Goal: Use online tool/utility: Use online tool/utility

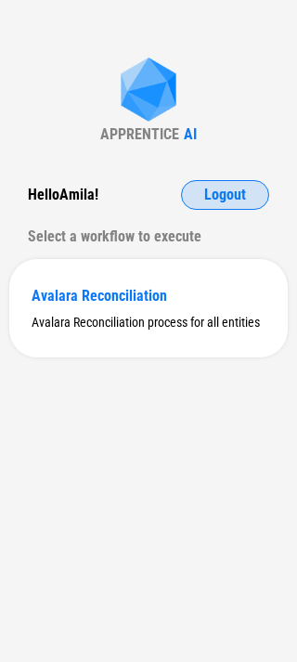
click at [215, 199] on span "Logout" at bounding box center [225, 194] width 42 height 15
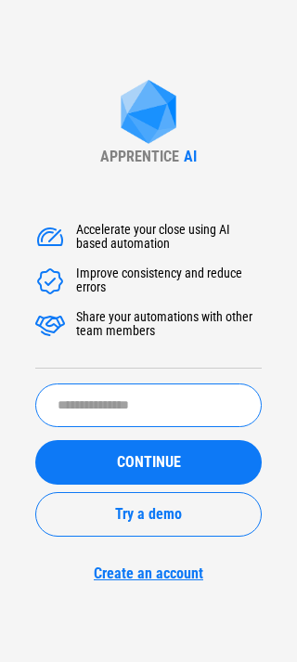
click at [156, 426] on input "text" at bounding box center [148, 405] width 226 height 44
type input "*****"
click at [35, 440] on button "CONTINUE" at bounding box center [148, 462] width 226 height 45
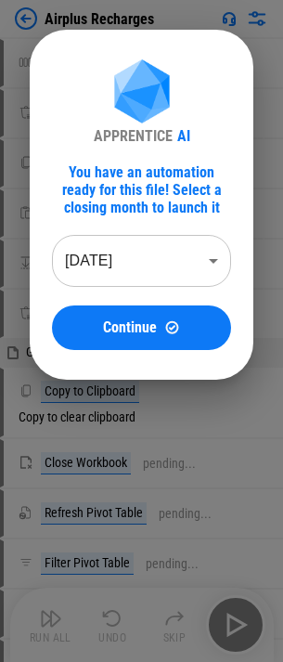
click at [130, 268] on body "Airplus Recharges Unhide Columns pending... Remove Rows pending... Copy pending…" at bounding box center [141, 331] width 283 height 662
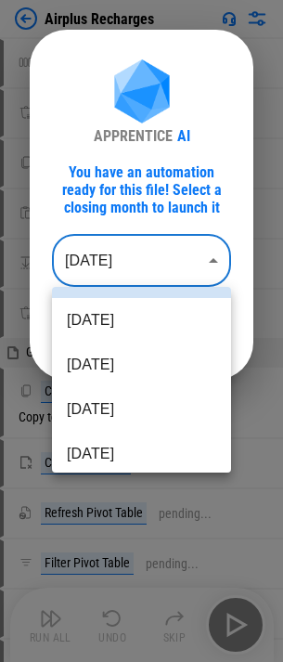
scroll to position [186, 0]
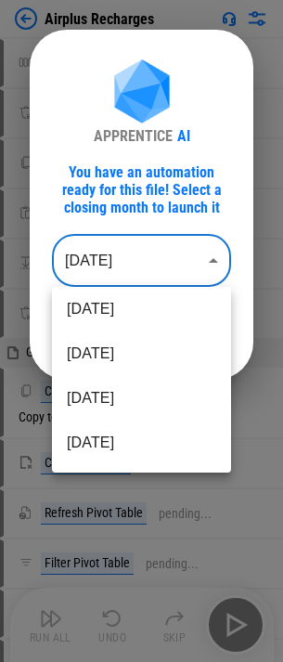
click at [101, 435] on li "Feb 2025" at bounding box center [141, 442] width 179 height 45
type input "********"
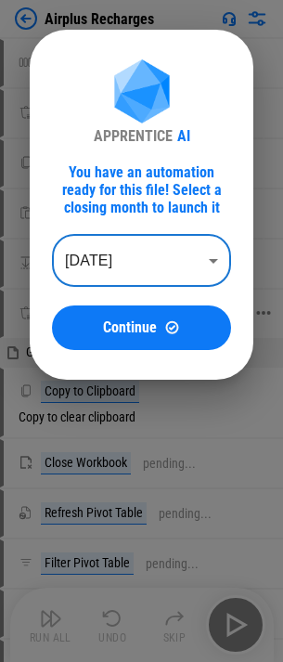
click at [146, 333] on span "Continue" at bounding box center [130, 327] width 54 height 15
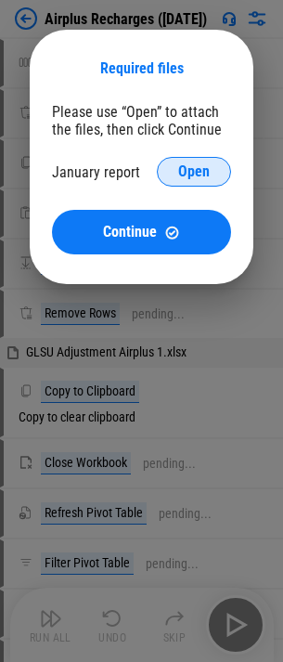
click at [187, 167] on span "Open" at bounding box center [194, 171] width 32 height 15
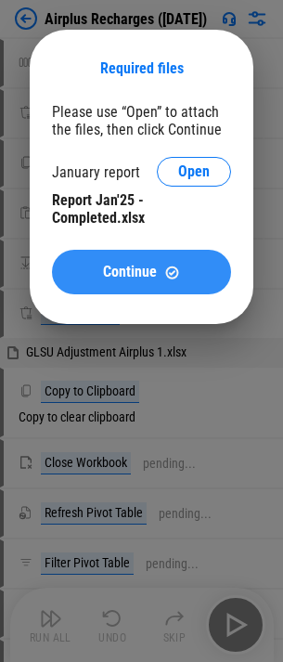
click at [168, 270] on img at bounding box center [172, 272] width 16 height 16
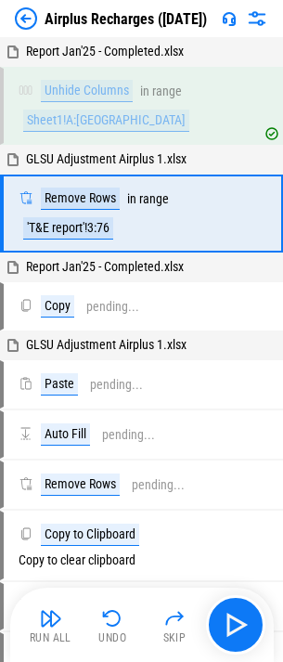
click at [242, 21] on div at bounding box center [245, 18] width 46 height 22
click at [253, 17] on img at bounding box center [257, 18] width 22 height 22
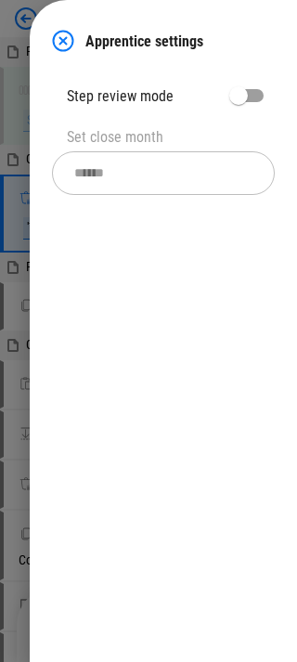
click at [71, 38] on img at bounding box center [63, 41] width 22 height 22
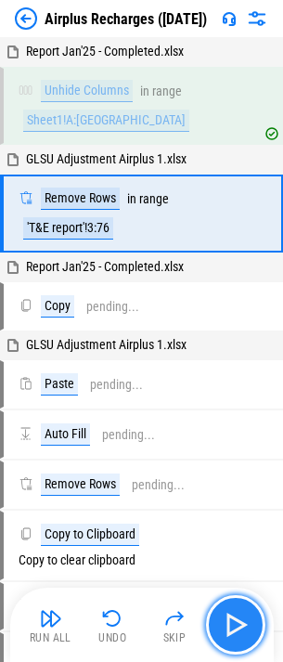
click at [245, 616] on img "button" at bounding box center [236, 625] width 30 height 30
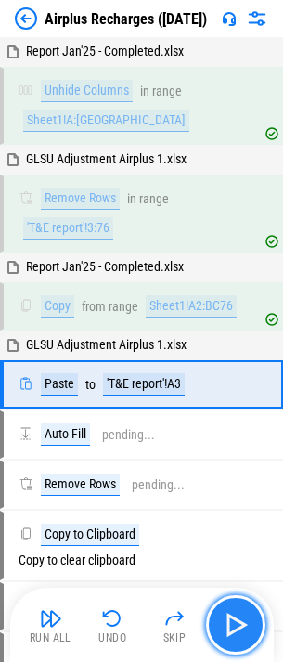
click at [249, 628] on img "button" at bounding box center [236, 625] width 30 height 30
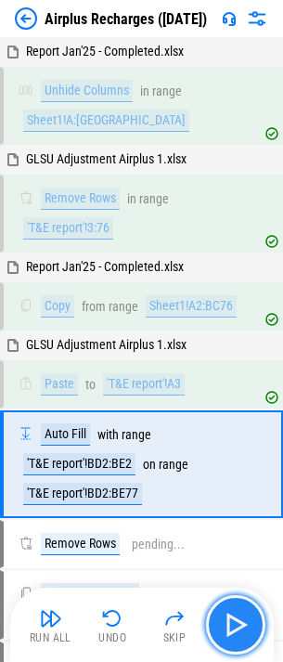
click at [244, 625] on img "button" at bounding box center [236, 625] width 30 height 30
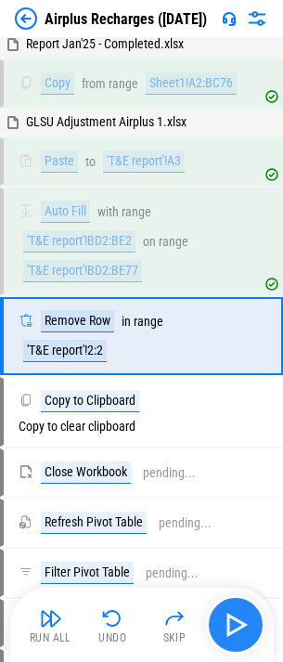
scroll to position [228, 0]
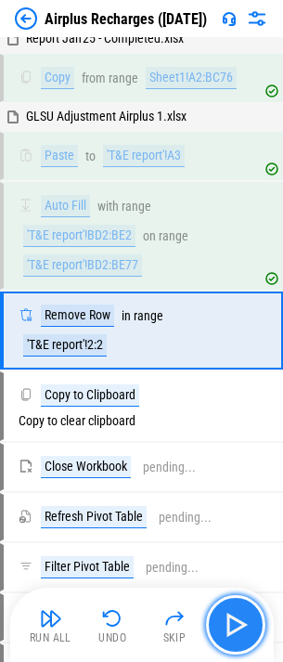
click at [244, 625] on img "button" at bounding box center [236, 625] width 30 height 30
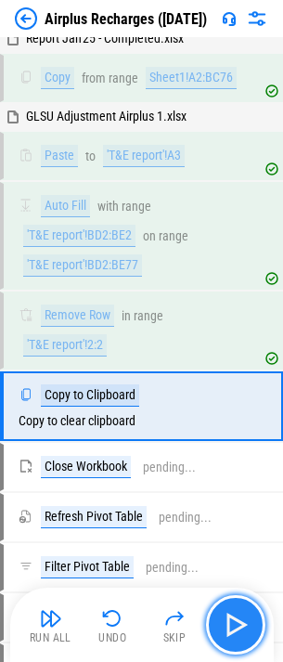
click at [242, 611] on img "button" at bounding box center [236, 625] width 30 height 30
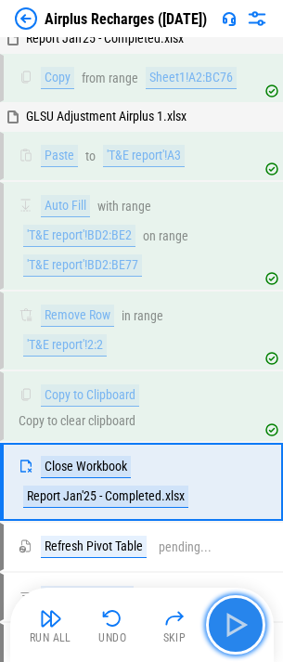
click at [240, 619] on img "button" at bounding box center [236, 625] width 30 height 30
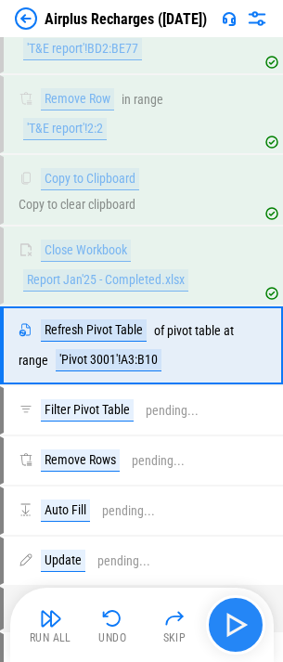
scroll to position [459, 0]
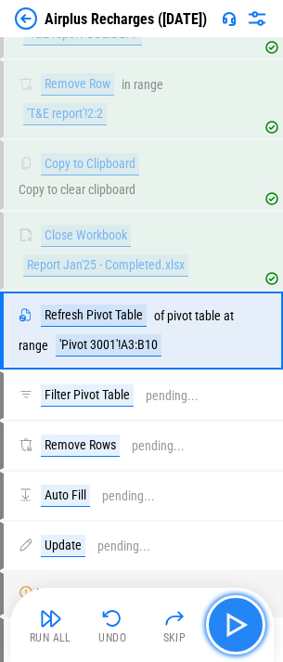
click at [245, 616] on img "button" at bounding box center [236, 625] width 30 height 30
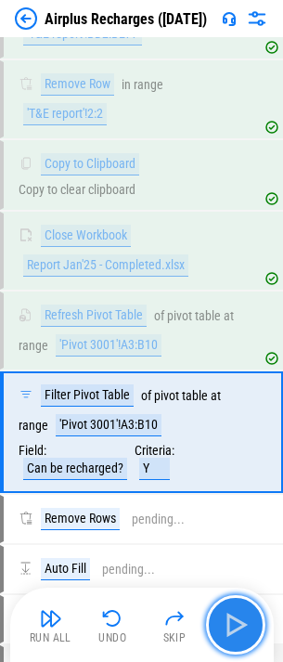
click at [245, 616] on img "button" at bounding box center [236, 625] width 30 height 30
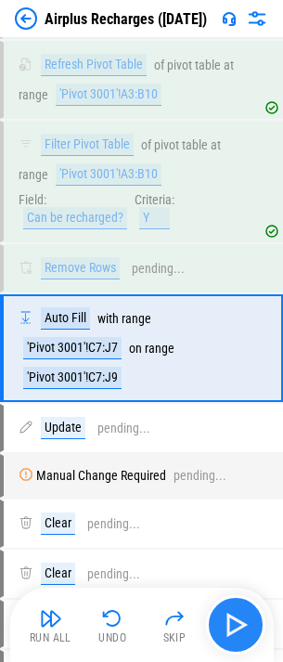
scroll to position [727, 0]
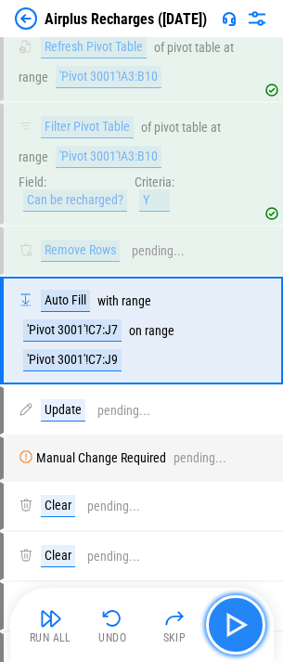
click at [245, 616] on img "button" at bounding box center [236, 625] width 30 height 30
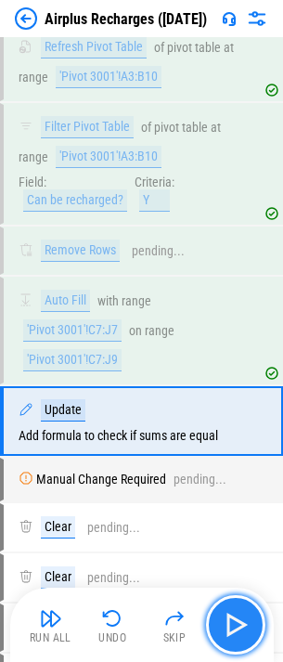
click at [245, 616] on img "button" at bounding box center [236, 625] width 30 height 30
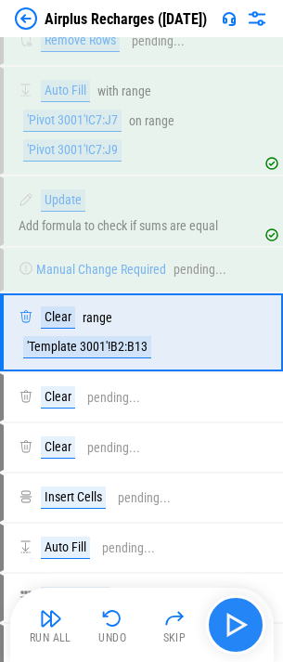
scroll to position [940, 0]
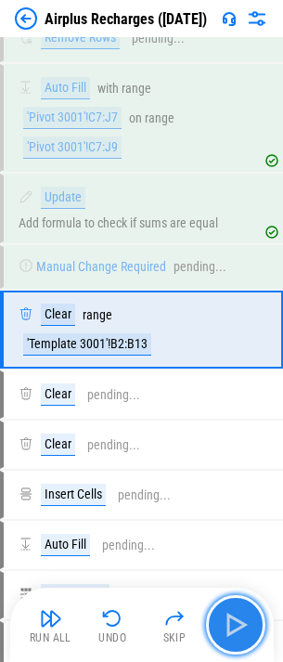
click at [245, 616] on img "button" at bounding box center [236, 625] width 30 height 30
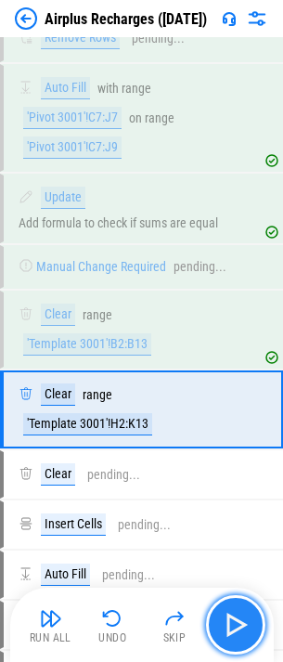
click at [245, 616] on img "button" at bounding box center [236, 625] width 30 height 30
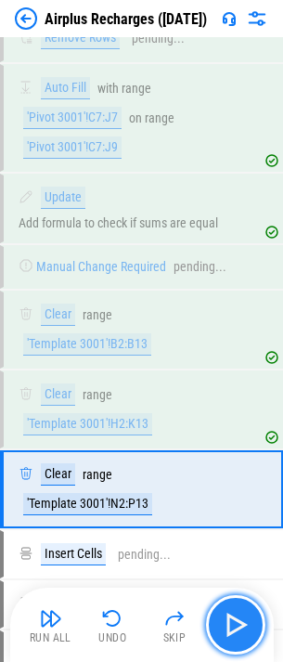
click at [245, 616] on img "button" at bounding box center [236, 625] width 30 height 30
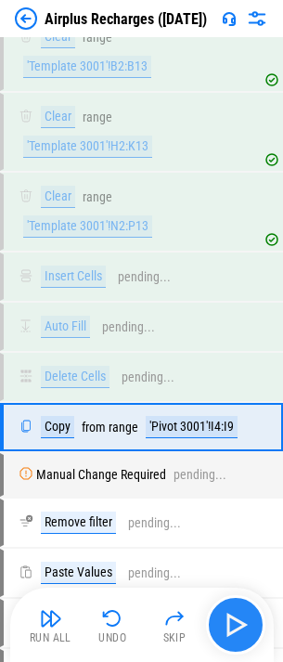
scroll to position [1315, 0]
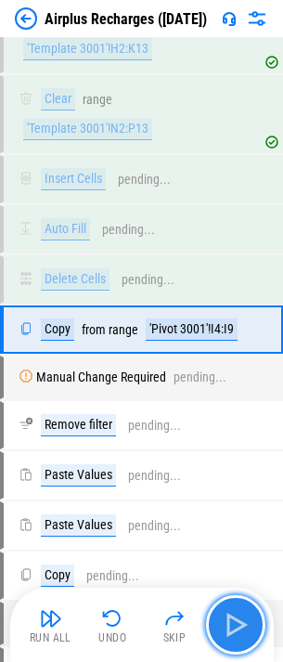
click at [245, 616] on img "button" at bounding box center [236, 625] width 30 height 30
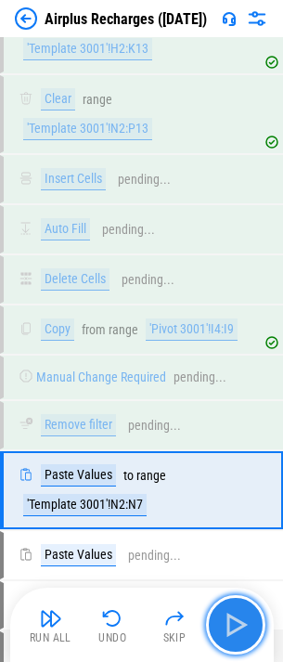
click at [245, 616] on img "button" at bounding box center [236, 625] width 30 height 30
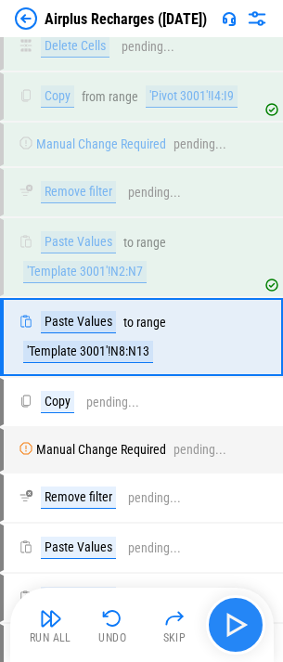
scroll to position [1556, 0]
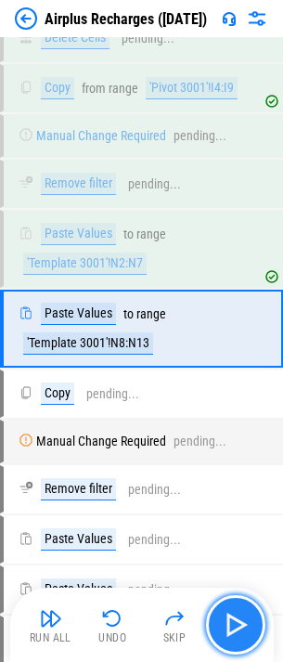
click at [245, 616] on img "button" at bounding box center [236, 625] width 30 height 30
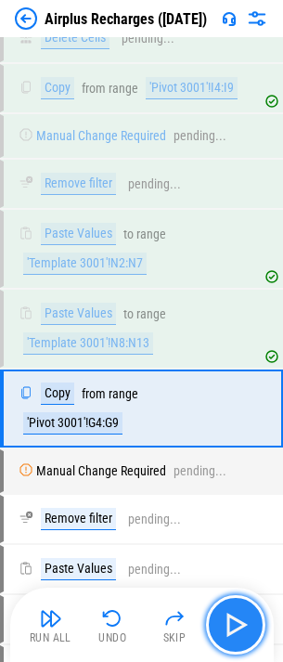
click at [245, 616] on img "button" at bounding box center [236, 625] width 30 height 30
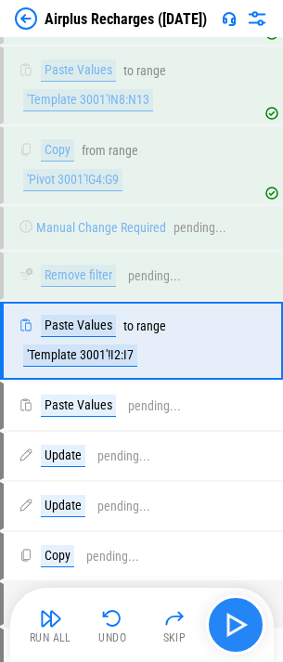
scroll to position [1812, 0]
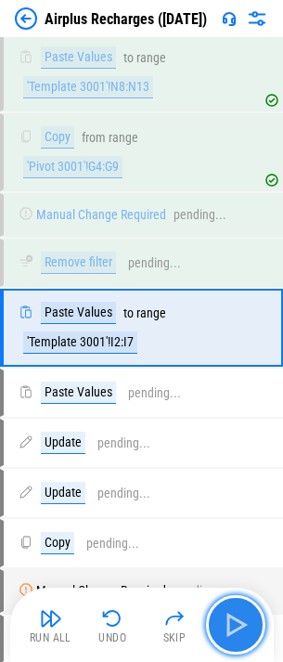
click at [245, 616] on img "button" at bounding box center [236, 625] width 30 height 30
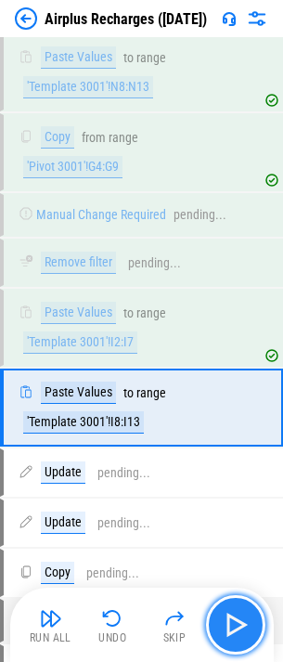
click at [245, 616] on img "button" at bounding box center [236, 625] width 30 height 30
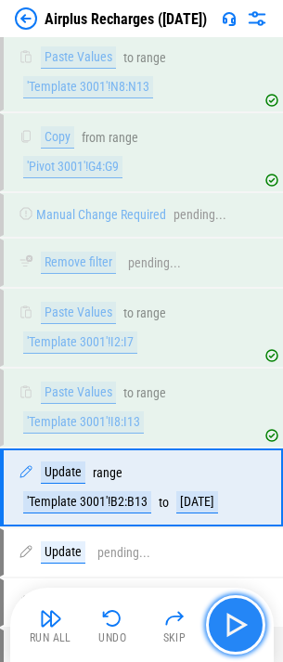
click at [245, 616] on img "button" at bounding box center [236, 625] width 30 height 30
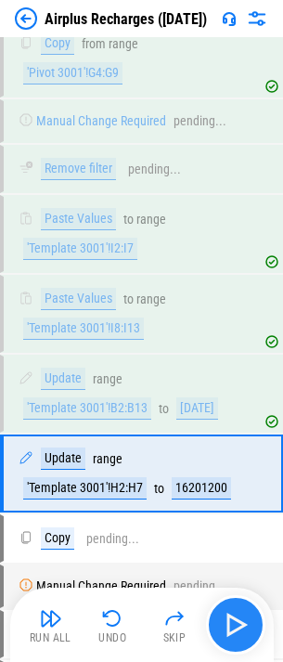
scroll to position [2051, 0]
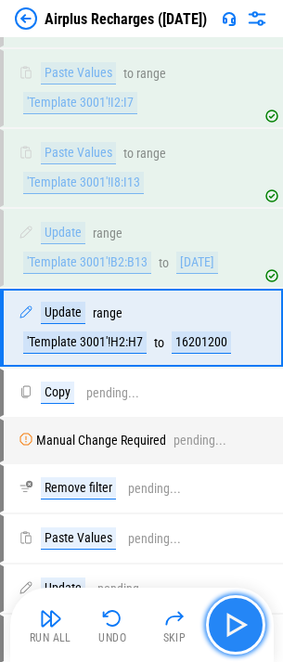
click at [245, 616] on img "button" at bounding box center [236, 625] width 30 height 30
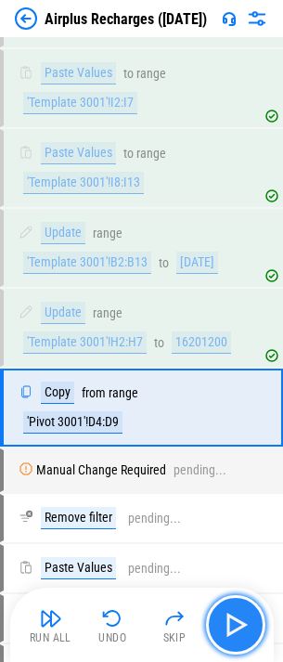
click at [245, 616] on img "button" at bounding box center [236, 625] width 30 height 30
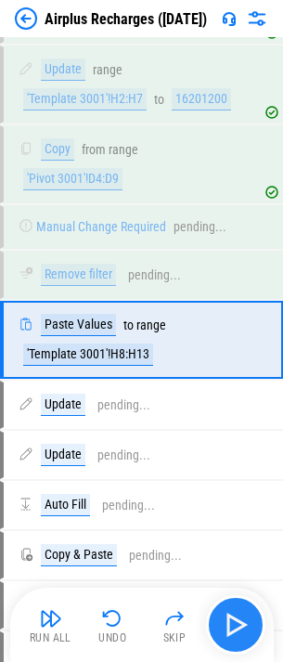
scroll to position [2307, 0]
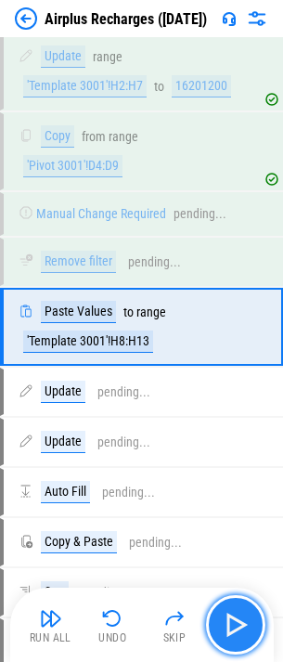
click at [245, 616] on img "button" at bounding box center [236, 625] width 30 height 30
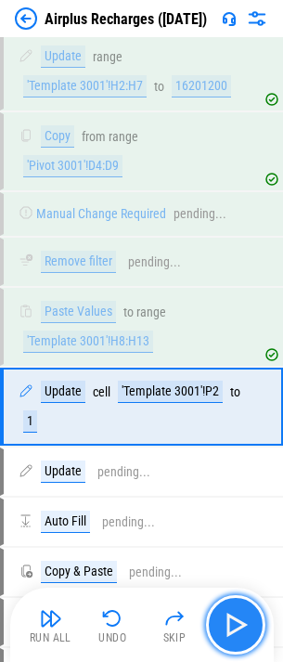
click at [245, 616] on img "button" at bounding box center [236, 625] width 30 height 30
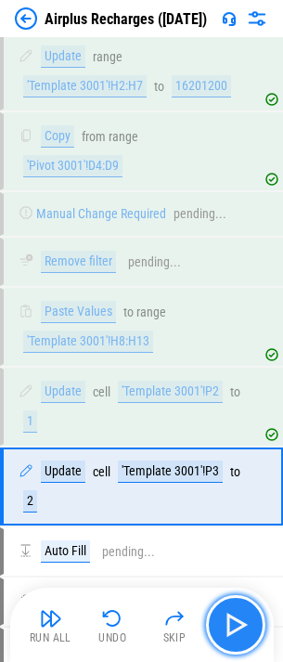
click at [245, 616] on img "button" at bounding box center [236, 625] width 30 height 30
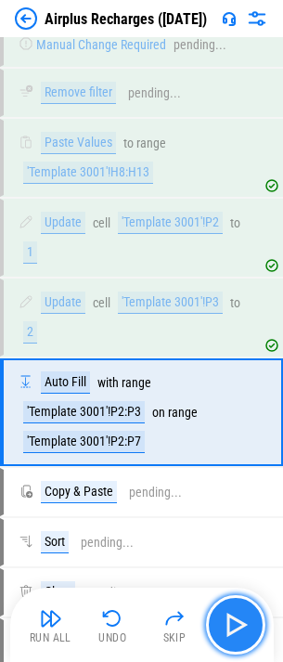
click at [245, 616] on img "button" at bounding box center [236, 625] width 30 height 30
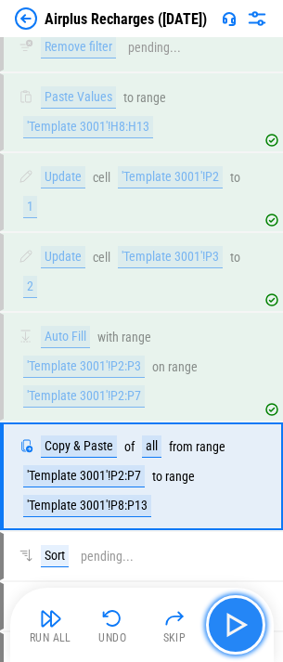
click at [245, 616] on img "button" at bounding box center [236, 625] width 30 height 30
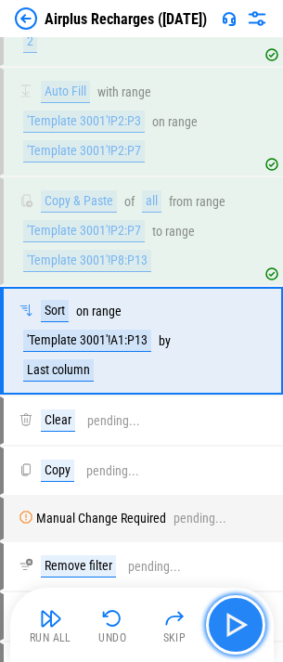
scroll to position [2781, 0]
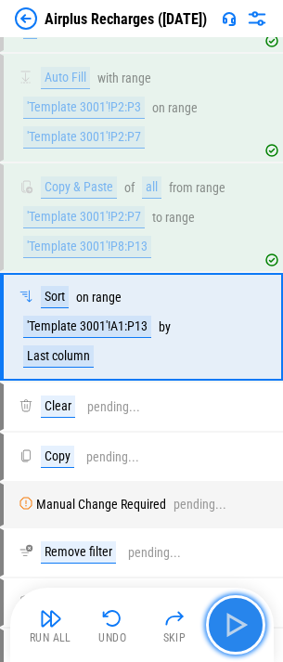
click at [245, 616] on img "button" at bounding box center [236, 625] width 30 height 30
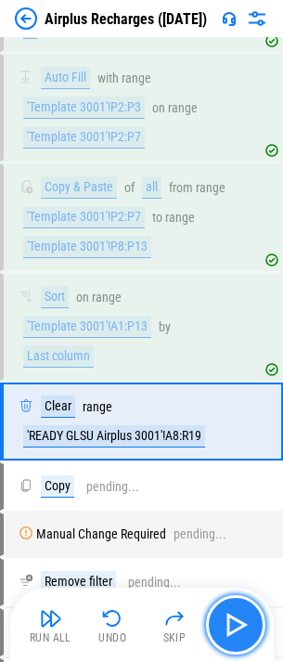
click at [245, 616] on img "button" at bounding box center [236, 625] width 30 height 30
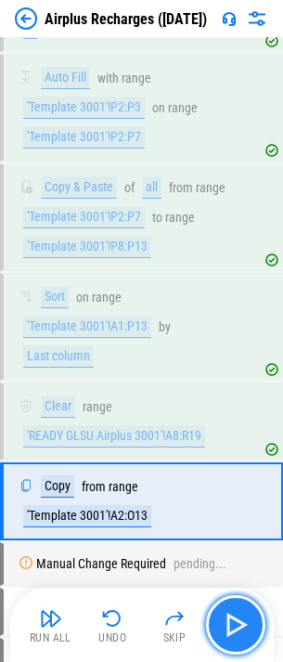
click at [245, 616] on img "button" at bounding box center [236, 625] width 30 height 30
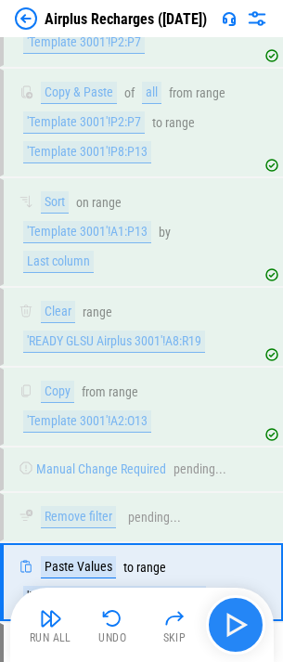
scroll to position [3131, 0]
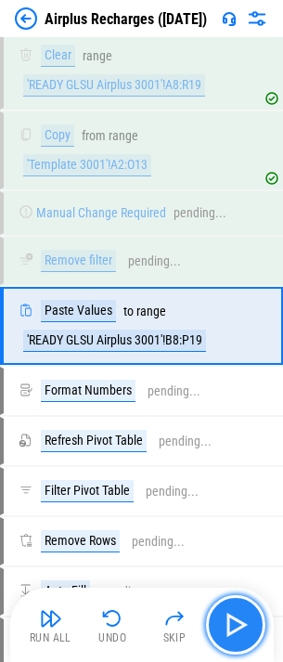
click at [245, 616] on img "button" at bounding box center [236, 625] width 30 height 30
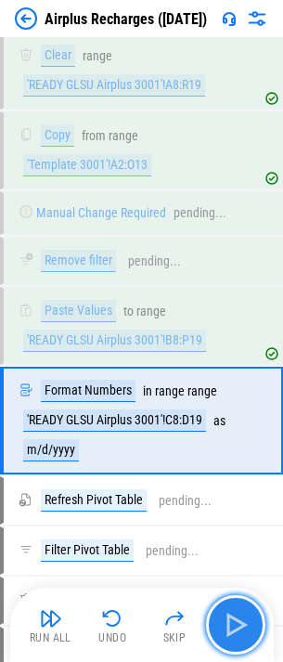
click at [245, 616] on img "button" at bounding box center [236, 625] width 30 height 30
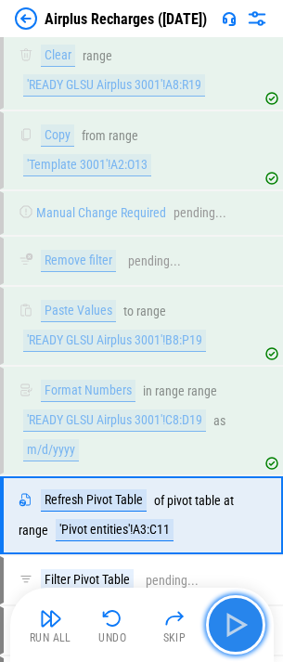
click at [245, 616] on img "button" at bounding box center [236, 625] width 30 height 30
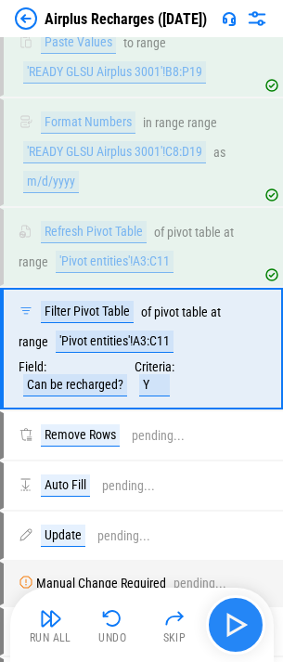
scroll to position [3429, 0]
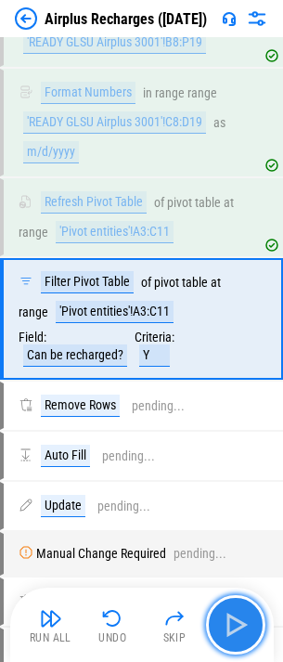
click at [245, 616] on img "button" at bounding box center [236, 625] width 30 height 30
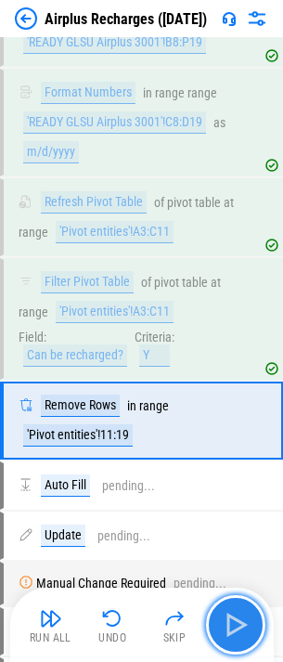
click at [245, 616] on img "button" at bounding box center [236, 625] width 30 height 30
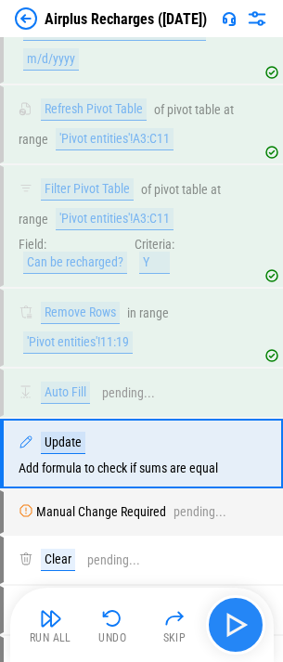
scroll to position [3649, 0]
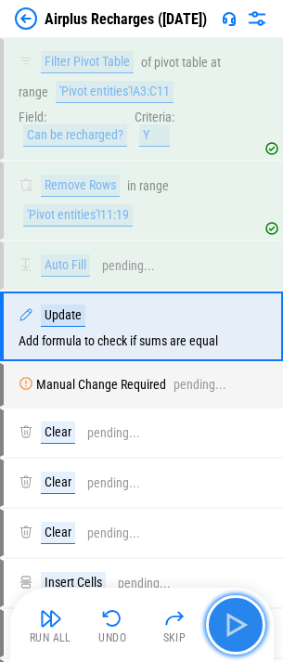
click at [245, 616] on img "button" at bounding box center [236, 625] width 30 height 30
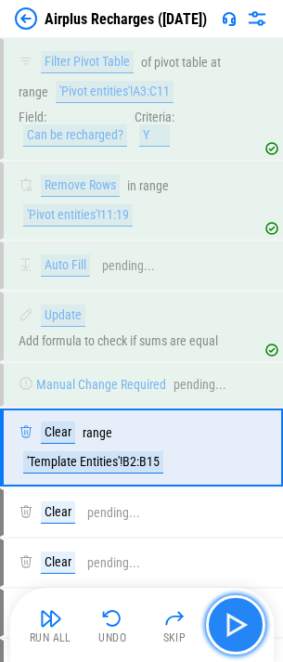
click at [245, 616] on img "button" at bounding box center [236, 625] width 30 height 30
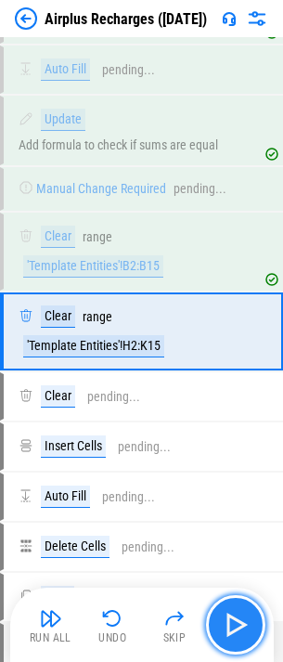
scroll to position [3851, 0]
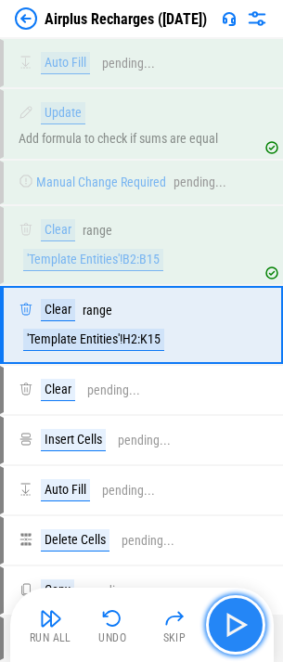
click at [245, 616] on img "button" at bounding box center [236, 625] width 30 height 30
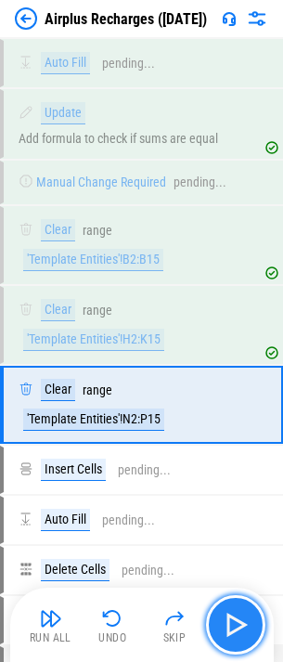
click at [245, 616] on img "button" at bounding box center [236, 625] width 30 height 30
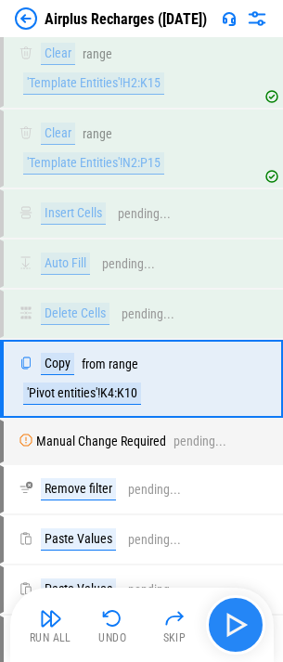
scroll to position [4161, 0]
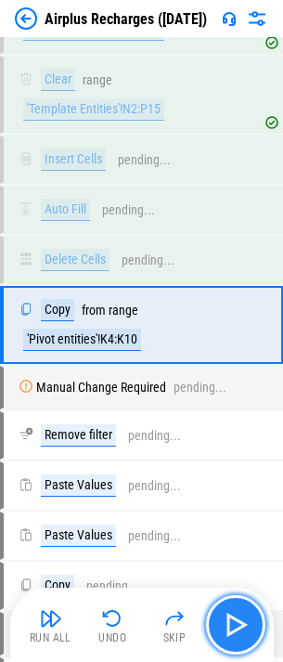
click at [245, 616] on img "button" at bounding box center [236, 625] width 30 height 30
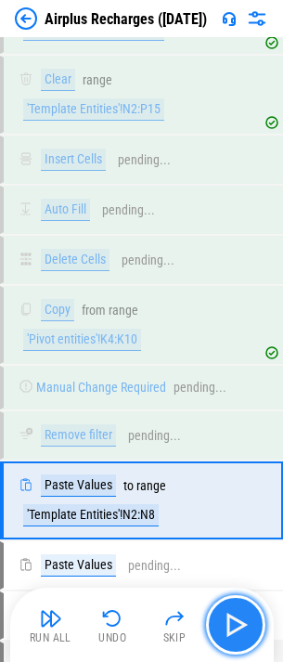
click at [245, 616] on img "button" at bounding box center [236, 625] width 30 height 30
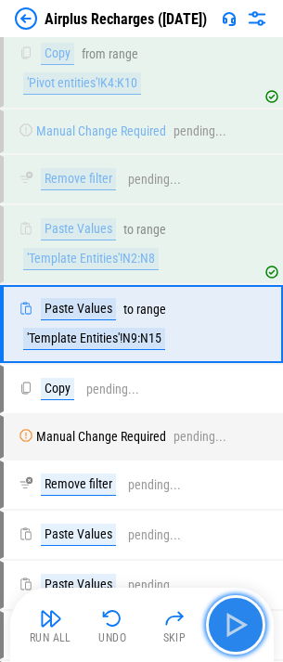
click at [245, 616] on img "button" at bounding box center [236, 625] width 30 height 30
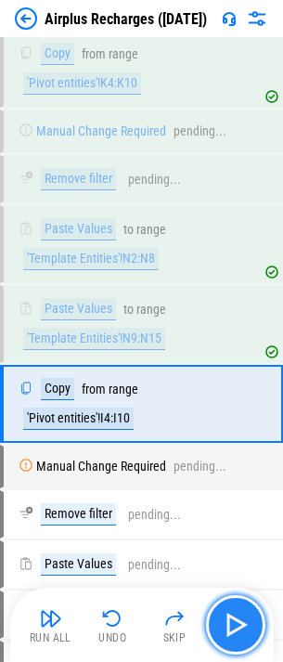
click at [245, 616] on img "button" at bounding box center [236, 625] width 30 height 30
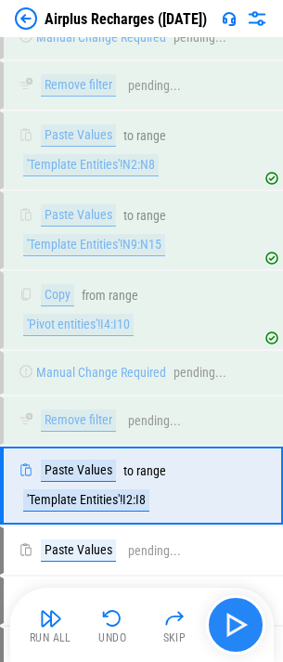
scroll to position [4673, 0]
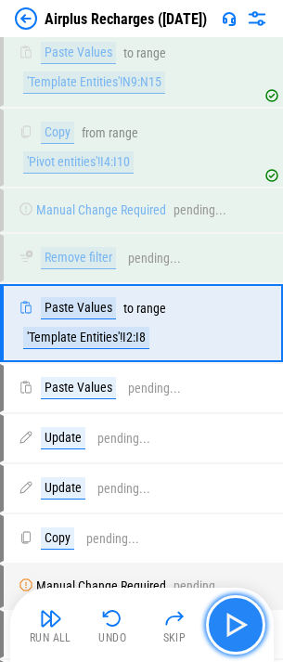
click at [245, 616] on img "button" at bounding box center [236, 625] width 30 height 30
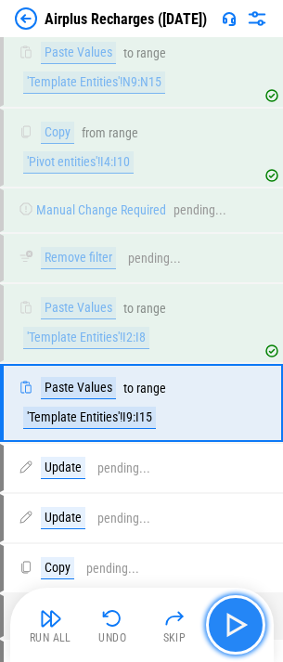
click at [245, 616] on img "button" at bounding box center [236, 625] width 30 height 30
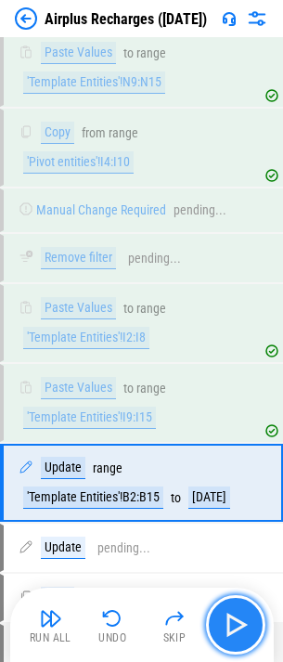
click at [245, 616] on img "button" at bounding box center [236, 625] width 30 height 30
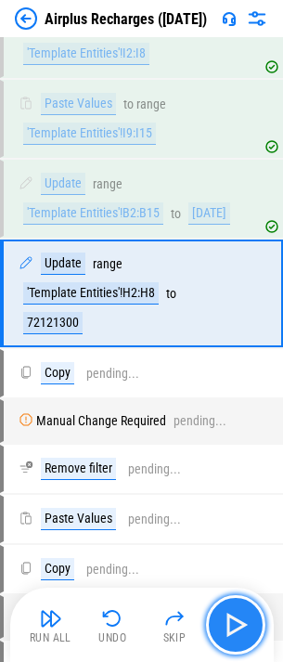
click at [245, 616] on img "button" at bounding box center [236, 625] width 30 height 30
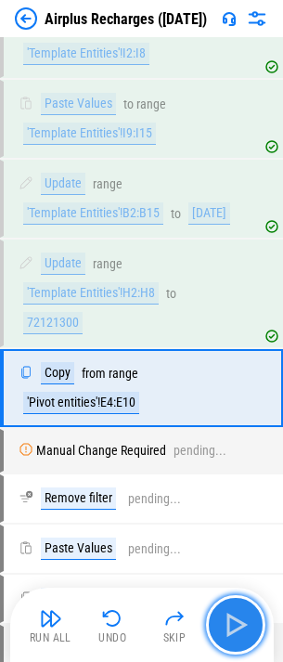
click at [245, 616] on img "button" at bounding box center [236, 625] width 30 height 30
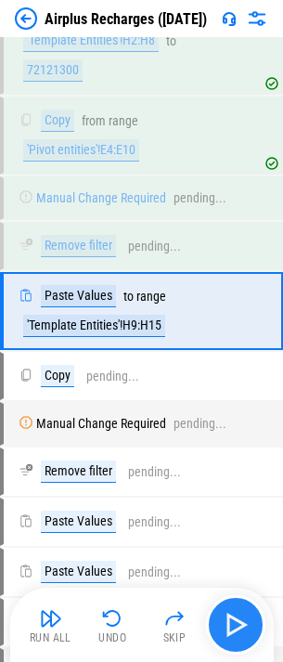
scroll to position [5228, 0]
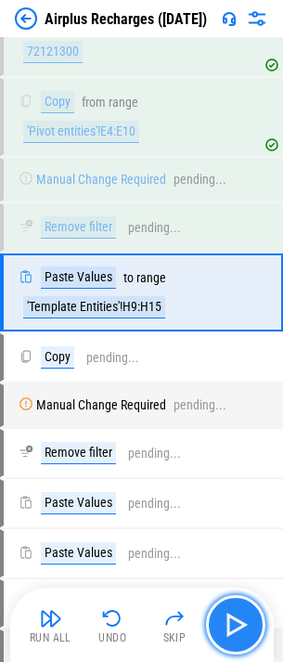
click at [245, 616] on img "button" at bounding box center [236, 625] width 30 height 30
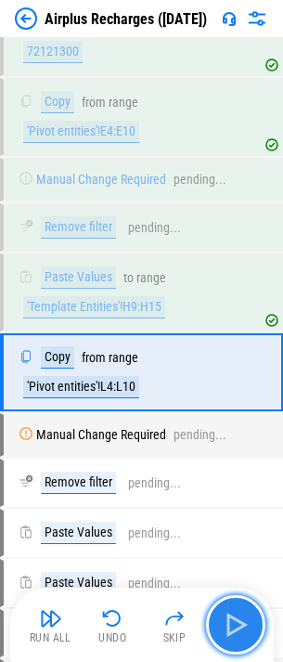
click at [245, 616] on img "button" at bounding box center [236, 625] width 30 height 30
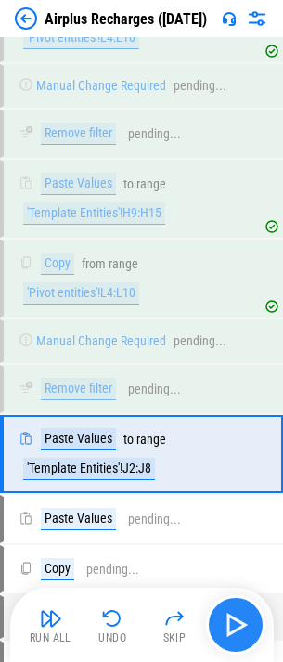
scroll to position [5484, 0]
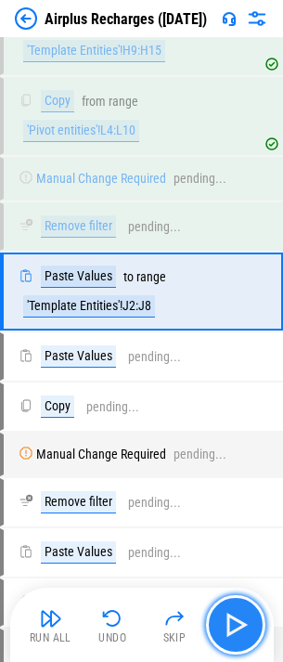
click at [245, 616] on img "button" at bounding box center [236, 625] width 30 height 30
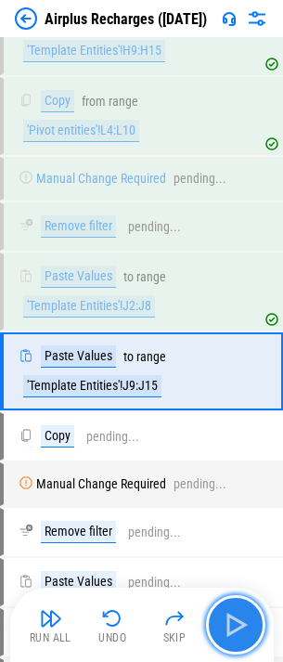
click at [245, 616] on img "button" at bounding box center [236, 625] width 30 height 30
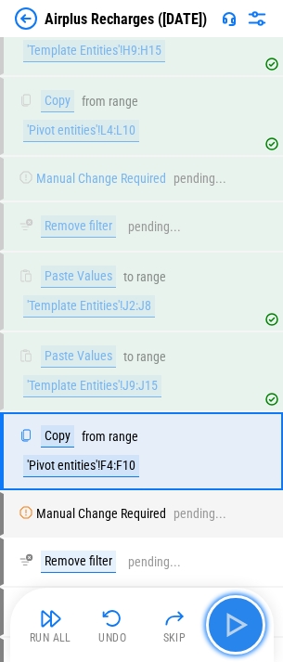
click at [245, 616] on img "button" at bounding box center [236, 625] width 30 height 30
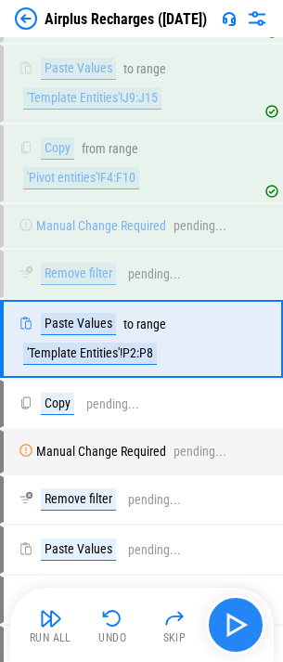
scroll to position [5820, 0]
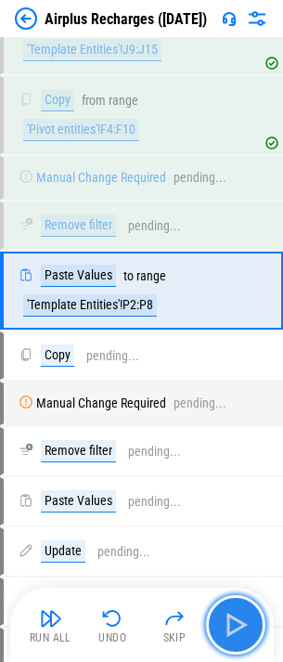
click at [245, 616] on img "button" at bounding box center [236, 625] width 30 height 30
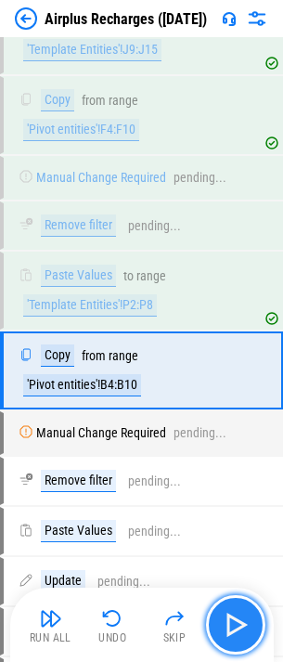
click at [245, 616] on img "button" at bounding box center [236, 625] width 30 height 30
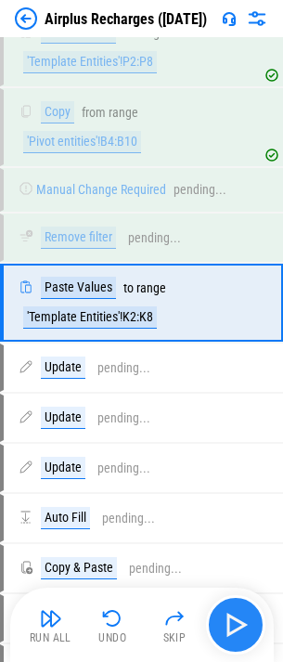
scroll to position [6076, 0]
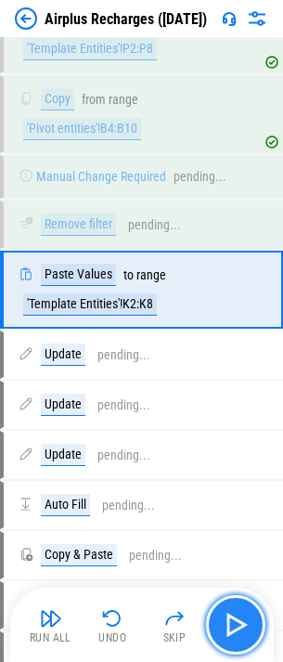
click at [245, 616] on img "button" at bounding box center [236, 625] width 30 height 30
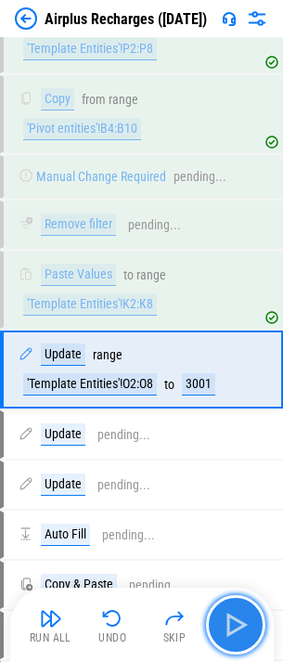
click at [245, 616] on img "button" at bounding box center [236, 625] width 30 height 30
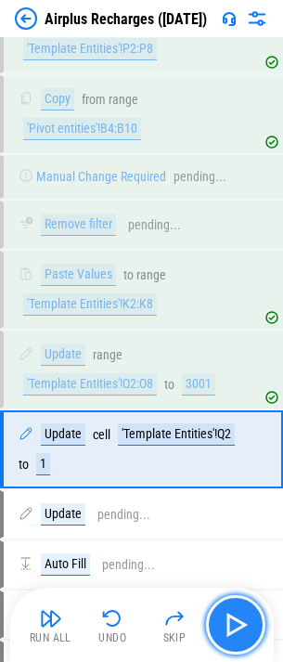
click at [245, 616] on img "button" at bounding box center [236, 625] width 30 height 30
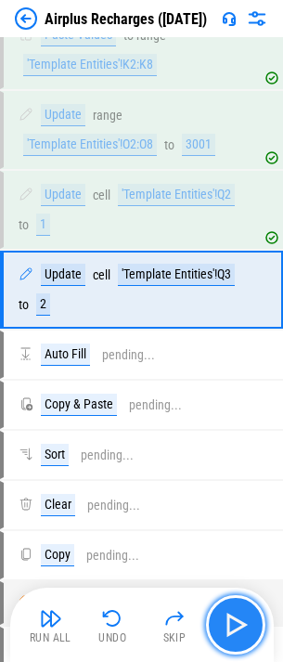
click at [245, 616] on img "button" at bounding box center [236, 625] width 30 height 30
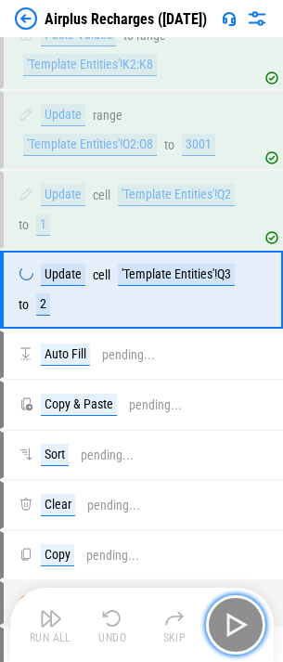
click at [245, 616] on img "button" at bounding box center [236, 625] width 30 height 30
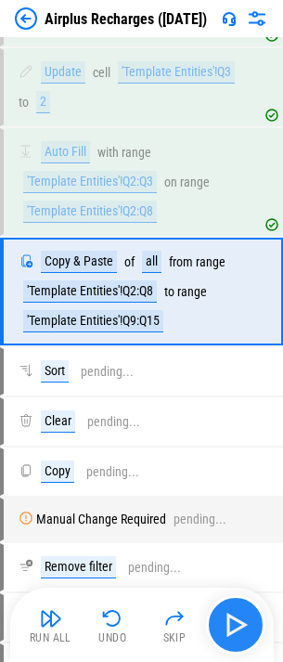
scroll to position [6520, 0]
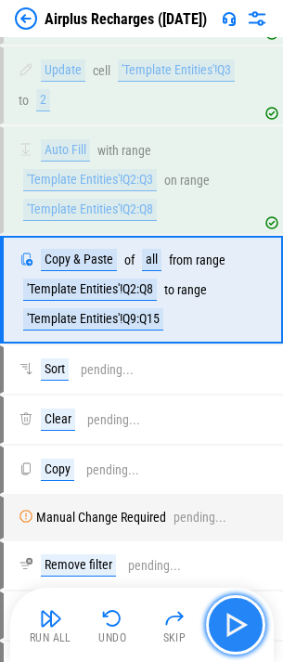
click at [245, 616] on img "button" at bounding box center [236, 625] width 30 height 30
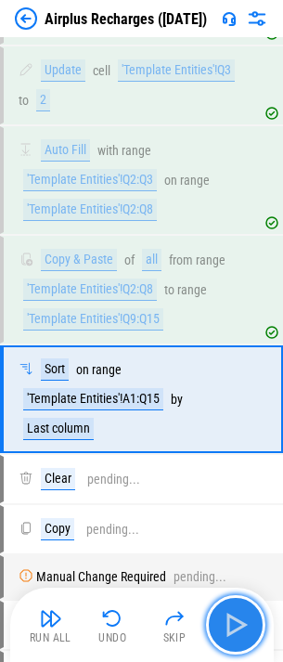
click at [245, 616] on img "button" at bounding box center [236, 625] width 30 height 30
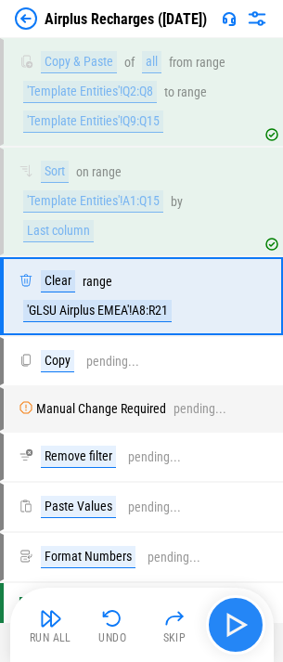
scroll to position [6724, 0]
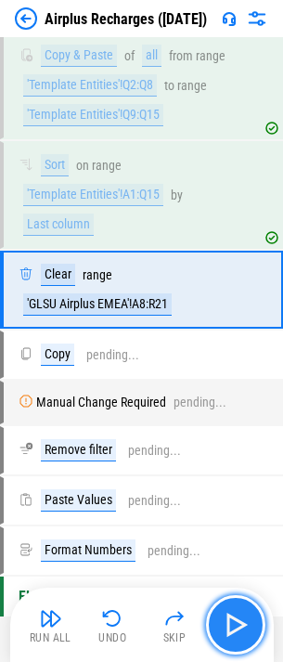
click at [245, 616] on img "button" at bounding box center [236, 625] width 30 height 30
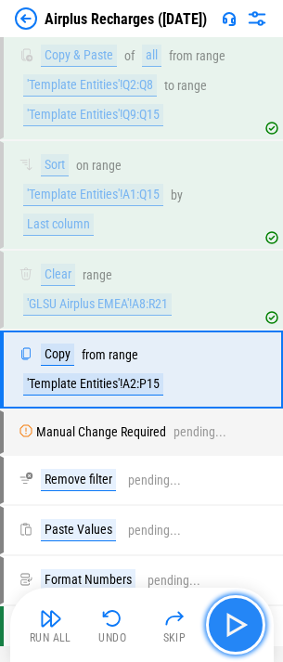
click at [245, 616] on img "button" at bounding box center [236, 625] width 30 height 30
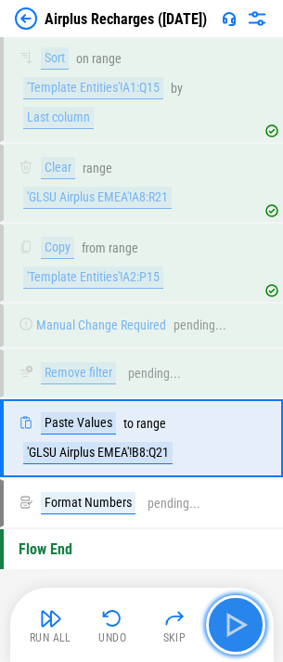
click at [245, 616] on img "button" at bounding box center [236, 625] width 30 height 30
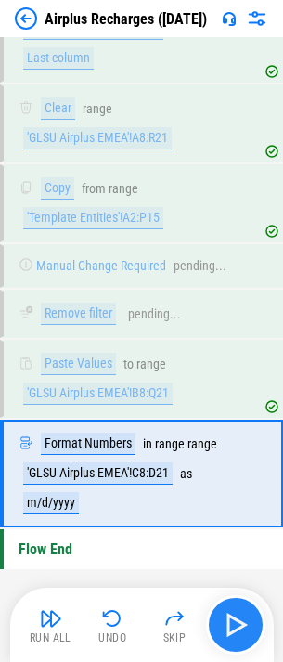
scroll to position [6932, 0]
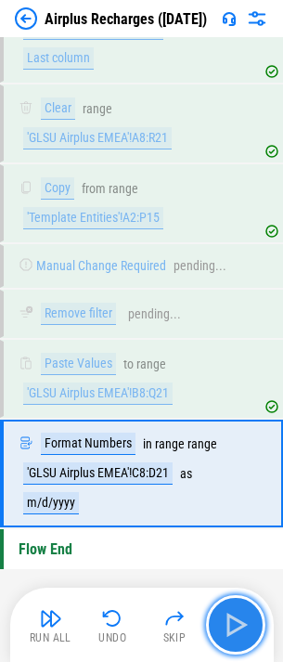
click at [245, 616] on img "button" at bounding box center [236, 625] width 30 height 30
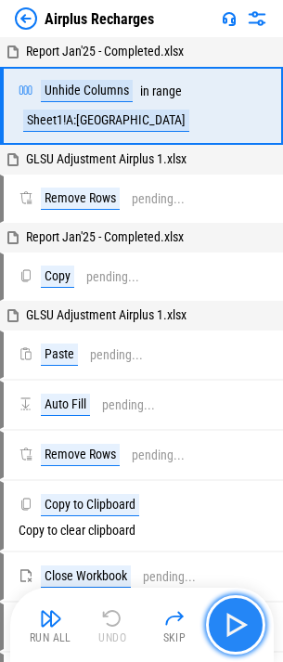
click at [227, 611] on img "button" at bounding box center [236, 625] width 30 height 30
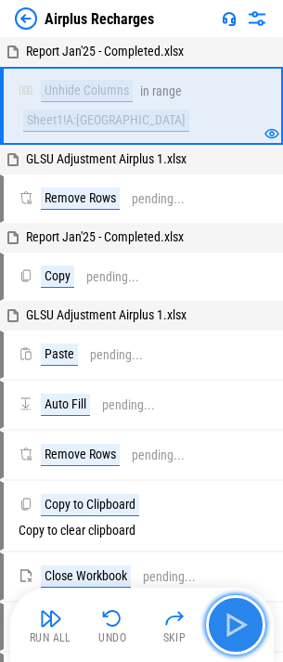
click at [238, 619] on img "button" at bounding box center [236, 625] width 30 height 30
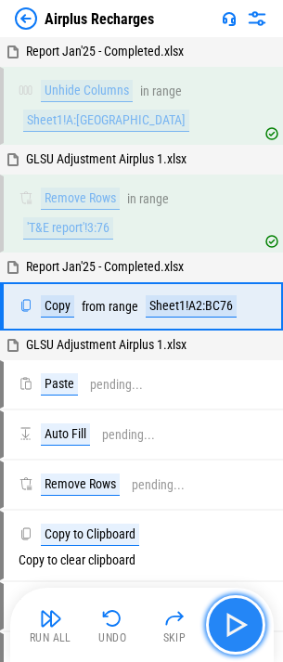
click at [244, 625] on img "button" at bounding box center [236, 625] width 30 height 30
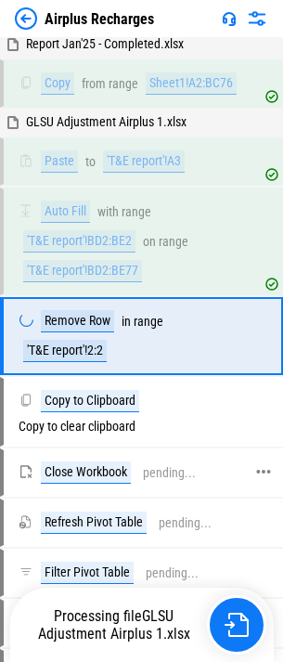
scroll to position [228, 0]
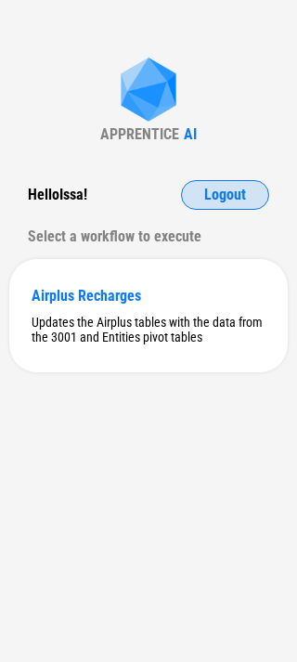
click at [191, 199] on button "Logout" at bounding box center [225, 195] width 88 height 30
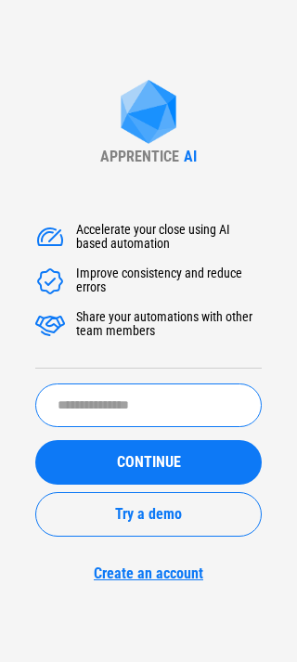
click at [185, 405] on input "text" at bounding box center [148, 405] width 226 height 44
type input "********"
click at [35, 440] on button "CONTINUE" at bounding box center [148, 462] width 226 height 45
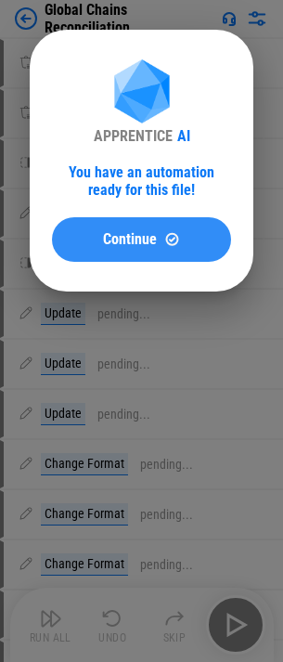
click at [136, 238] on span "Continue" at bounding box center [130, 239] width 54 height 15
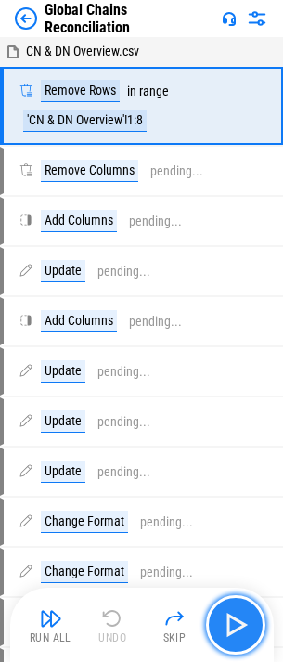
click at [240, 614] on img "button" at bounding box center [236, 625] width 30 height 30
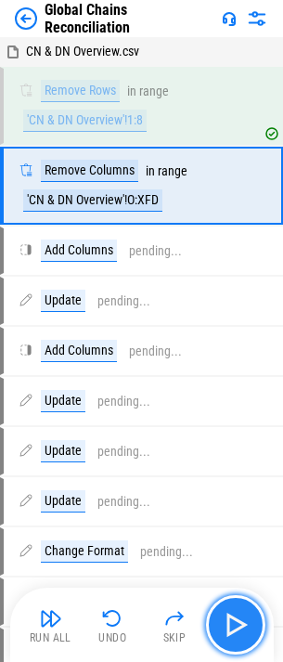
click at [238, 617] on img "button" at bounding box center [236, 625] width 30 height 30
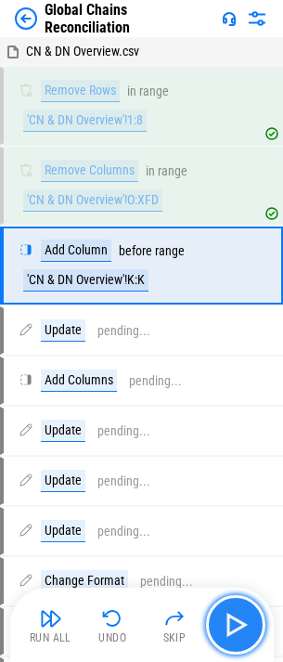
click at [237, 618] on img "button" at bounding box center [236, 625] width 30 height 30
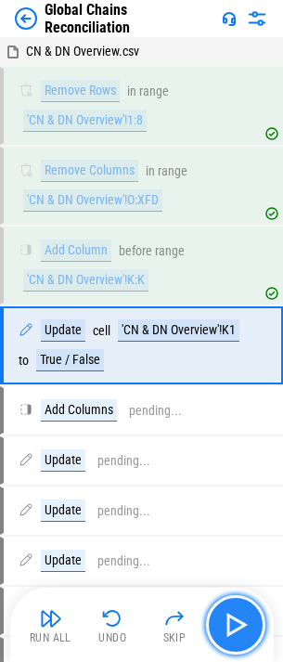
click at [242, 621] on img "button" at bounding box center [236, 625] width 30 height 30
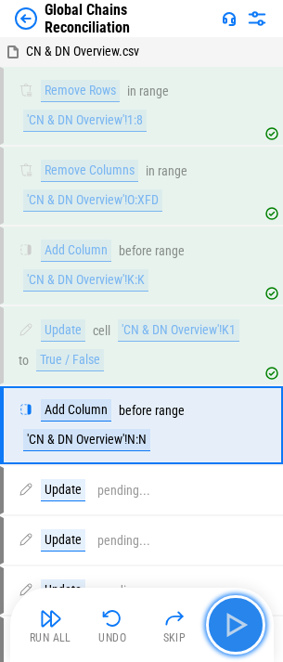
click at [242, 621] on img "button" at bounding box center [236, 625] width 30 height 30
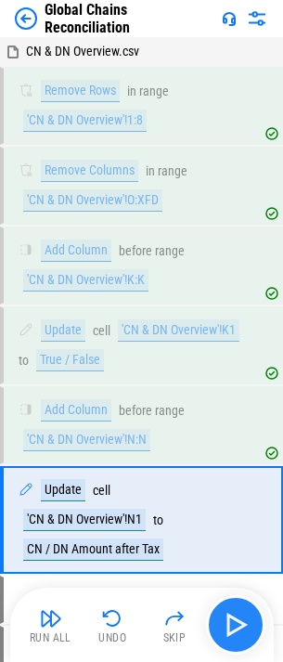
scroll to position [189, 0]
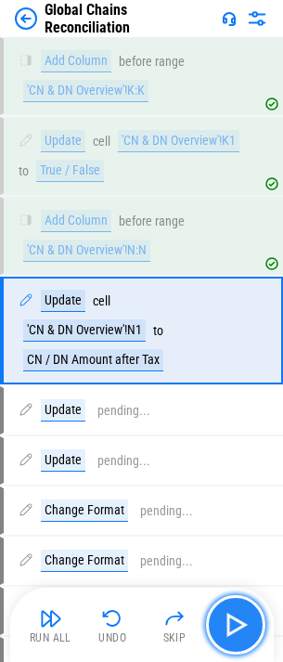
click at [242, 621] on img "button" at bounding box center [236, 625] width 30 height 30
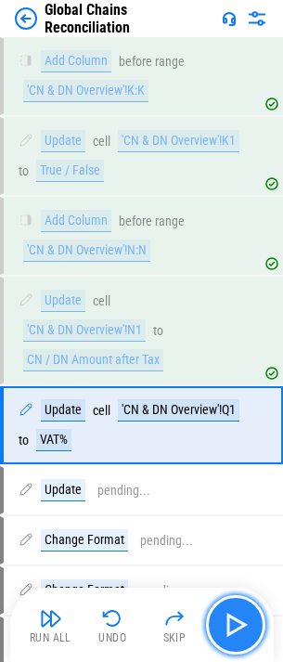
click at [242, 621] on img "button" at bounding box center [236, 625] width 30 height 30
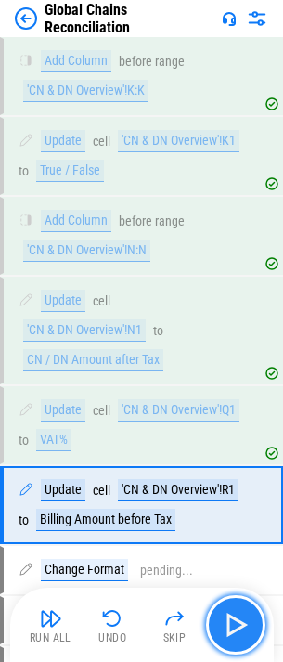
click at [242, 621] on img "button" at bounding box center [236, 625] width 30 height 30
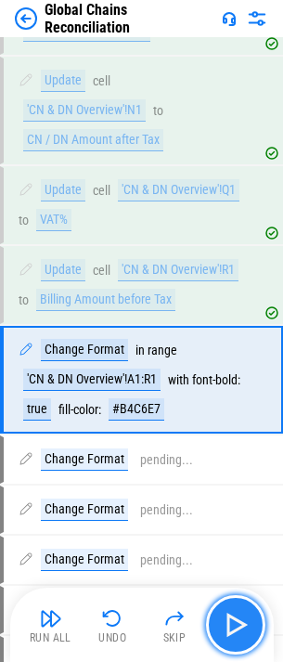
scroll to position [458, 0]
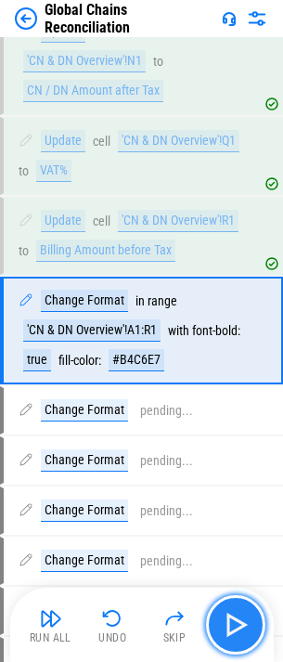
click at [241, 620] on img "button" at bounding box center [236, 625] width 30 height 30
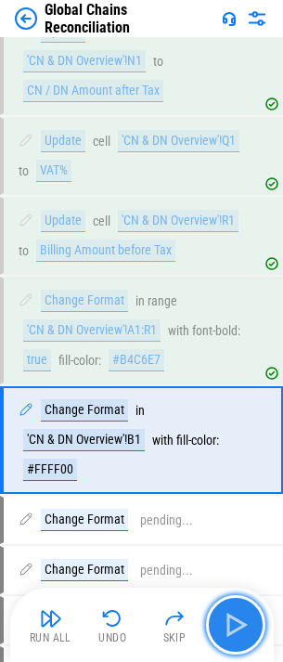
click at [243, 622] on img "button" at bounding box center [236, 625] width 30 height 30
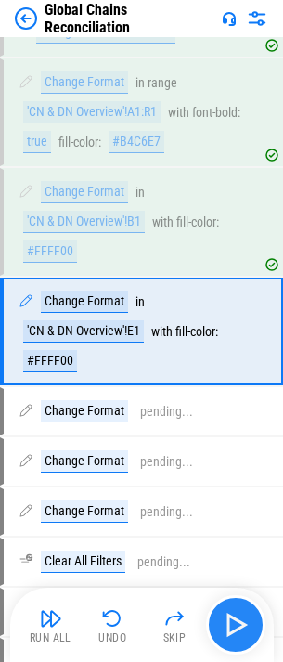
scroll to position [677, 0]
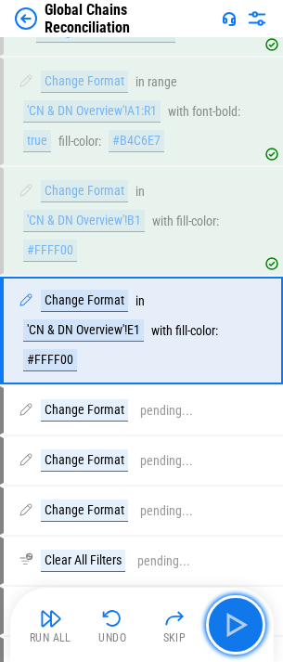
click at [244, 613] on img "button" at bounding box center [236, 625] width 30 height 30
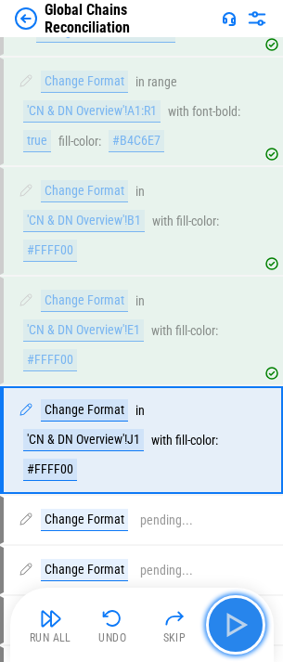
click at [238, 617] on img "button" at bounding box center [236, 625] width 30 height 30
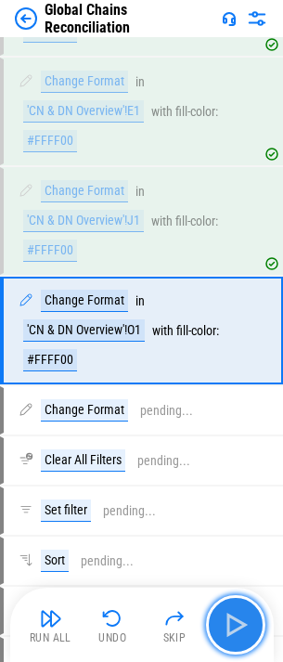
click at [238, 617] on img "button" at bounding box center [236, 625] width 30 height 30
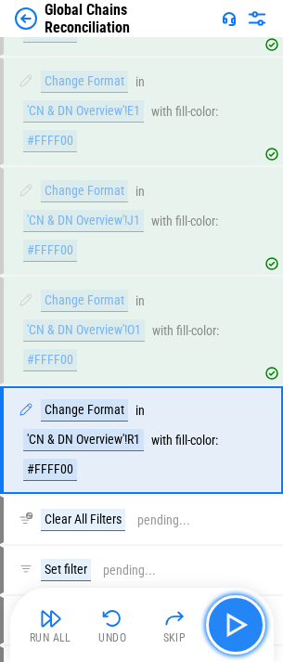
click at [238, 617] on img "button" at bounding box center [236, 625] width 30 height 30
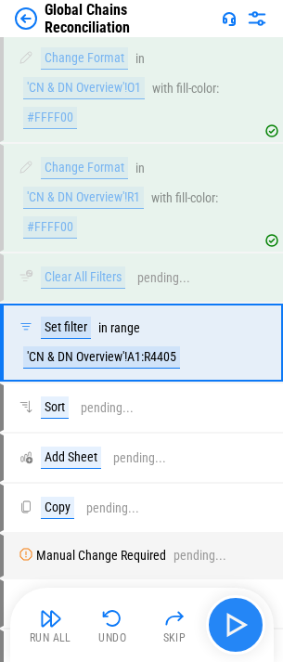
scroll to position [1150, 0]
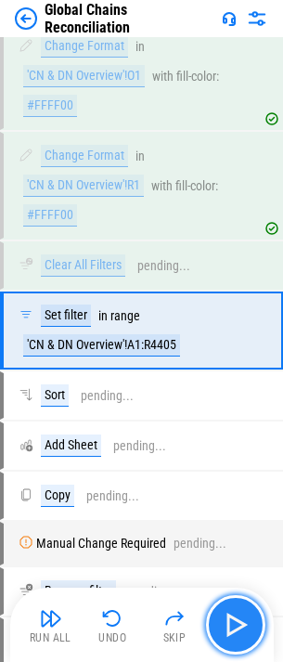
click at [238, 617] on img "button" at bounding box center [236, 625] width 30 height 30
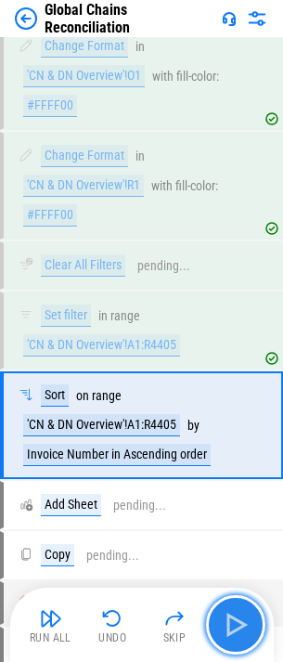
click at [238, 617] on img "button" at bounding box center [236, 625] width 30 height 30
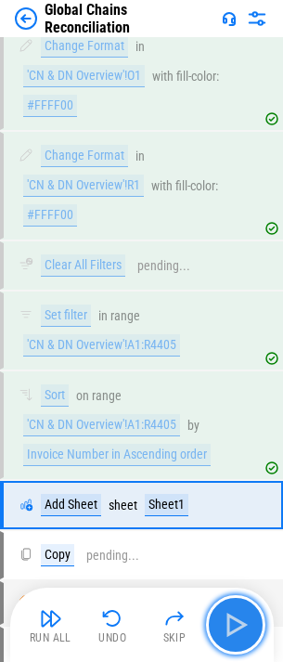
click at [238, 617] on img "button" at bounding box center [236, 625] width 30 height 30
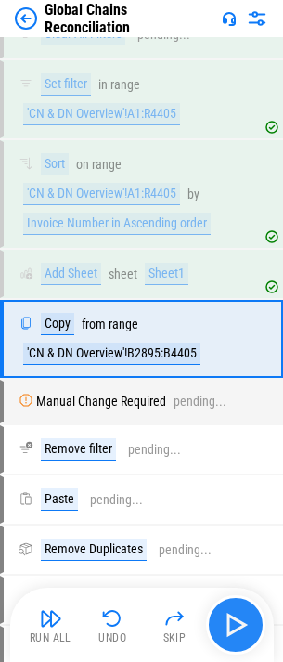
scroll to position [1390, 0]
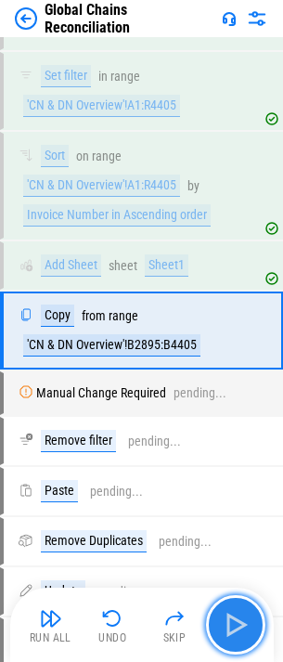
click at [238, 617] on img "button" at bounding box center [236, 625] width 30 height 30
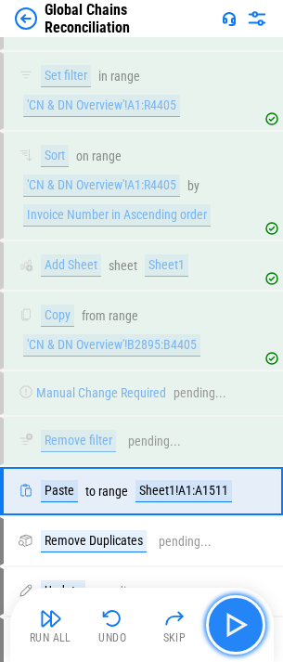
click at [238, 617] on img "button" at bounding box center [236, 625] width 30 height 30
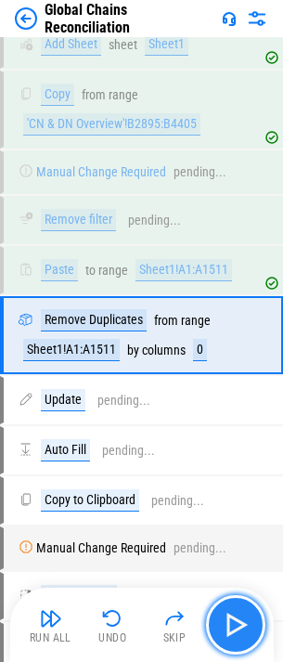
click at [238, 617] on img "button" at bounding box center [236, 625] width 30 height 30
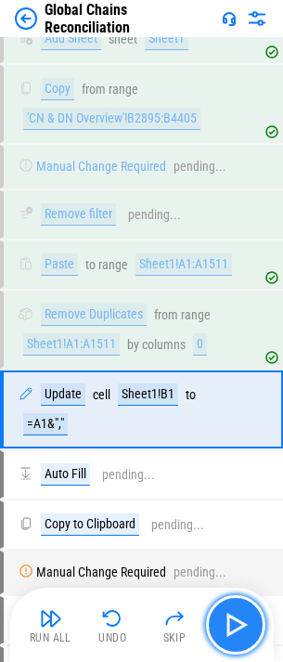
click at [238, 617] on img "button" at bounding box center [236, 625] width 30 height 30
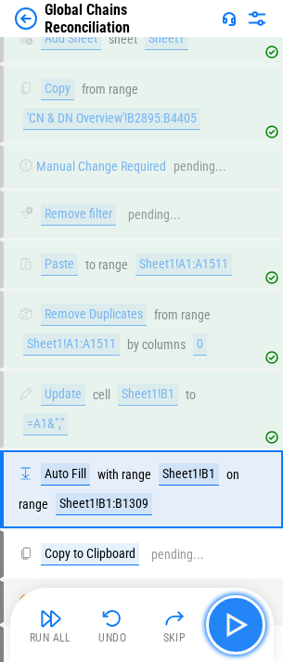
click at [238, 617] on img "button" at bounding box center [236, 625] width 30 height 30
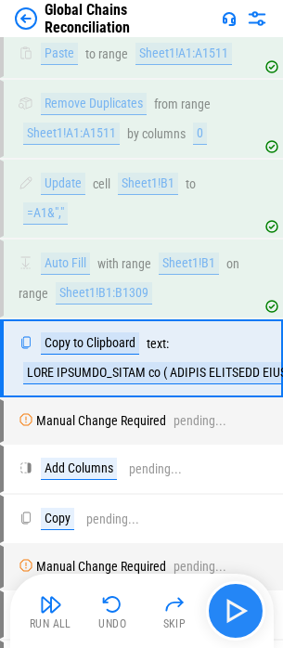
scroll to position [1862, 0]
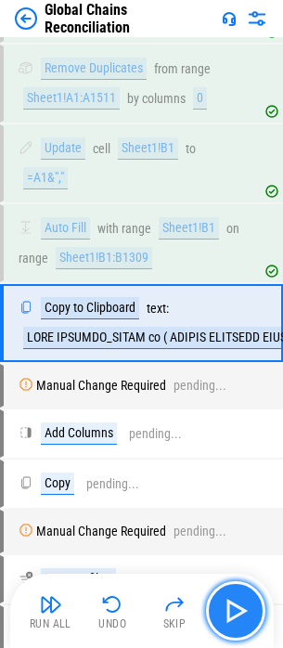
click at [238, 617] on img "button" at bounding box center [236, 611] width 30 height 30
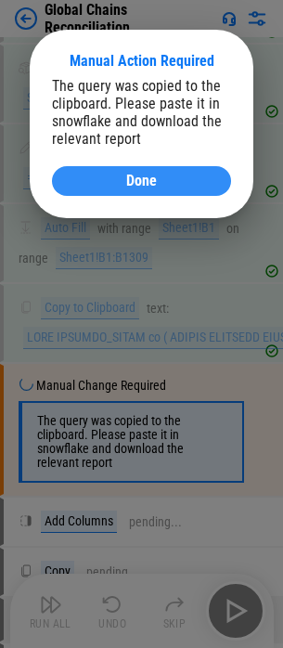
click at [81, 173] on div "Done" at bounding box center [141, 180] width 135 height 15
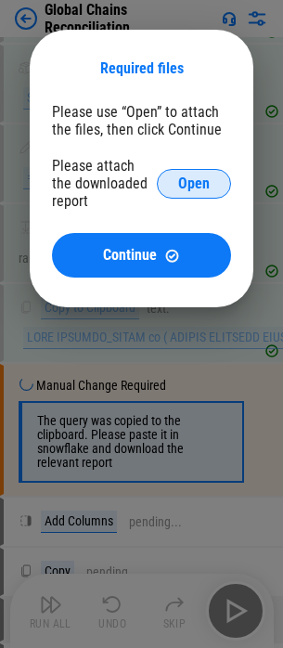
click at [179, 179] on span "Open" at bounding box center [194, 183] width 32 height 15
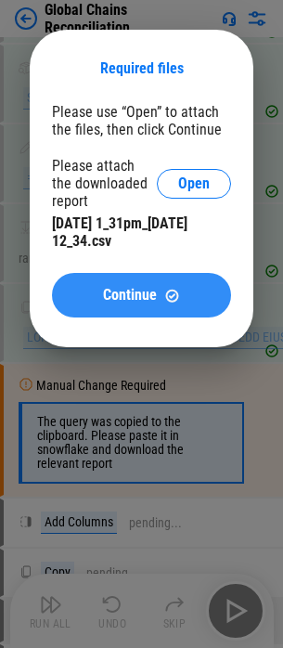
click at [146, 307] on button "Continue" at bounding box center [141, 295] width 179 height 45
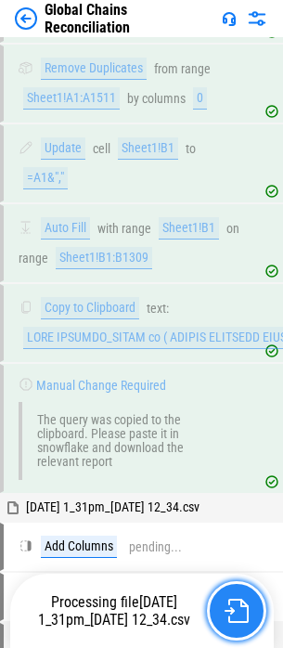
click at [230, 615] on img "button" at bounding box center [237, 610] width 24 height 24
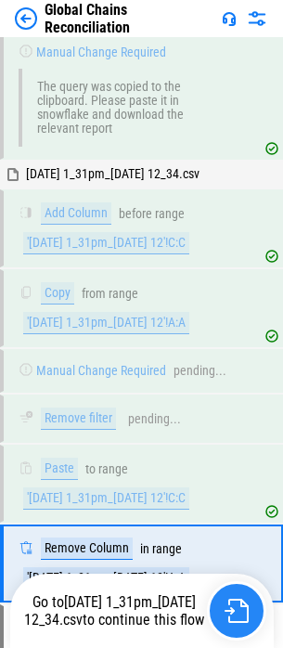
scroll to position [2436, 0]
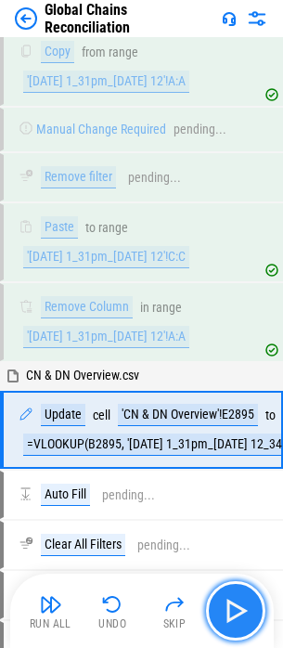
click at [243, 608] on img "button" at bounding box center [236, 611] width 30 height 30
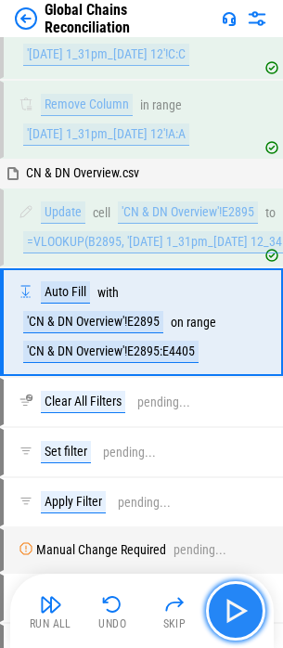
click at [243, 608] on img "button" at bounding box center [236, 611] width 30 height 30
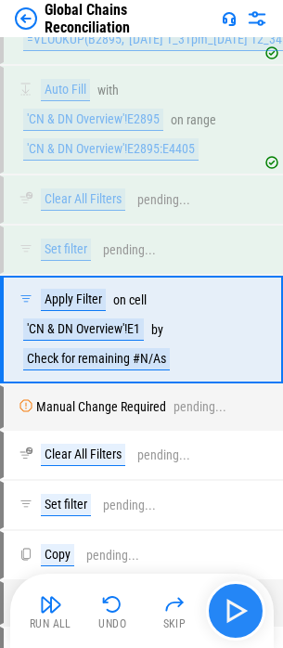
scroll to position [2848, 0]
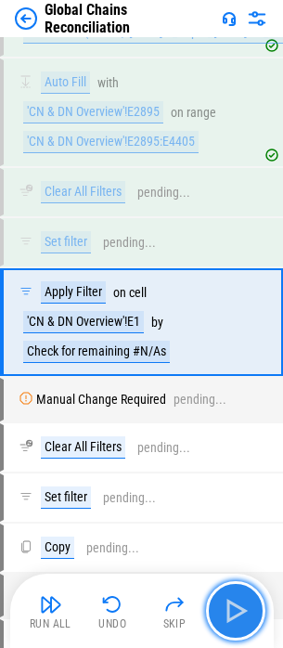
click at [241, 608] on img "button" at bounding box center [236, 611] width 30 height 30
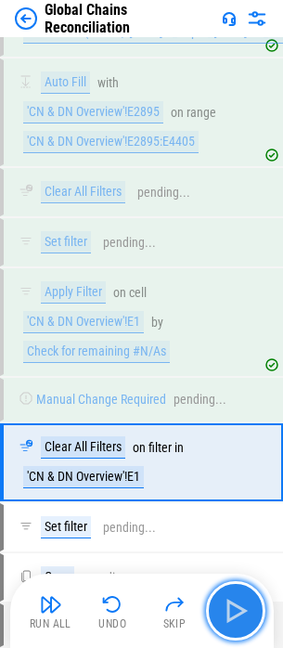
click at [241, 608] on img "button" at bounding box center [236, 611] width 30 height 30
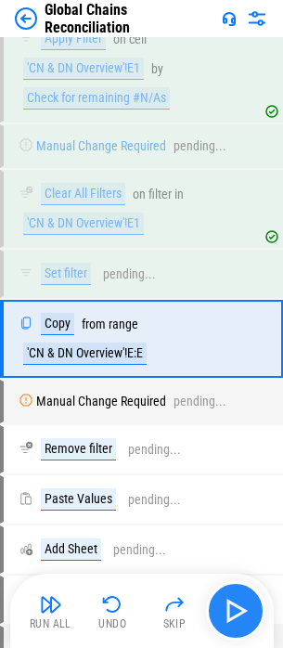
scroll to position [3119, 0]
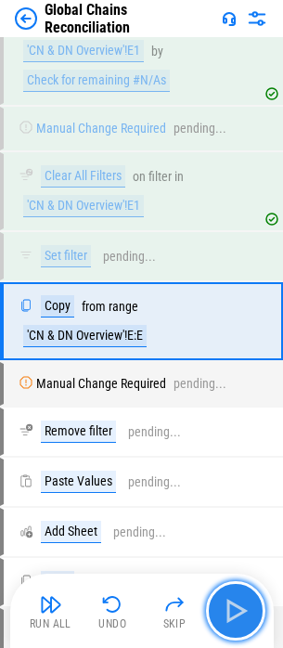
click at [241, 608] on img "button" at bounding box center [236, 611] width 30 height 30
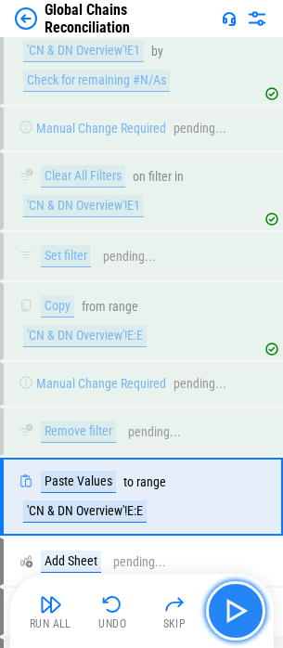
click at [241, 608] on img "button" at bounding box center [236, 611] width 30 height 30
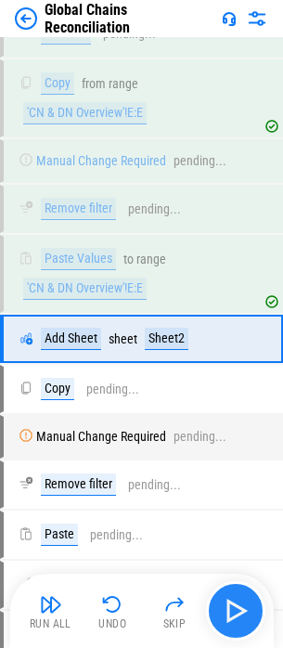
scroll to position [3361, 0]
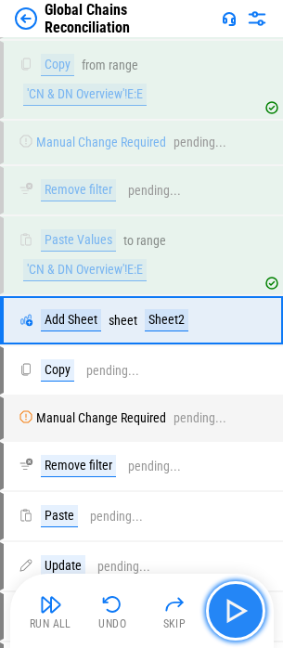
click at [241, 608] on img "button" at bounding box center [236, 611] width 30 height 30
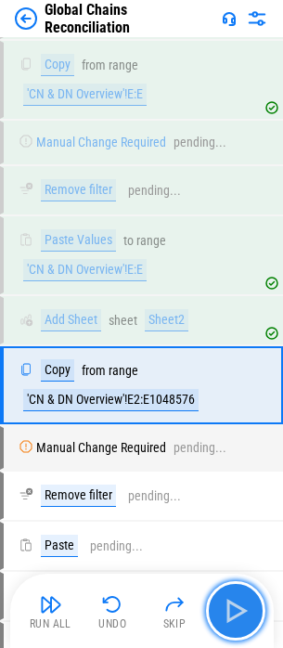
click at [241, 608] on img "button" at bounding box center [236, 611] width 30 height 30
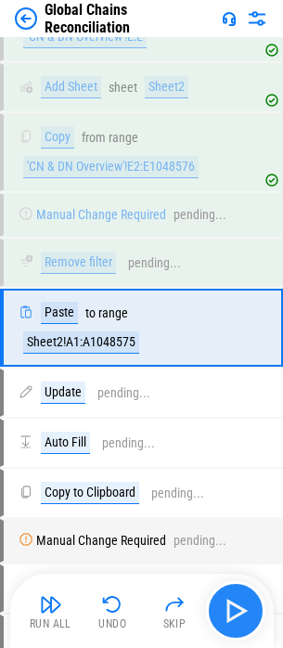
scroll to position [3602, 0]
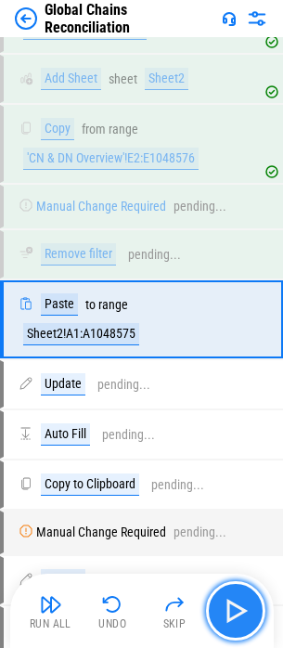
click at [241, 608] on img "button" at bounding box center [236, 611] width 30 height 30
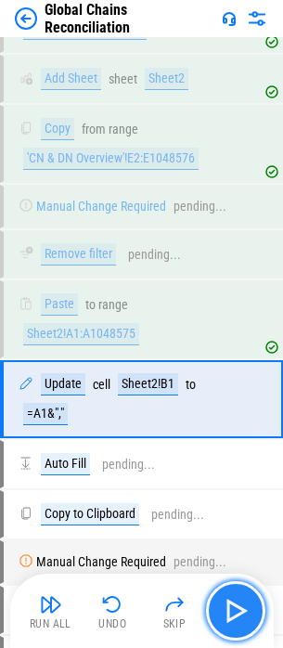
click at [241, 608] on img "button" at bounding box center [236, 611] width 30 height 30
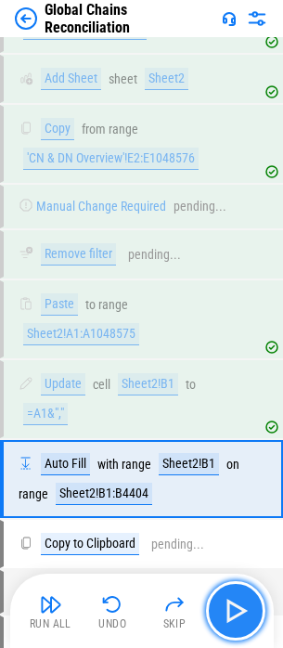
click at [241, 608] on img "button" at bounding box center [236, 611] width 30 height 30
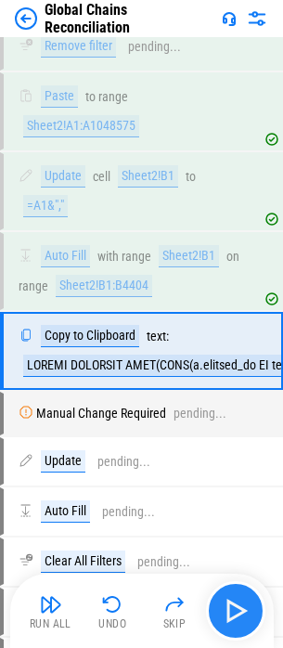
scroll to position [3841, 0]
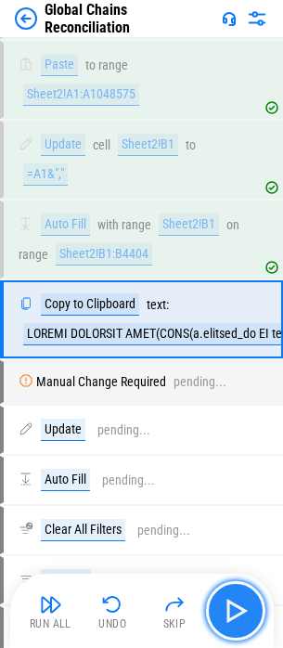
click at [241, 608] on img "button" at bounding box center [236, 611] width 30 height 30
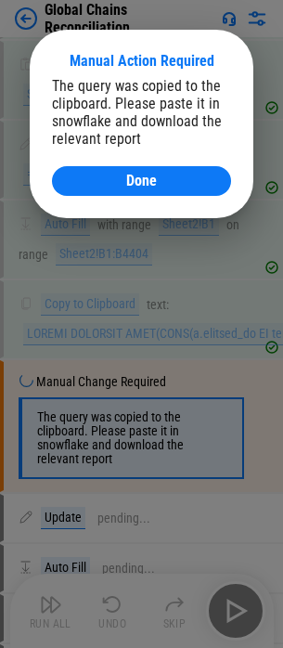
click at [94, 165] on div "The query was copied to the clipboard. Please paste it in snowflake and downloa…" at bounding box center [141, 136] width 179 height 119
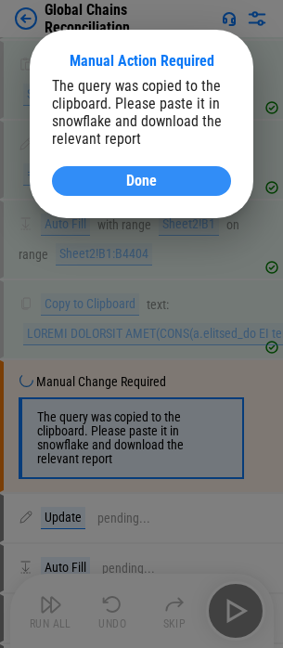
click at [94, 172] on button "Done" at bounding box center [141, 181] width 179 height 30
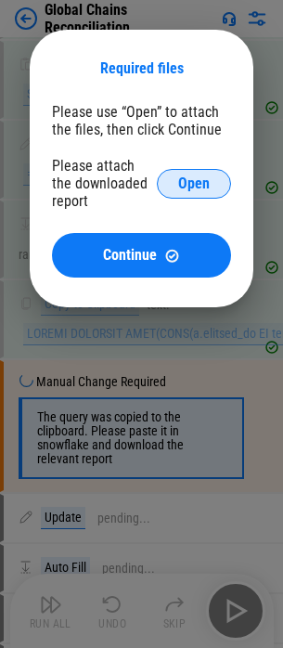
click at [167, 180] on button "Open" at bounding box center [194, 184] width 74 height 30
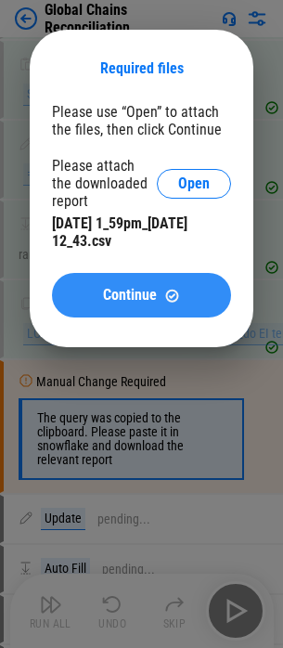
click at [195, 280] on button "Continue" at bounding box center [141, 295] width 179 height 45
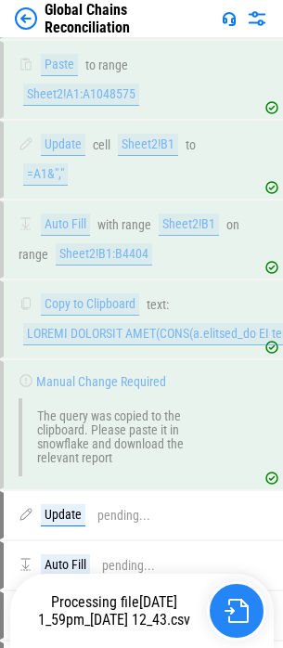
click at [226, 600] on img "button" at bounding box center [237, 610] width 24 height 24
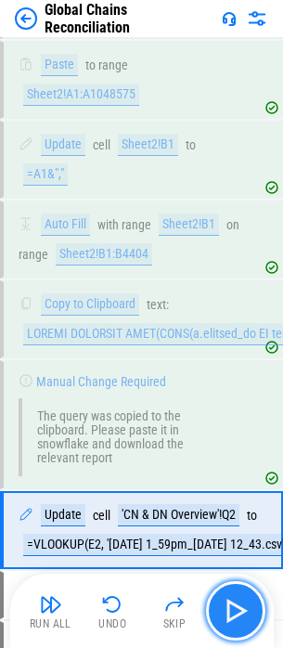
click at [245, 614] on img "button" at bounding box center [236, 611] width 30 height 30
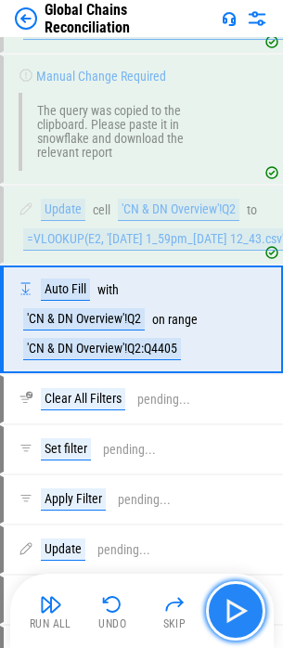
click at [245, 614] on img "button" at bounding box center [236, 611] width 30 height 30
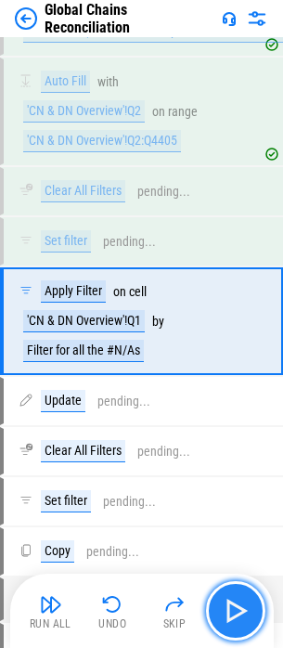
scroll to position [4356, 0]
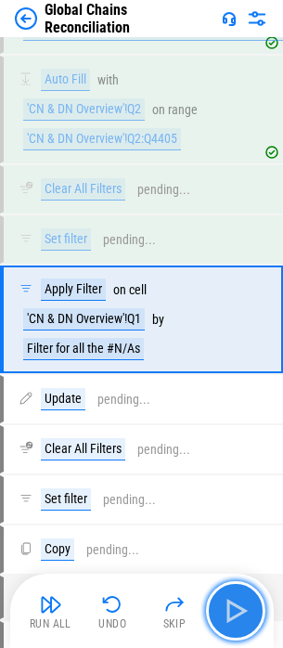
click at [245, 614] on img "button" at bounding box center [236, 611] width 30 height 30
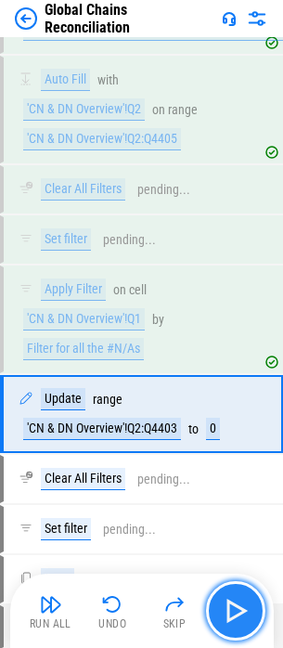
click at [245, 614] on img "button" at bounding box center [236, 611] width 30 height 30
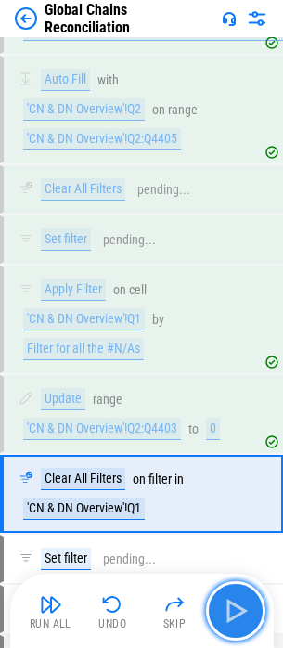
click at [245, 614] on img "button" at bounding box center [236, 611] width 30 height 30
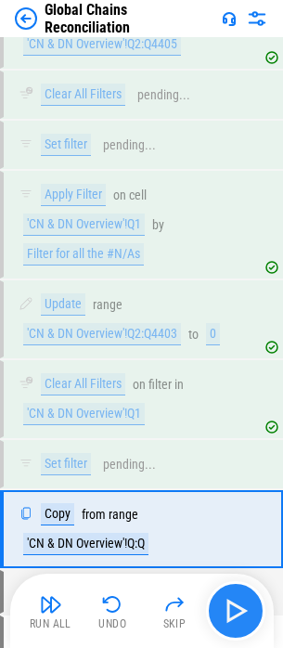
scroll to position [4660, 0]
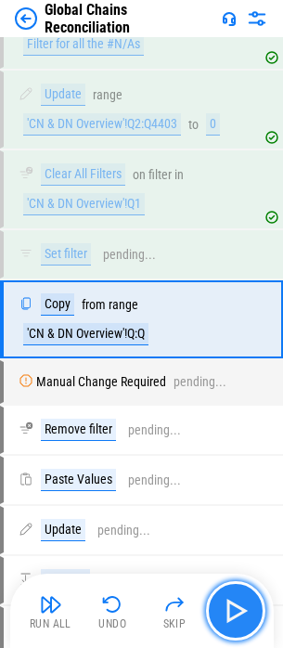
click at [245, 614] on img "button" at bounding box center [236, 611] width 30 height 30
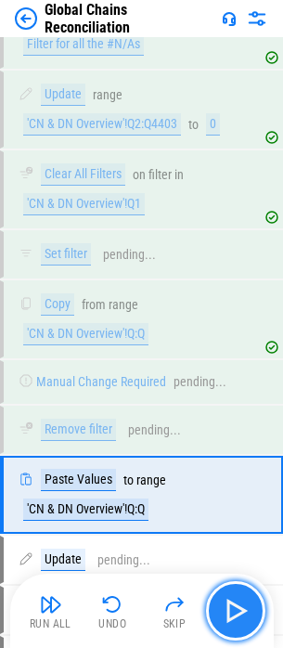
click at [245, 614] on img "button" at bounding box center [236, 611] width 30 height 30
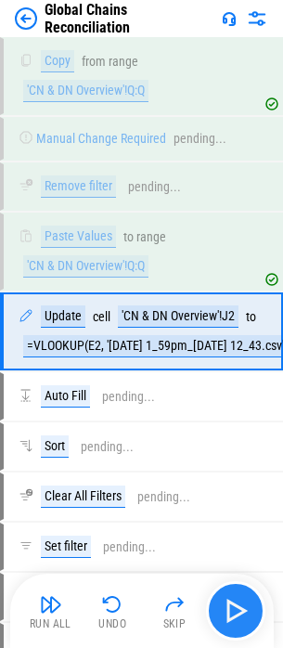
scroll to position [4916, 0]
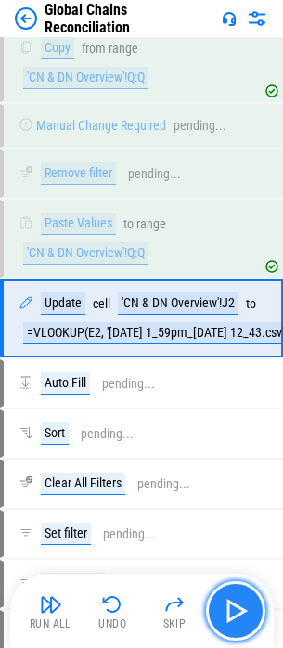
click at [245, 614] on img "button" at bounding box center [236, 611] width 30 height 30
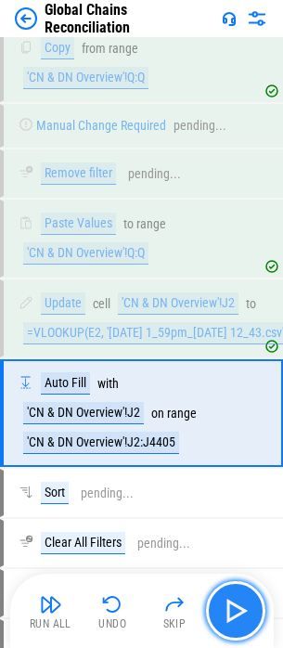
click at [245, 614] on img "button" at bounding box center [236, 611] width 30 height 30
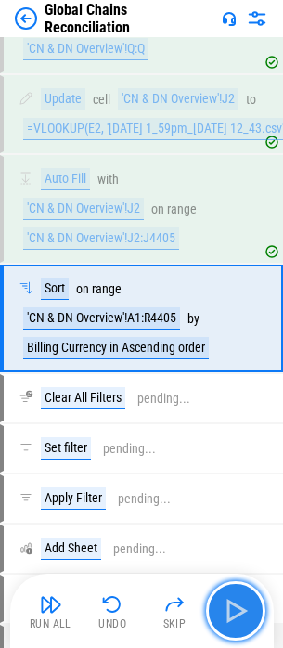
click at [245, 614] on img "button" at bounding box center [236, 611] width 30 height 30
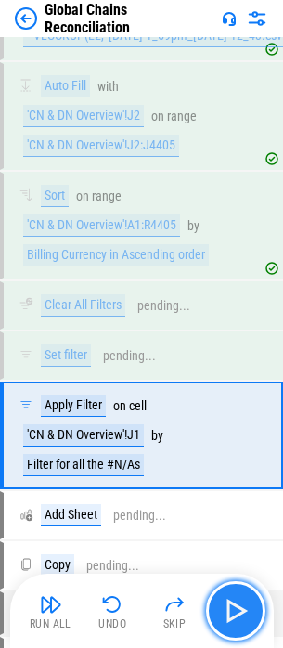
click at [245, 614] on img "button" at bounding box center [236, 611] width 30 height 30
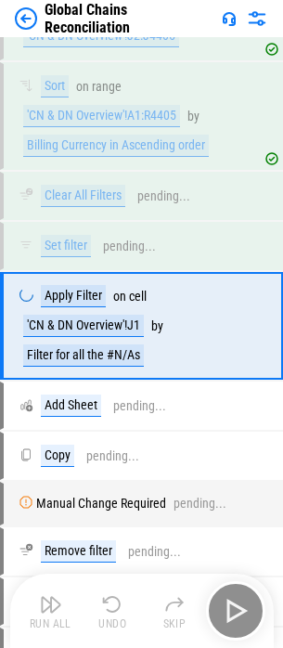
scroll to position [5330, 0]
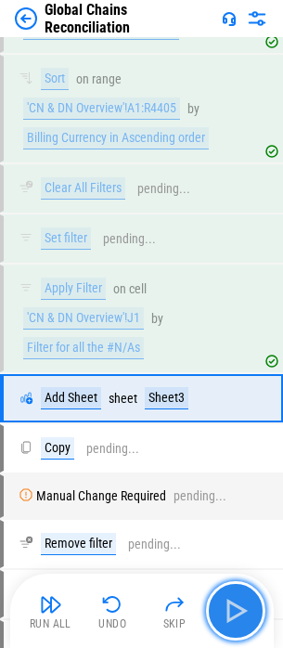
click at [245, 614] on img "button" at bounding box center [236, 611] width 30 height 30
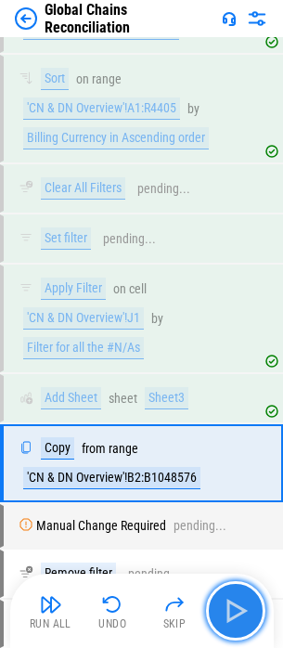
click at [245, 614] on img "button" at bounding box center [236, 611] width 30 height 30
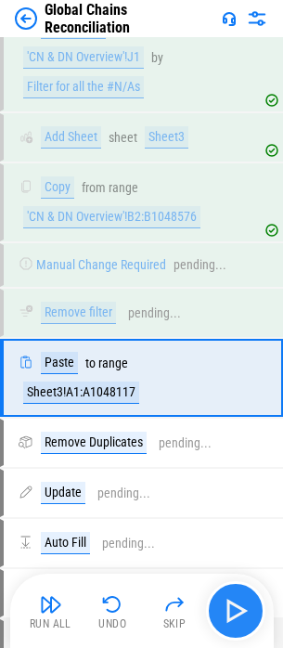
scroll to position [5651, 0]
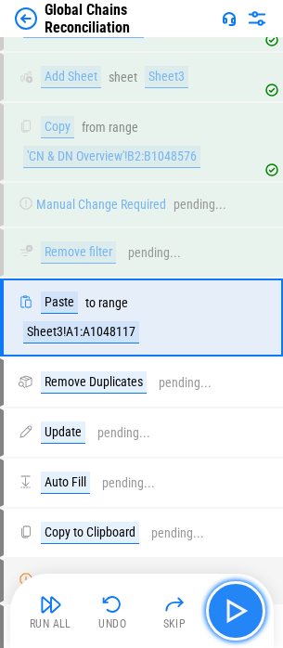
click at [245, 614] on img "button" at bounding box center [236, 611] width 30 height 30
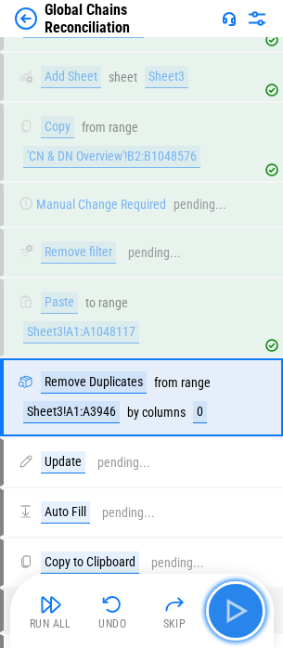
click at [245, 614] on img "button" at bounding box center [236, 611] width 30 height 30
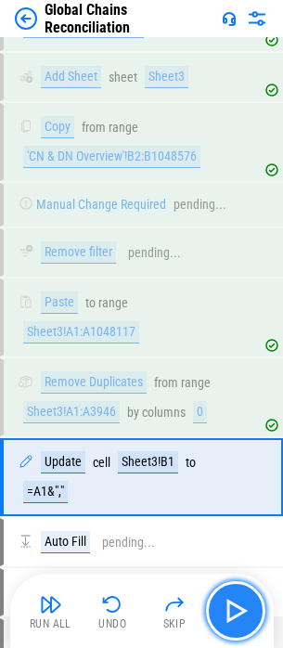
click at [245, 614] on img "button" at bounding box center [236, 611] width 30 height 30
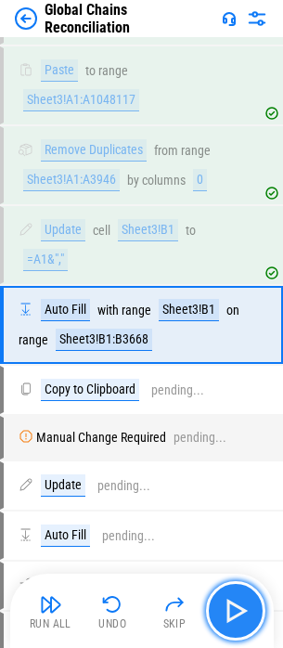
click at [245, 614] on img "button" at bounding box center [236, 611] width 30 height 30
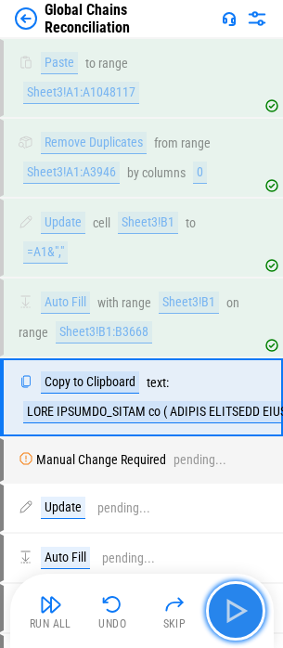
click at [245, 614] on img "button" at bounding box center [236, 611] width 30 height 30
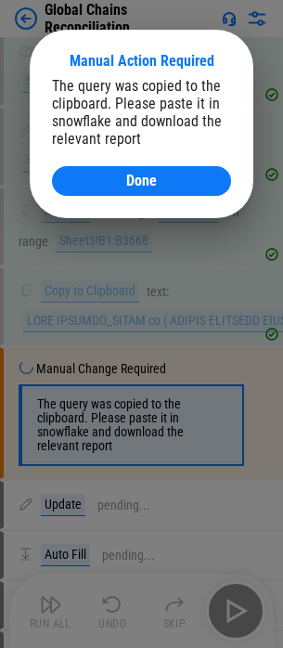
scroll to position [6077, 0]
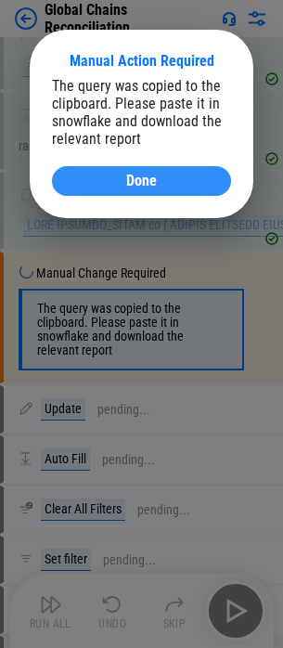
click at [142, 183] on span "Done" at bounding box center [141, 180] width 31 height 15
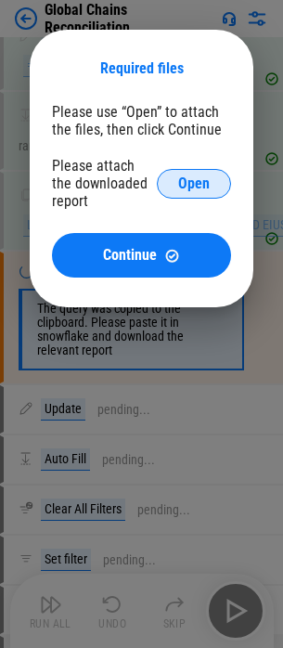
click at [186, 171] on button "Open" at bounding box center [194, 184] width 74 height 30
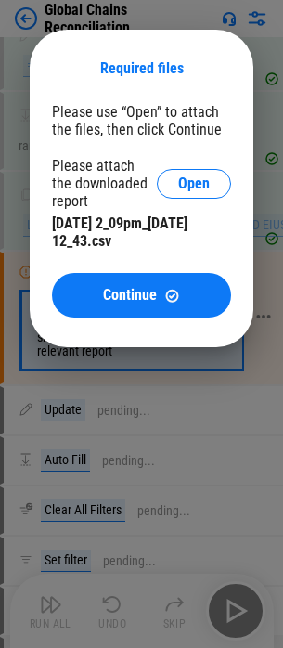
click at [162, 280] on button "Continue" at bounding box center [141, 295] width 179 height 45
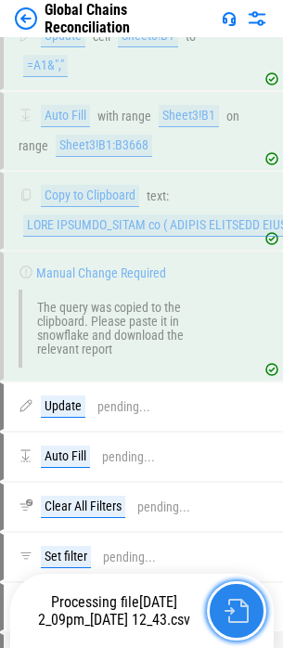
click at [228, 599] on img "button" at bounding box center [237, 610] width 24 height 24
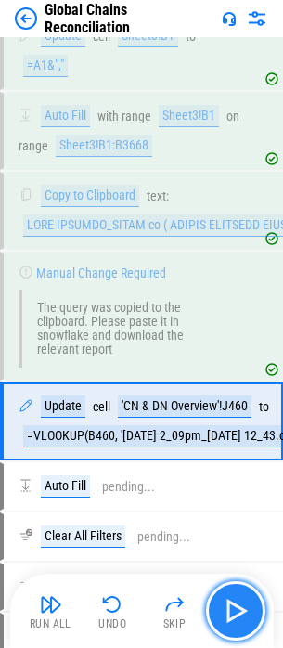
click at [243, 610] on img "button" at bounding box center [236, 611] width 30 height 30
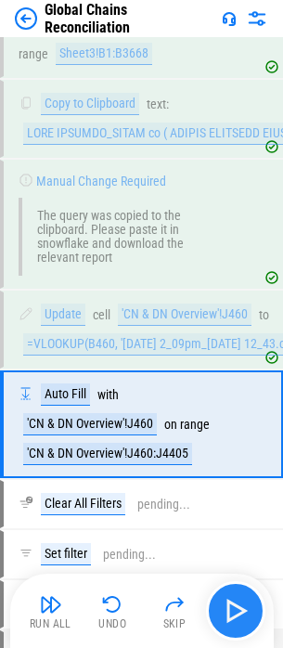
scroll to position [6276, 0]
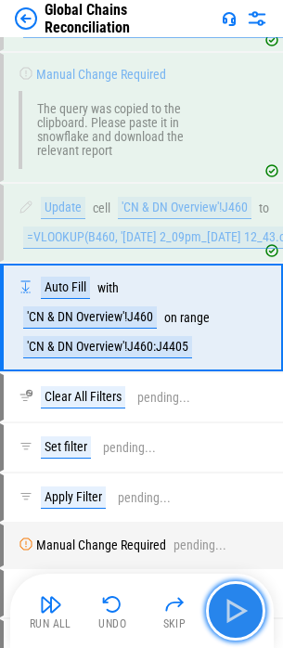
click at [243, 610] on img "button" at bounding box center [236, 611] width 30 height 30
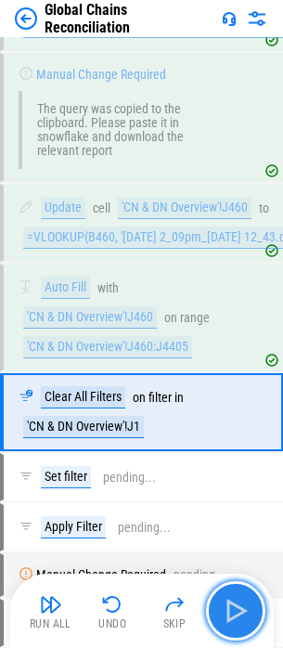
click at [238, 607] on img "button" at bounding box center [236, 611] width 30 height 30
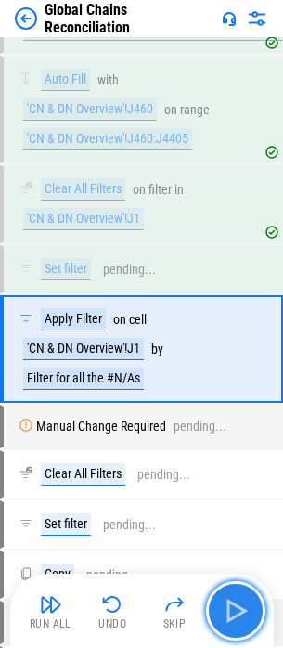
click at [238, 607] on img "button" at bounding box center [236, 611] width 30 height 30
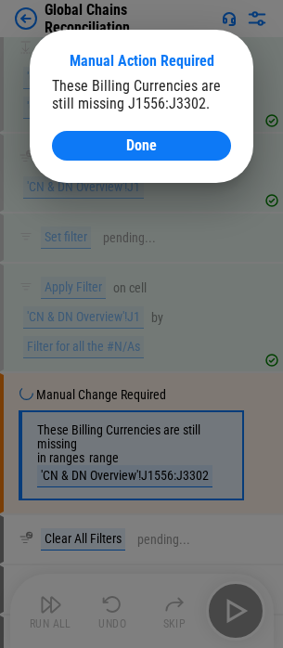
click at [238, 607] on div at bounding box center [141, 324] width 283 height 648
click at [156, 148] on span "Done" at bounding box center [141, 145] width 31 height 15
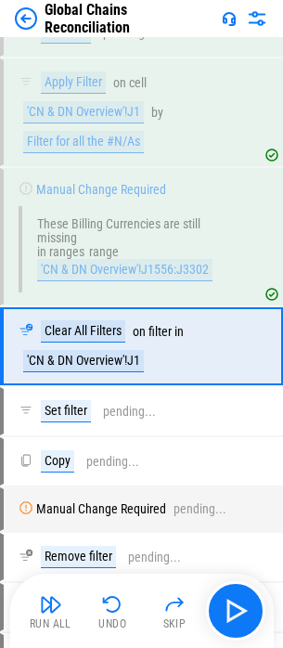
scroll to position [6749, 0]
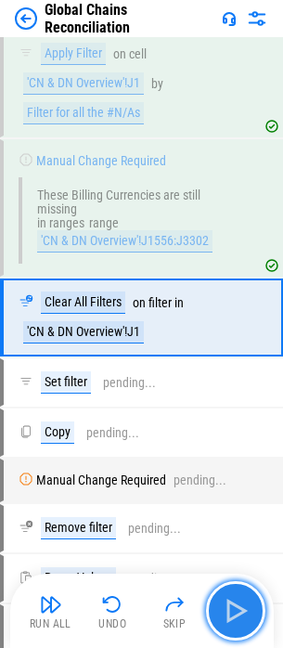
click at [248, 605] on img "button" at bounding box center [236, 611] width 30 height 30
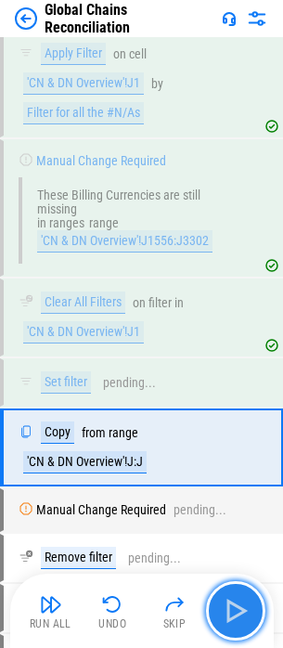
click at [248, 605] on img "button" at bounding box center [236, 611] width 30 height 30
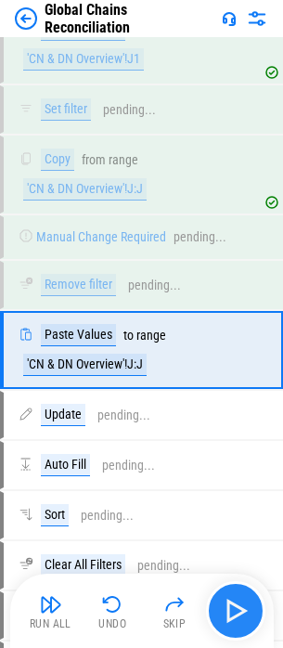
scroll to position [7055, 0]
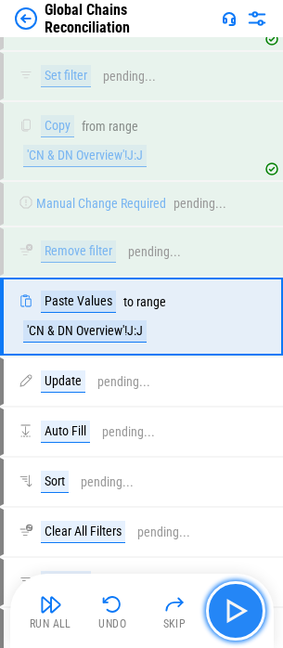
click at [248, 605] on img "button" at bounding box center [236, 611] width 30 height 30
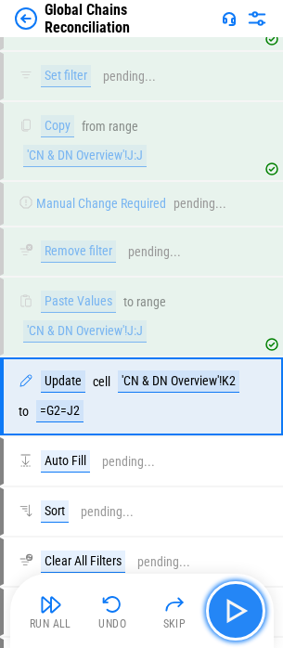
click at [248, 605] on img "button" at bounding box center [236, 611] width 30 height 30
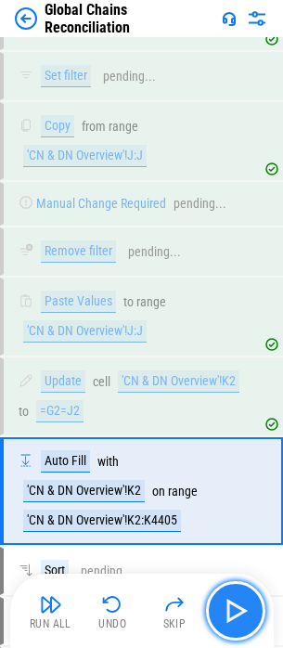
click at [247, 606] on img "button" at bounding box center [236, 611] width 30 height 30
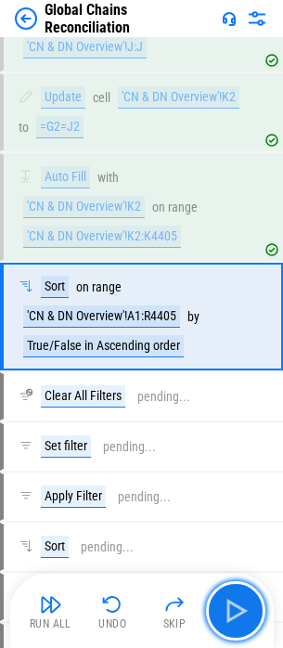
click at [248, 607] on img "button" at bounding box center [236, 611] width 30 height 30
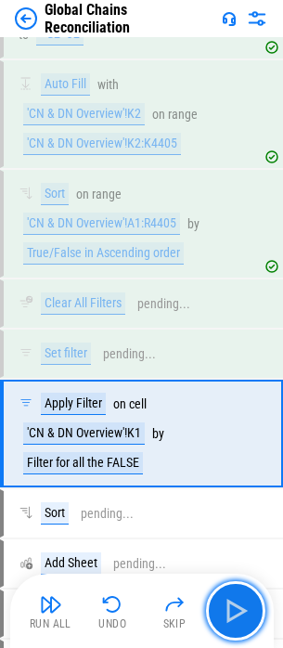
scroll to position [7549, 0]
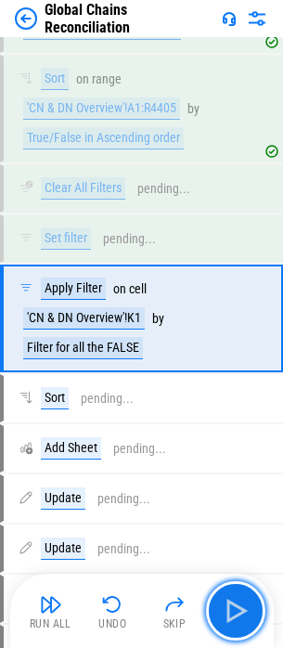
click at [248, 609] on img "button" at bounding box center [236, 611] width 30 height 30
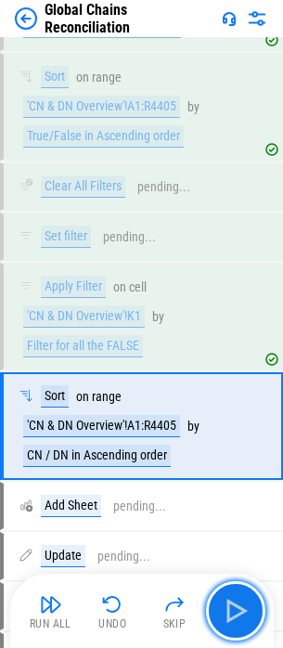
click at [248, 609] on img "button" at bounding box center [236, 611] width 30 height 30
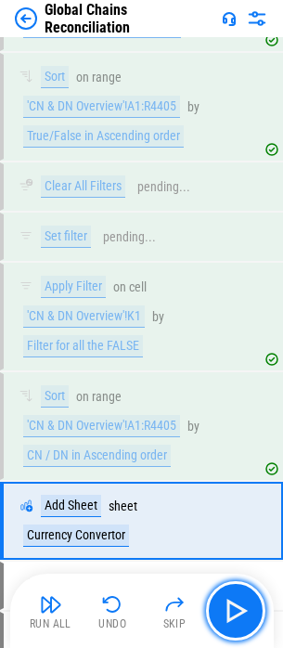
click at [248, 609] on img "button" at bounding box center [236, 611] width 30 height 30
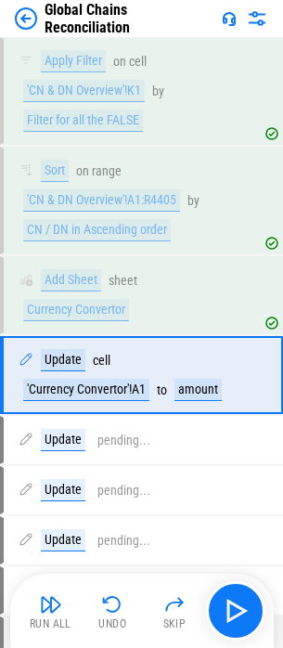
scroll to position [7833, 0]
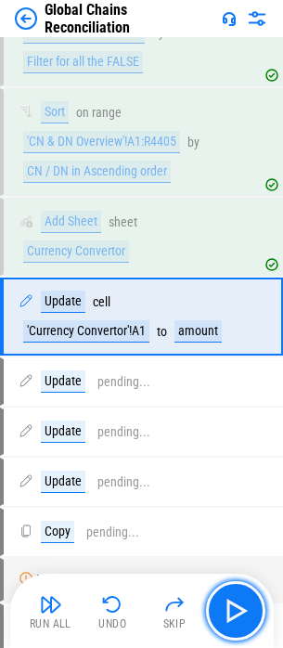
click at [248, 609] on img "button" at bounding box center [236, 611] width 30 height 30
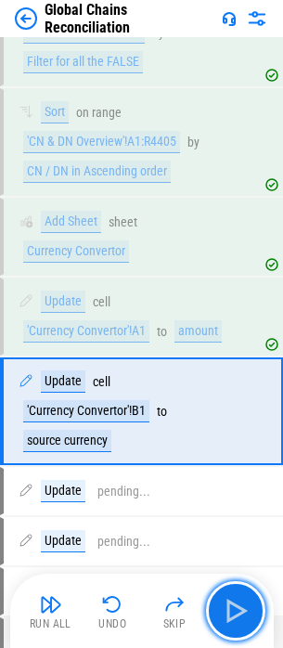
click at [248, 609] on img "button" at bounding box center [236, 611] width 30 height 30
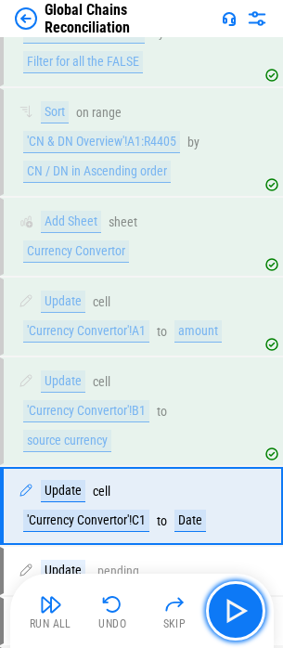
click at [248, 609] on img "button" at bounding box center [236, 611] width 30 height 30
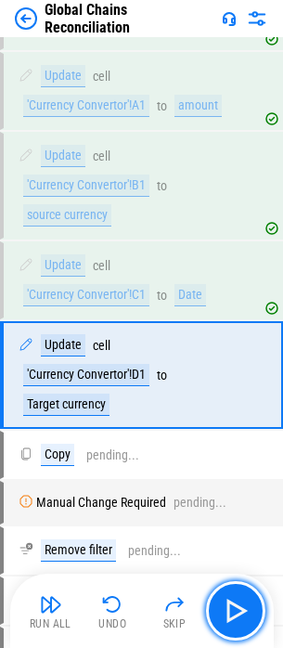
scroll to position [8116, 0]
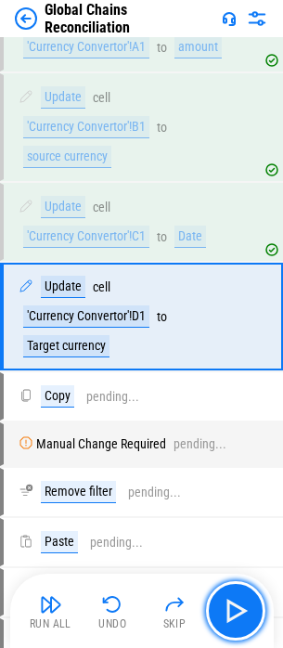
click at [248, 609] on img "button" at bounding box center [236, 611] width 30 height 30
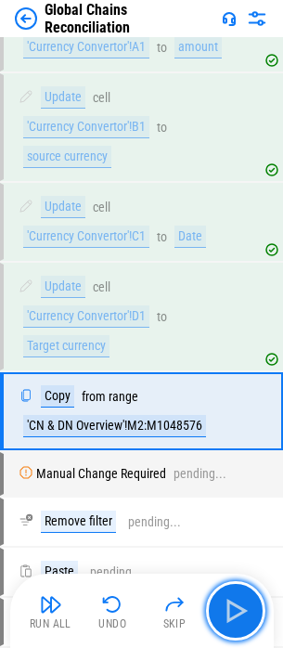
click at [248, 609] on img "button" at bounding box center [236, 611] width 30 height 30
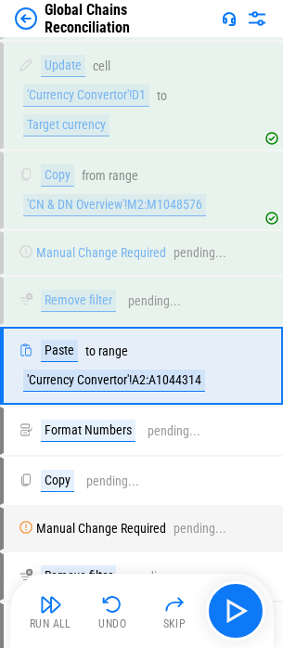
scroll to position [8387, 0]
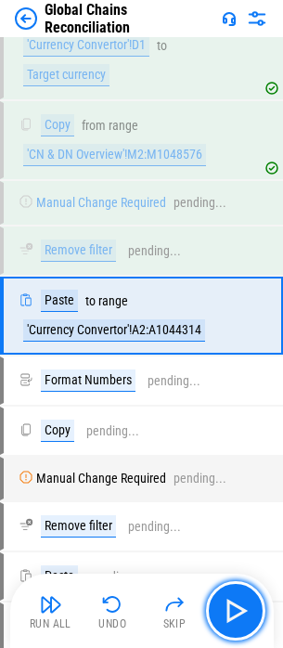
click at [248, 609] on img "button" at bounding box center [236, 611] width 30 height 30
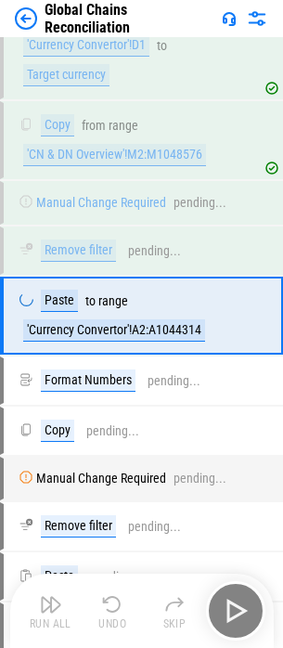
click at [248, 609] on div "Run All Undo Skip" at bounding box center [143, 610] width 245 height 59
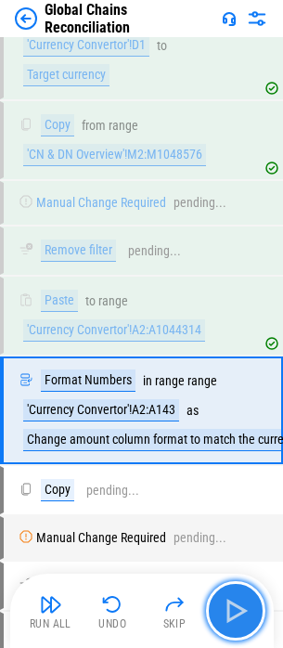
click at [235, 602] on img "button" at bounding box center [236, 611] width 30 height 30
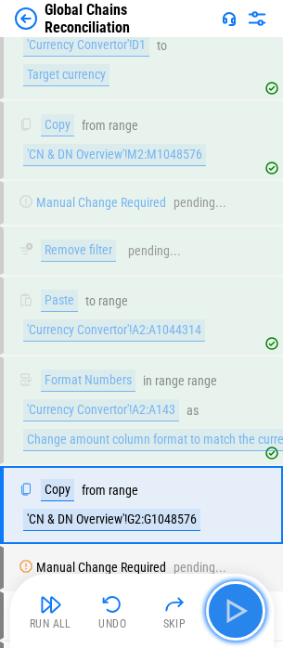
click at [235, 602] on img "button" at bounding box center [236, 611] width 30 height 30
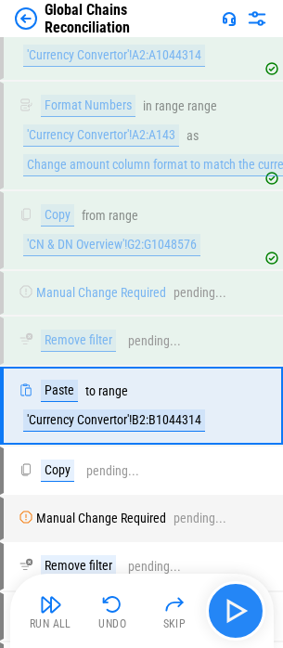
scroll to position [8753, 0]
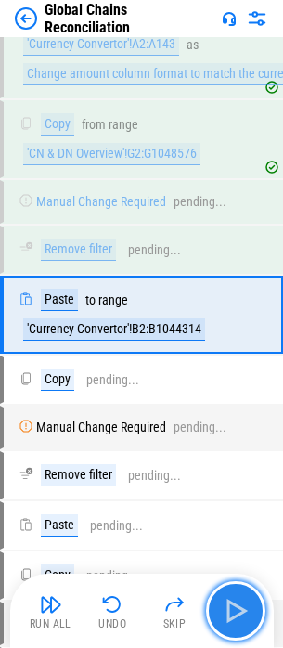
click at [235, 602] on img "button" at bounding box center [236, 611] width 30 height 30
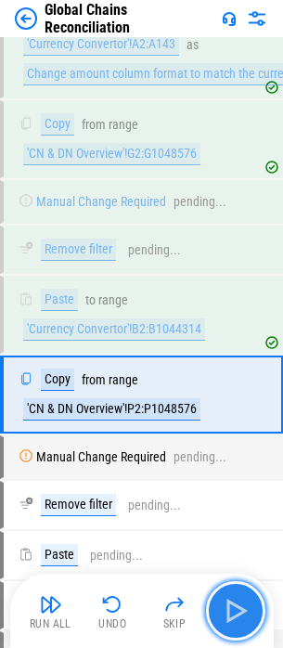
click at [235, 602] on img "button" at bounding box center [236, 611] width 30 height 30
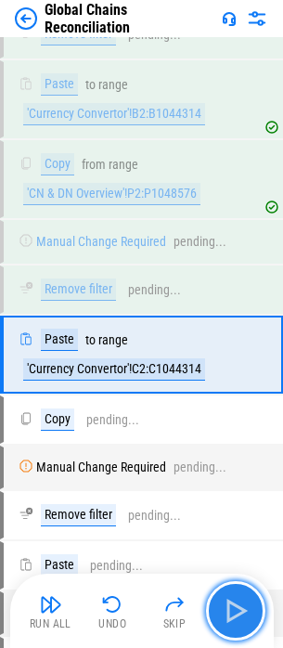
scroll to position [9009, 0]
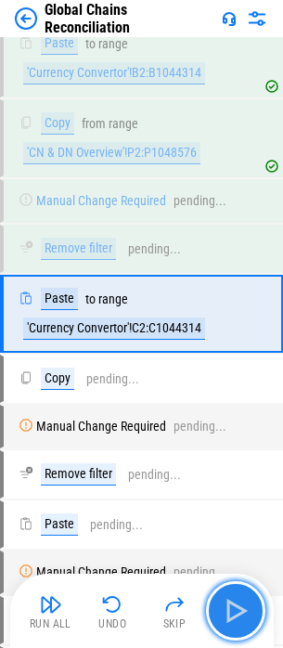
click at [235, 602] on img "button" at bounding box center [236, 611] width 30 height 30
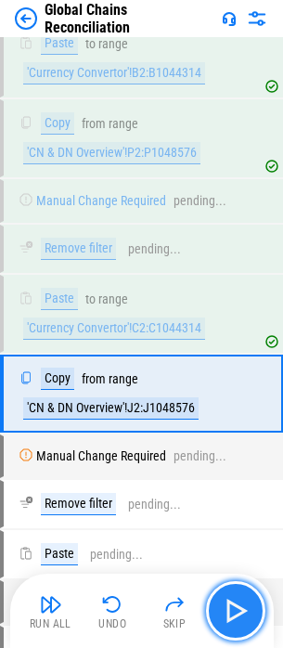
click at [235, 602] on img "button" at bounding box center [236, 611] width 30 height 30
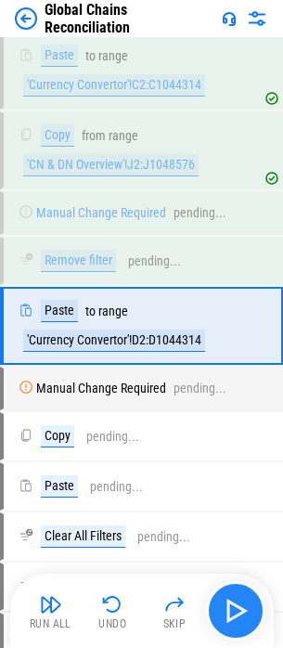
scroll to position [9265, 0]
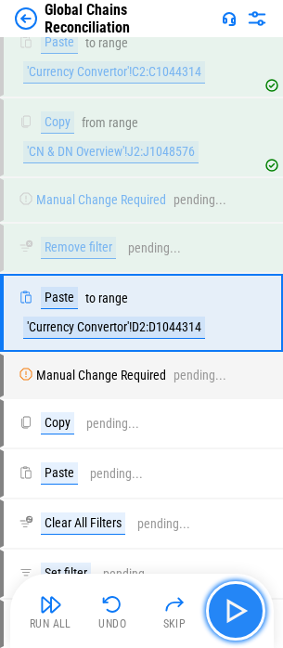
click at [235, 602] on img "button" at bounding box center [236, 611] width 30 height 30
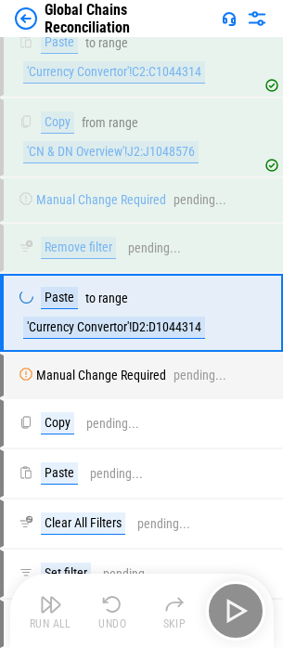
click at [235, 602] on div "Run All Undo Skip" at bounding box center [143, 610] width 245 height 59
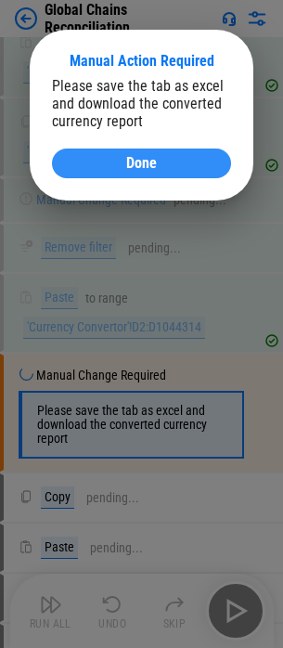
click at [88, 168] on div "Done" at bounding box center [141, 163] width 135 height 15
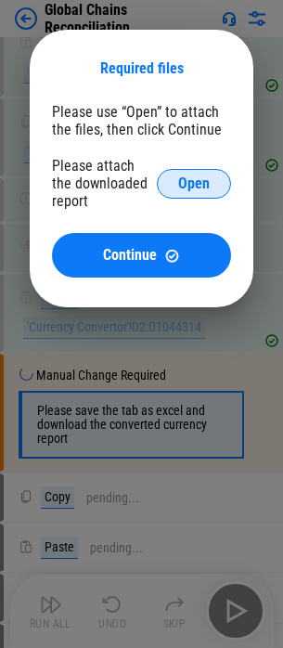
click at [170, 183] on button "Open" at bounding box center [194, 184] width 74 height 30
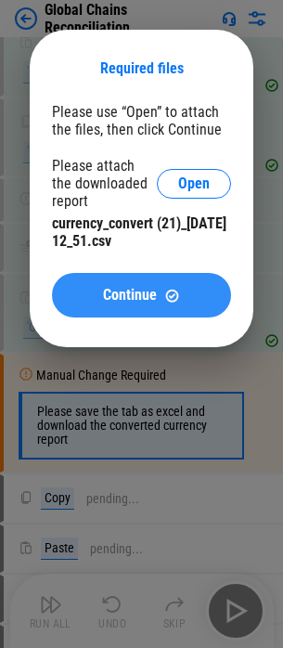
click at [171, 303] on button "Continue" at bounding box center [141, 295] width 179 height 45
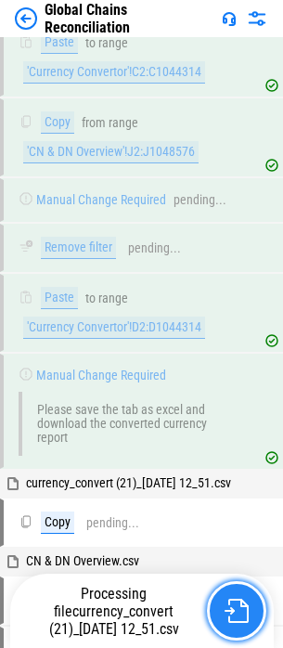
click at [230, 595] on button "button" at bounding box center [236, 610] width 59 height 59
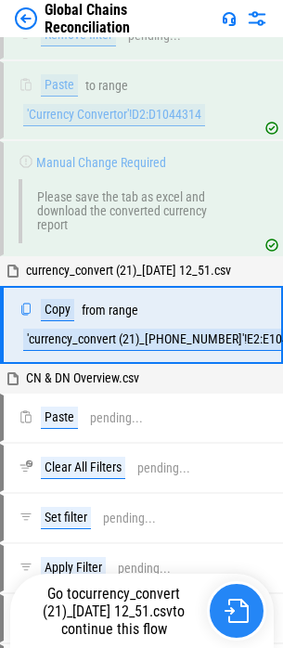
scroll to position [9490, 0]
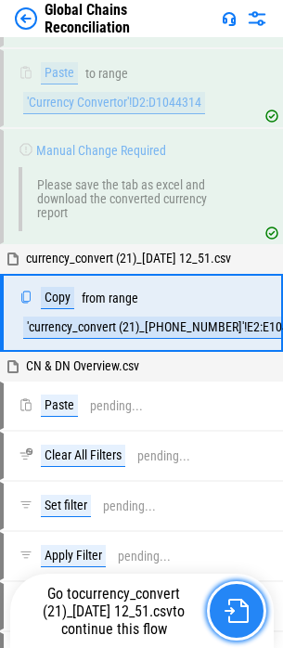
click at [242, 605] on img "button" at bounding box center [237, 610] width 24 height 24
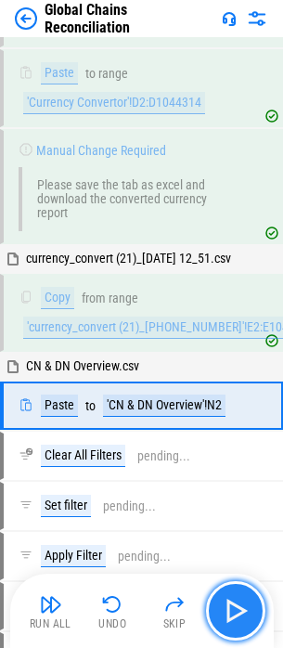
click at [241, 620] on img "button" at bounding box center [236, 611] width 30 height 30
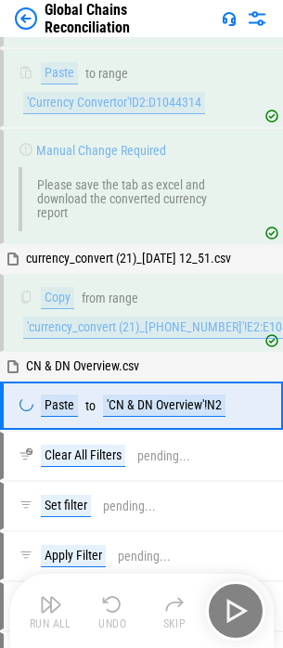
click at [241, 613] on div "Run All Undo Skip" at bounding box center [143, 610] width 245 height 59
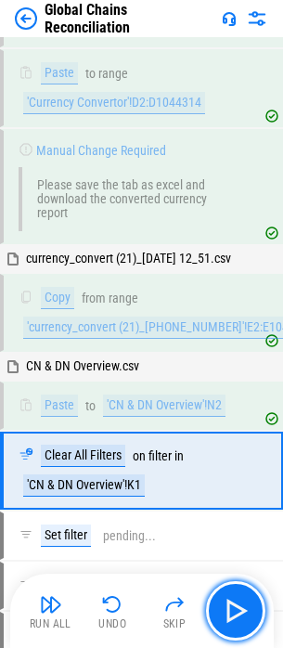
click at [241, 615] on img "button" at bounding box center [236, 611] width 30 height 30
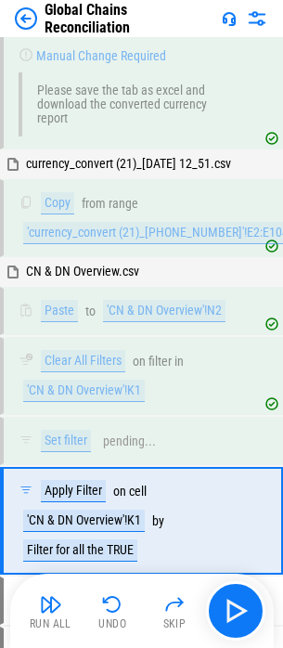
scroll to position [9792, 0]
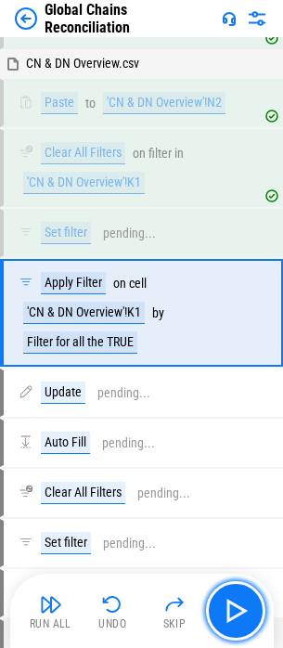
click at [241, 615] on img "button" at bounding box center [236, 611] width 30 height 30
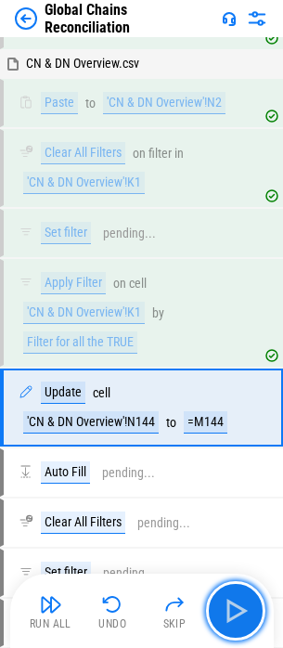
click at [241, 615] on img "button" at bounding box center [236, 611] width 30 height 30
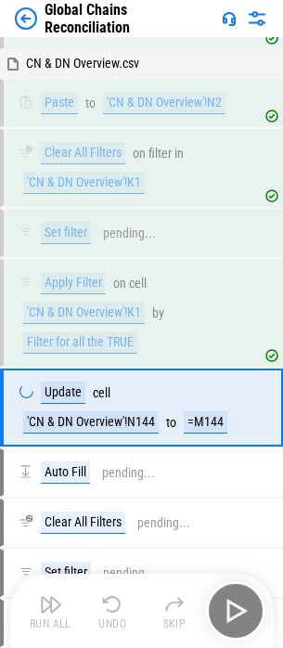
click at [241, 615] on div "Run All Undo Skip" at bounding box center [143, 610] width 245 height 59
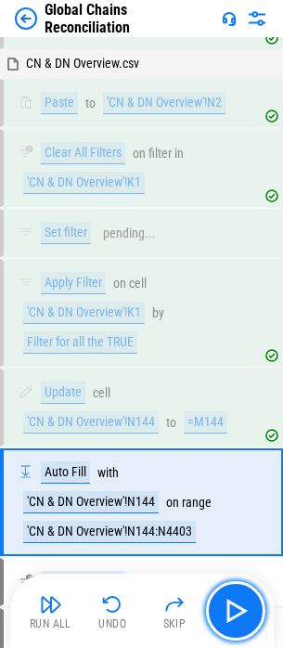
click at [241, 615] on img "button" at bounding box center [236, 611] width 30 height 30
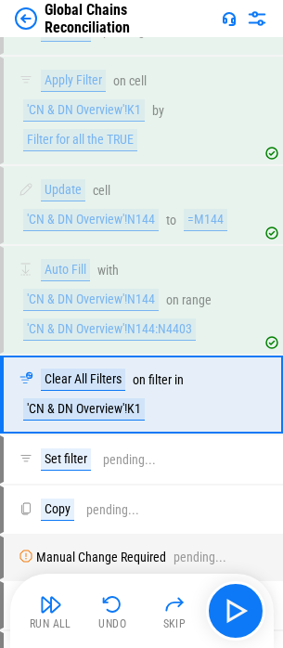
scroll to position [10076, 0]
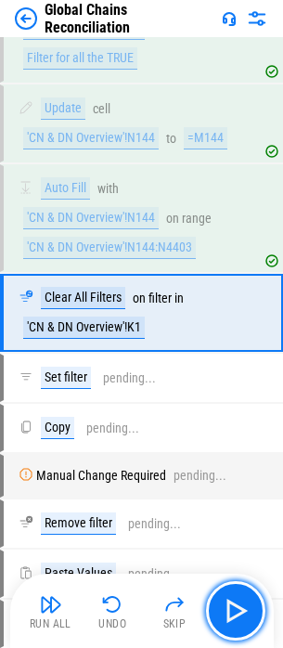
click at [241, 615] on img "button" at bounding box center [236, 611] width 30 height 30
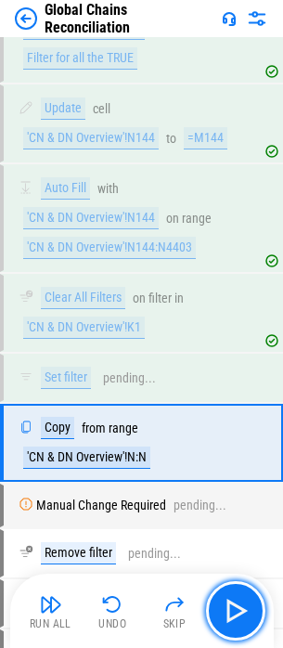
click at [241, 615] on img "button" at bounding box center [236, 611] width 30 height 30
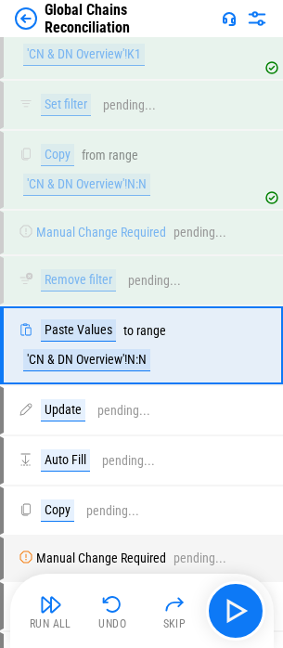
scroll to position [10382, 0]
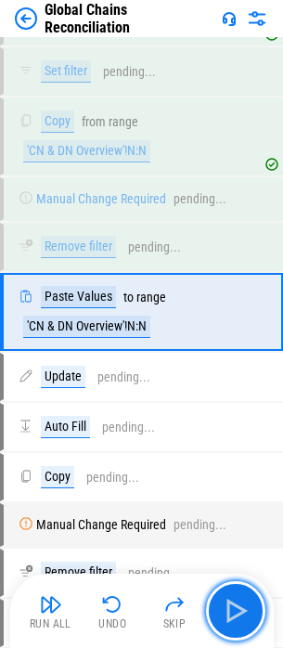
click at [241, 615] on img "button" at bounding box center [236, 611] width 30 height 30
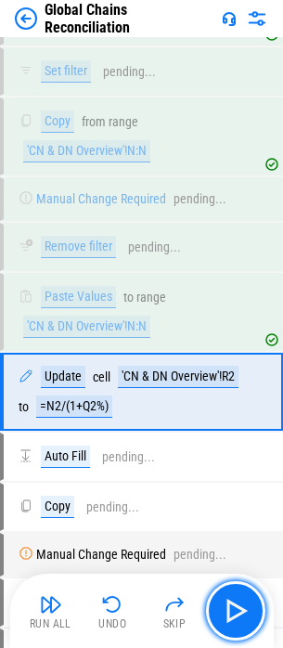
click at [241, 615] on img "button" at bounding box center [236, 611] width 30 height 30
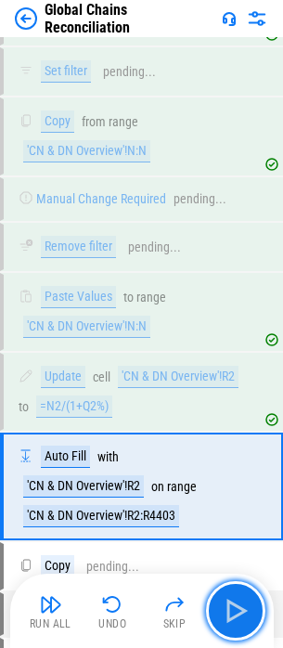
click at [241, 615] on img "button" at bounding box center [236, 611] width 30 height 30
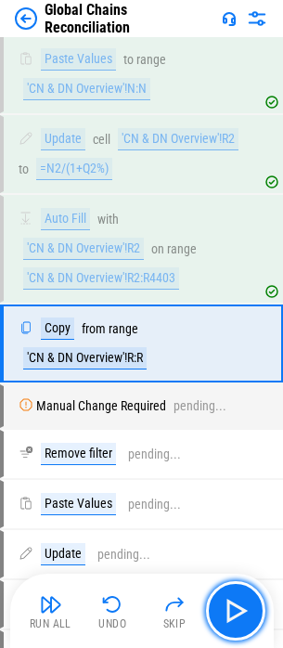
scroll to position [10651, 0]
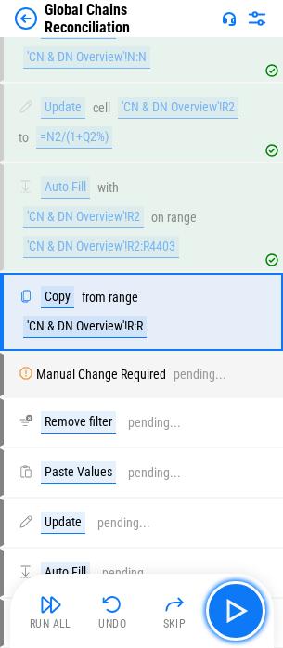
click at [241, 615] on img "button" at bounding box center [236, 611] width 30 height 30
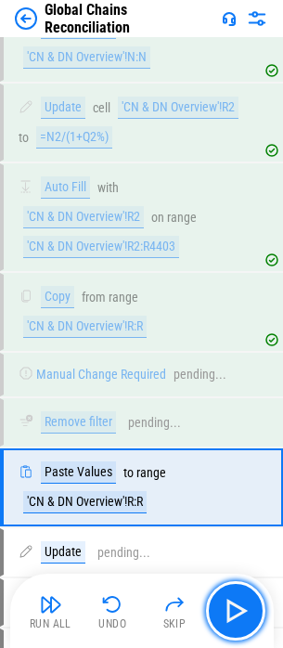
click at [241, 615] on img "button" at bounding box center [236, 611] width 30 height 30
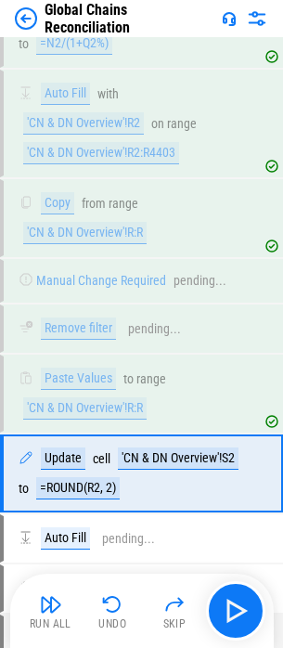
click at [241, 615] on img "button" at bounding box center [236, 611] width 30 height 30
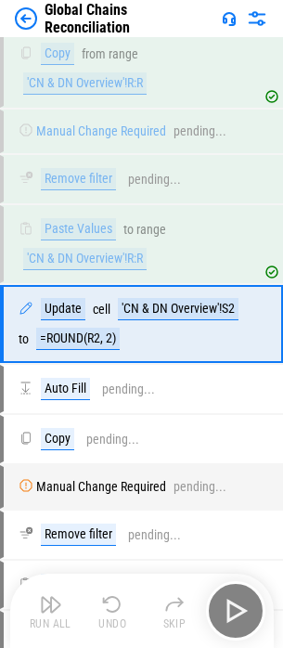
scroll to position [10907, 0]
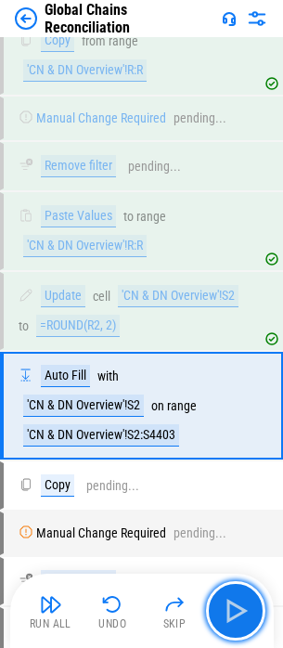
click at [241, 615] on img "button" at bounding box center [236, 611] width 30 height 30
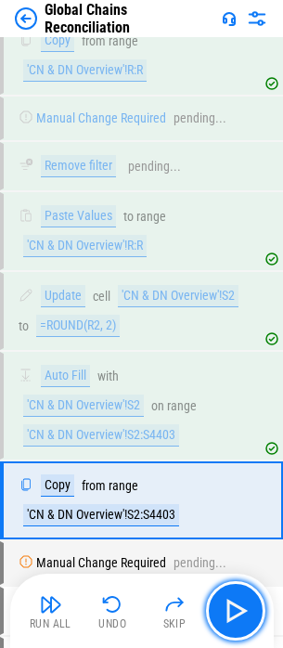
click at [241, 615] on img "button" at bounding box center [236, 611] width 30 height 30
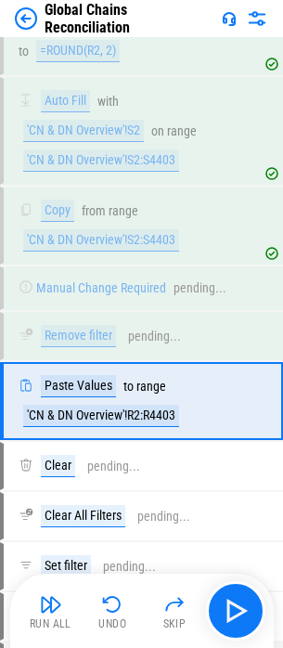
scroll to position [11273, 0]
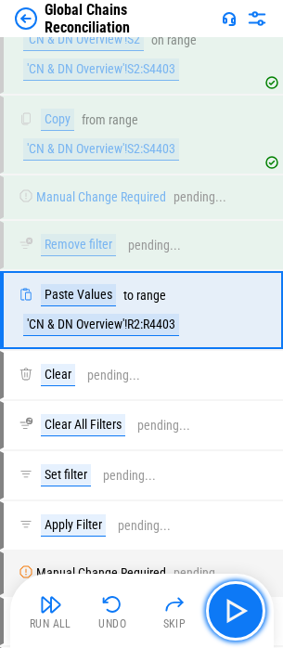
click at [241, 615] on img "button" at bounding box center [236, 611] width 30 height 30
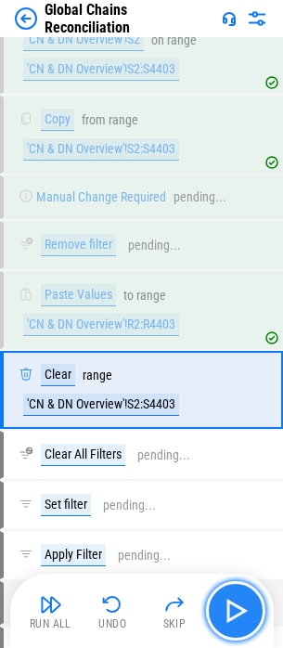
click at [236, 627] on button "button" at bounding box center [235, 610] width 59 height 59
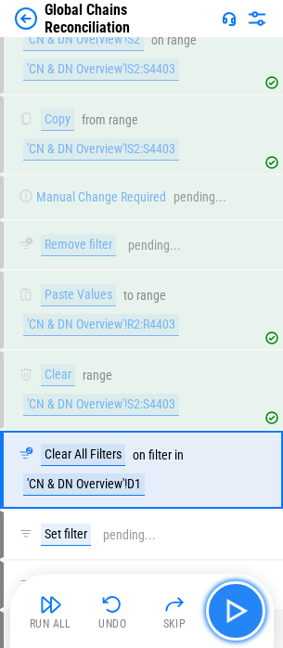
click at [238, 607] on img "button" at bounding box center [236, 611] width 30 height 30
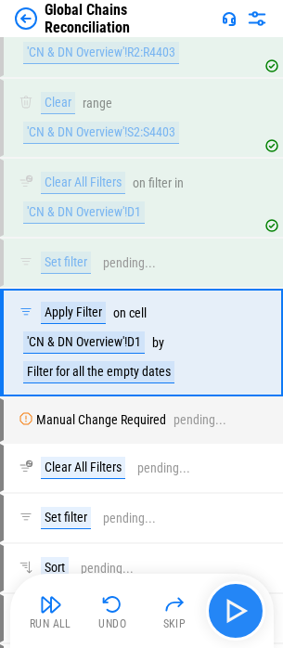
scroll to position [11577, 0]
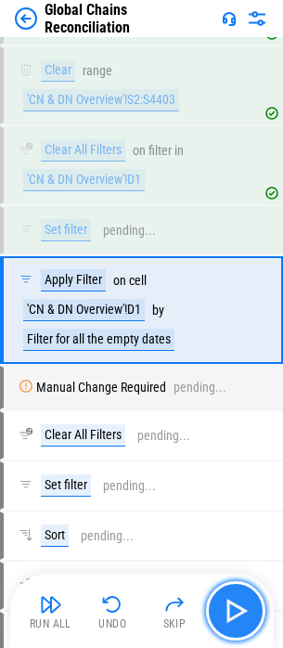
click at [238, 607] on img "button" at bounding box center [236, 611] width 30 height 30
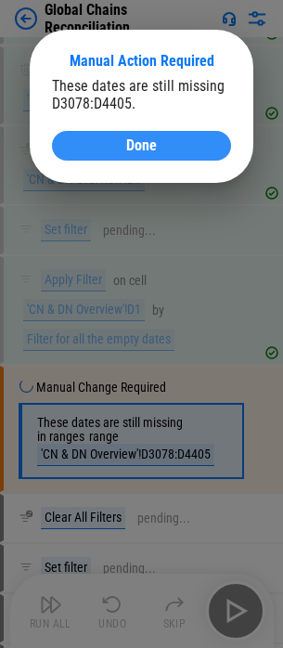
click at [134, 138] on span "Done" at bounding box center [141, 145] width 31 height 15
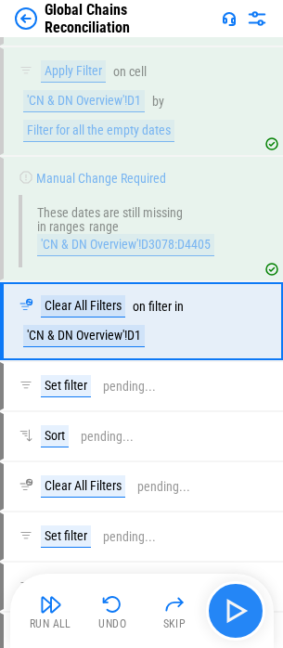
scroll to position [11797, 0]
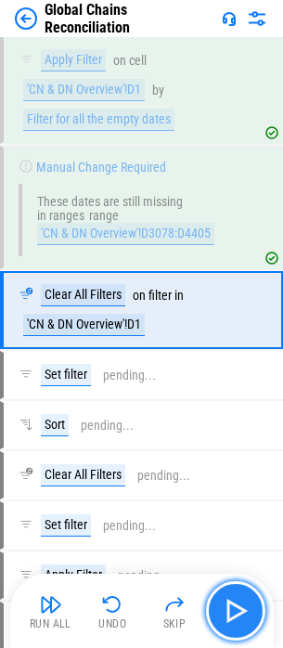
click at [218, 605] on button "button" at bounding box center [235, 610] width 59 height 59
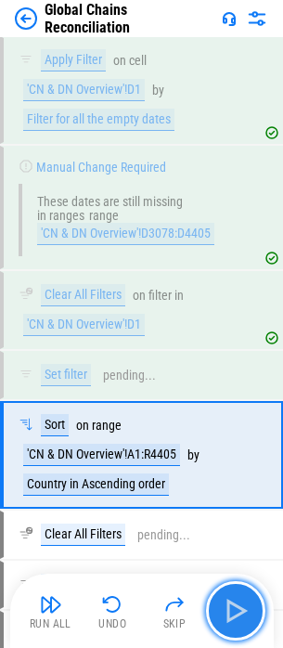
click at [238, 596] on img "button" at bounding box center [236, 611] width 30 height 30
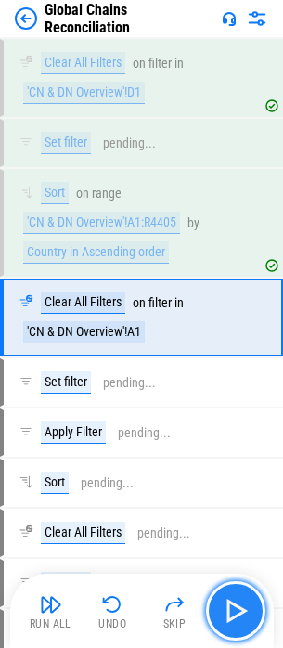
click at [238, 596] on img "button" at bounding box center [236, 611] width 30 height 30
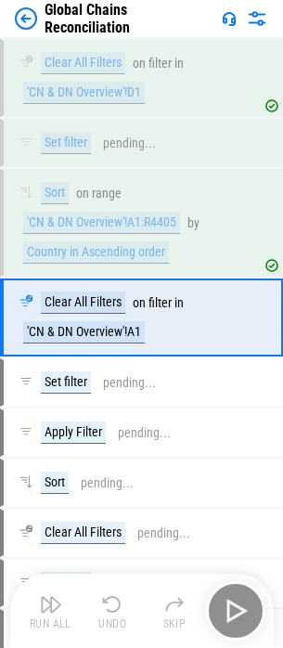
scroll to position [12036, 0]
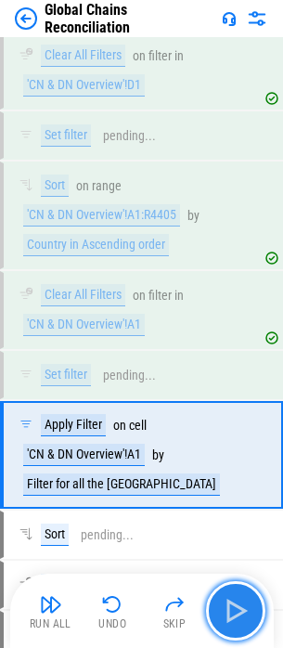
click at [238, 596] on img "button" at bounding box center [236, 611] width 30 height 30
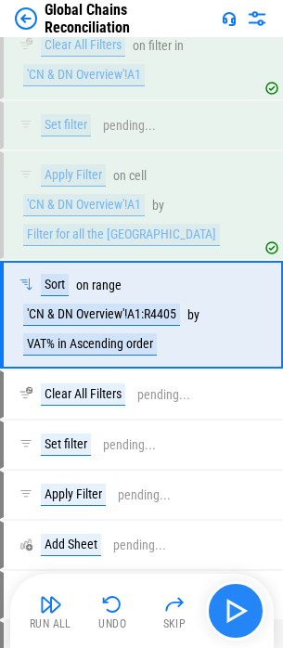
scroll to position [12291, 0]
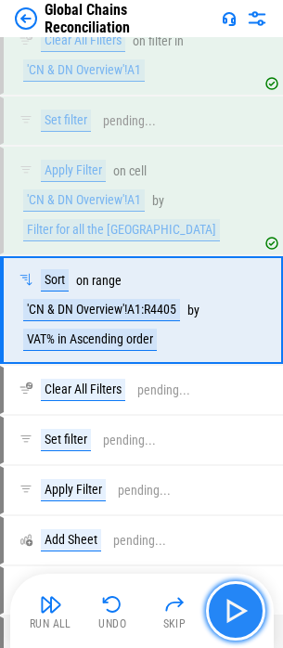
click at [238, 596] on img "button" at bounding box center [236, 611] width 30 height 30
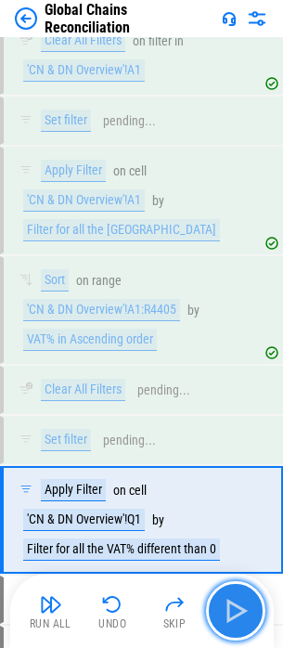
click at [244, 589] on button "button" at bounding box center [235, 610] width 59 height 59
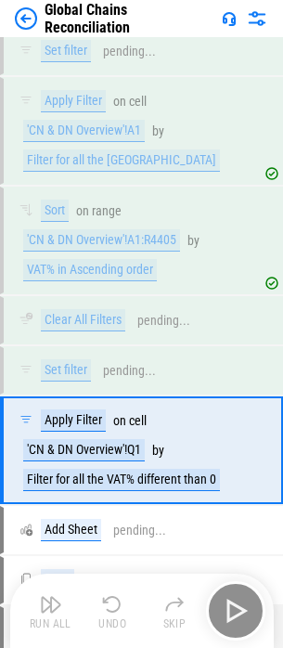
scroll to position [12493, 0]
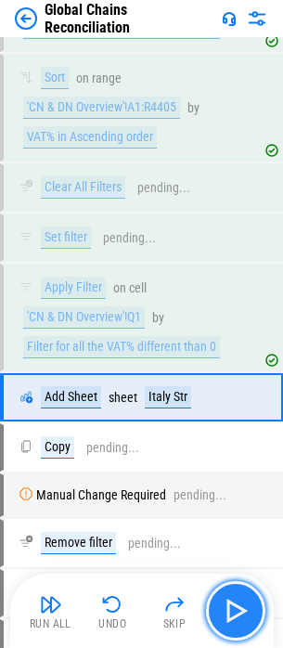
click at [247, 596] on img "button" at bounding box center [236, 611] width 30 height 30
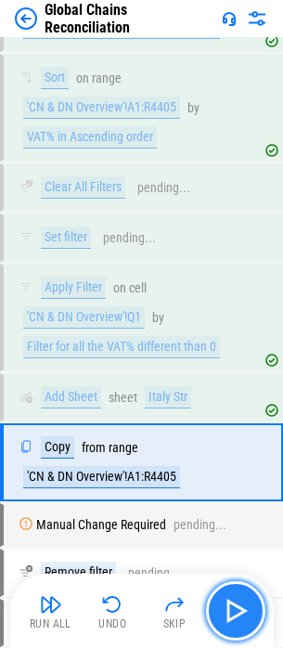
click at [247, 608] on img "button" at bounding box center [236, 611] width 30 height 30
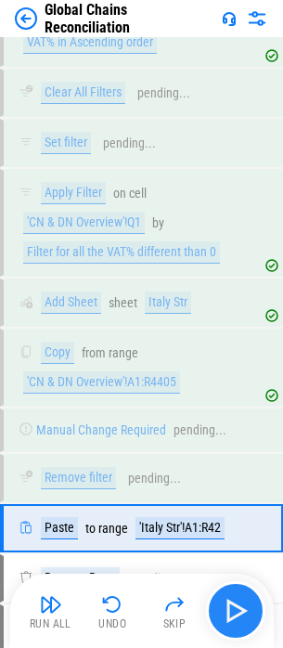
scroll to position [12807, 0]
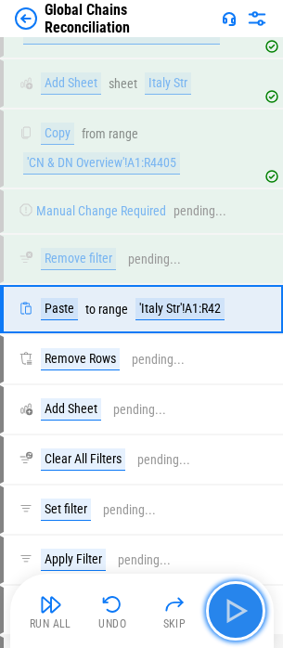
click at [247, 608] on img "button" at bounding box center [236, 611] width 30 height 30
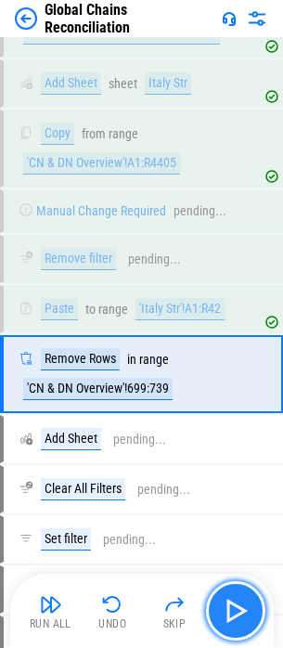
click at [247, 608] on img "button" at bounding box center [236, 611] width 30 height 30
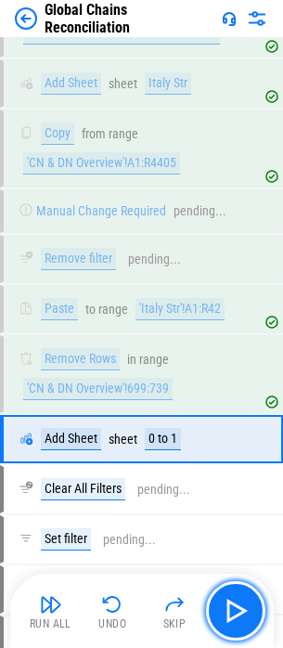
click at [248, 609] on img "button" at bounding box center [236, 611] width 30 height 30
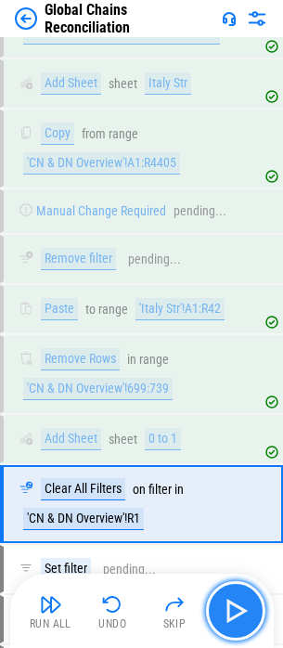
click at [234, 608] on img "button" at bounding box center [236, 611] width 30 height 30
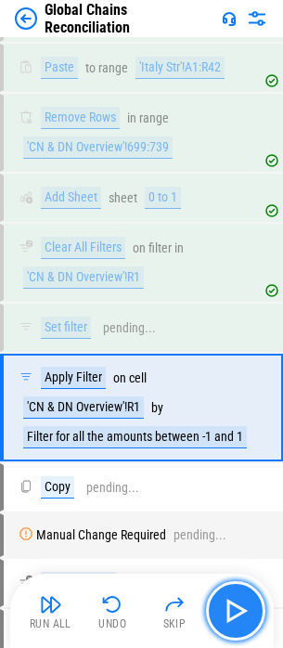
click at [234, 608] on img "button" at bounding box center [236, 611] width 30 height 30
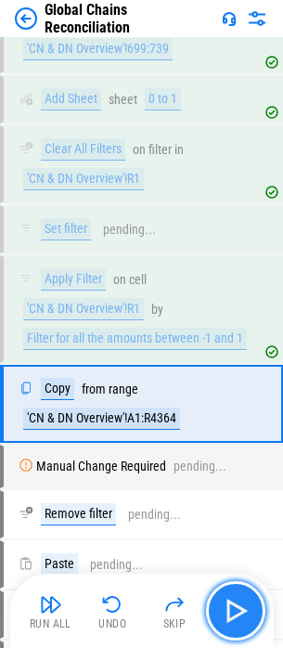
click at [234, 608] on img "button" at bounding box center [236, 611] width 30 height 30
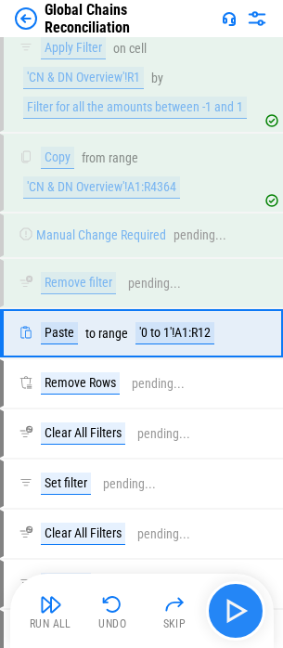
scroll to position [13402, 0]
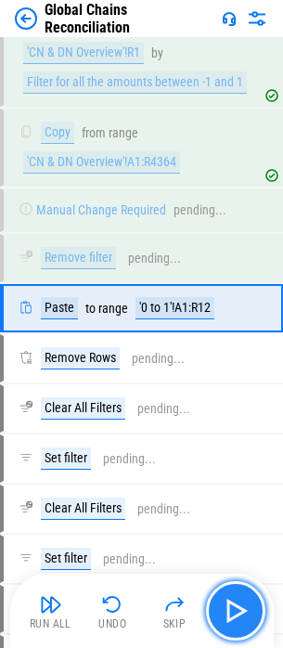
click at [234, 608] on img "button" at bounding box center [236, 611] width 30 height 30
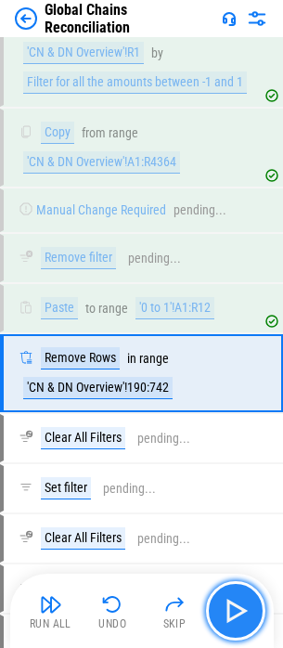
click at [234, 608] on img "button" at bounding box center [236, 611] width 30 height 30
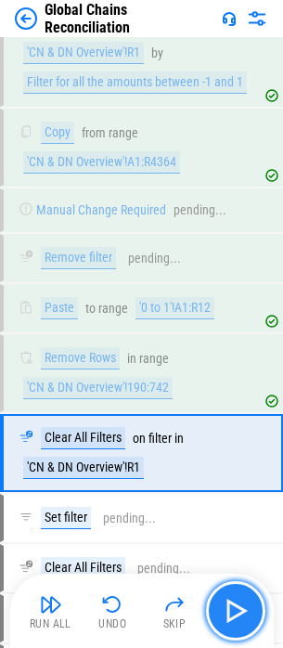
click at [234, 605] on img "button" at bounding box center [236, 611] width 30 height 30
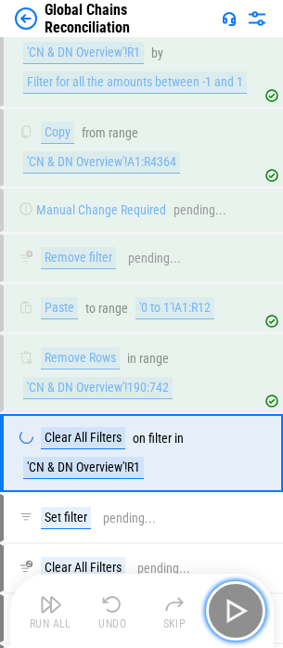
click at [234, 605] on img "button" at bounding box center [236, 611] width 30 height 30
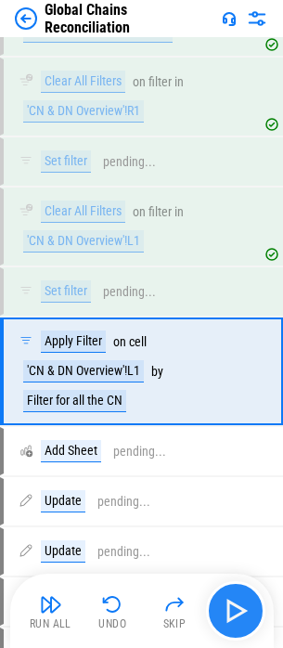
scroll to position [13822, 0]
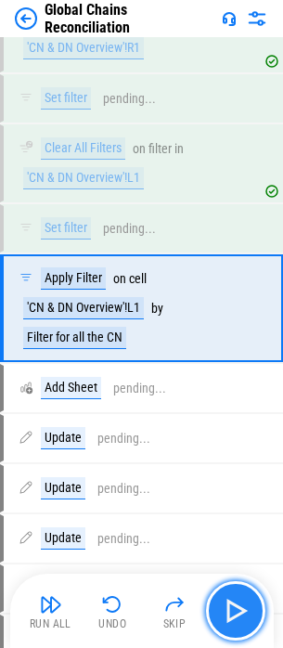
click at [233, 605] on img "button" at bounding box center [236, 611] width 30 height 30
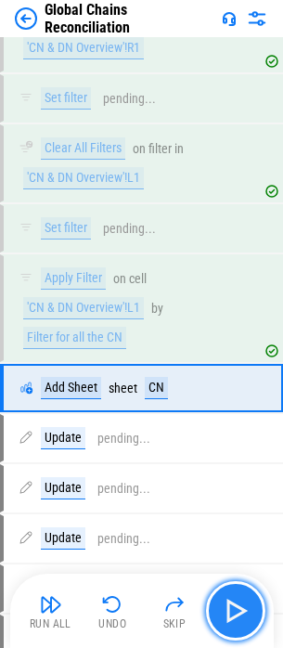
click at [233, 607] on img "button" at bounding box center [236, 611] width 30 height 30
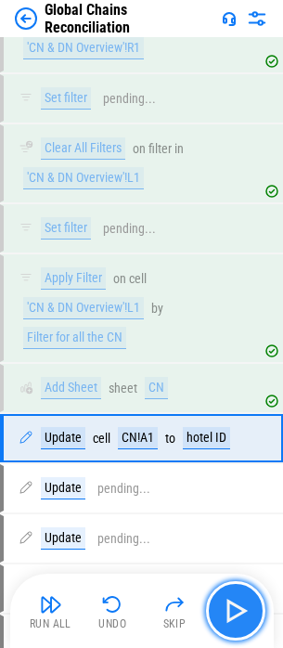
click at [233, 607] on img "button" at bounding box center [236, 611] width 30 height 30
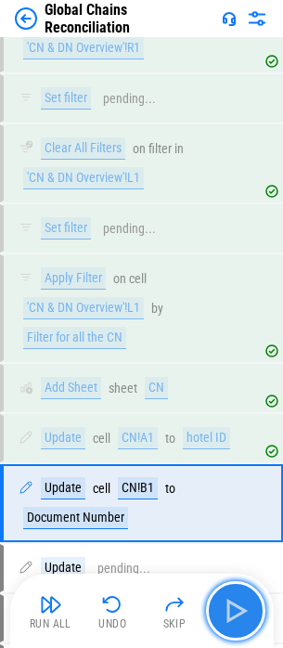
click at [233, 607] on img "button" at bounding box center [236, 611] width 30 height 30
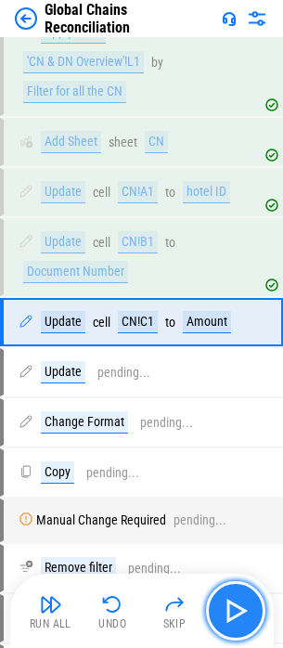
click at [233, 607] on img "button" at bounding box center [236, 611] width 30 height 30
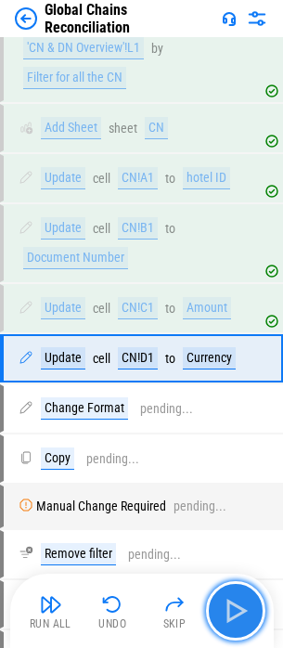
click at [233, 607] on img "button" at bounding box center [236, 611] width 30 height 30
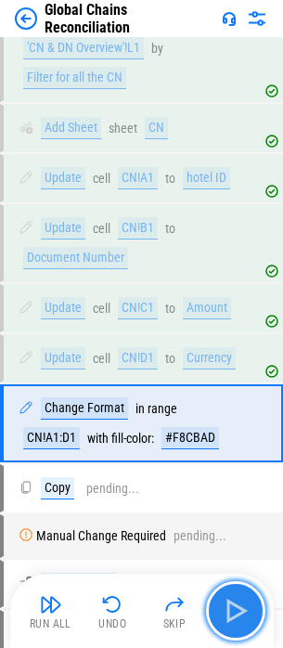
click at [233, 607] on img "button" at bounding box center [236, 611] width 30 height 30
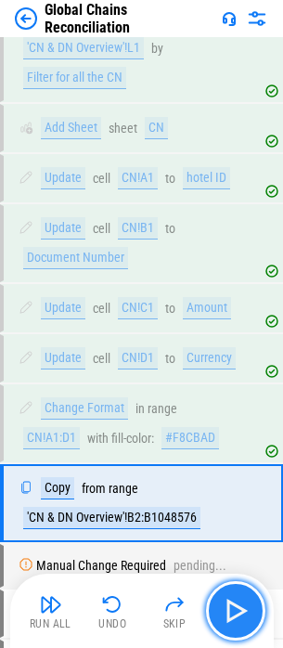
click at [233, 607] on img "button" at bounding box center [236, 611] width 30 height 30
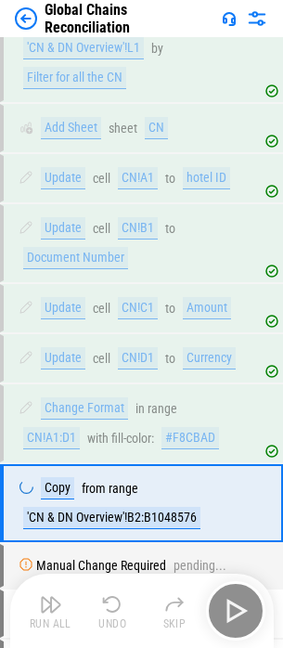
click at [233, 607] on div "Run All Undo Skip" at bounding box center [143, 610] width 245 height 59
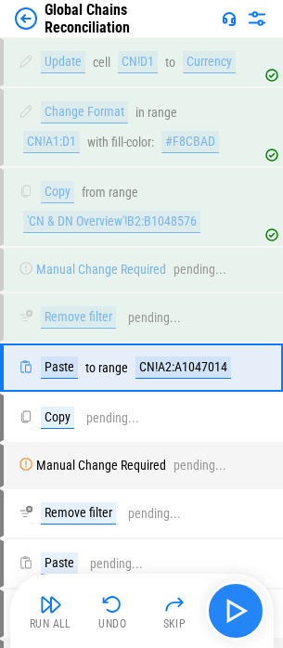
scroll to position [14438, 0]
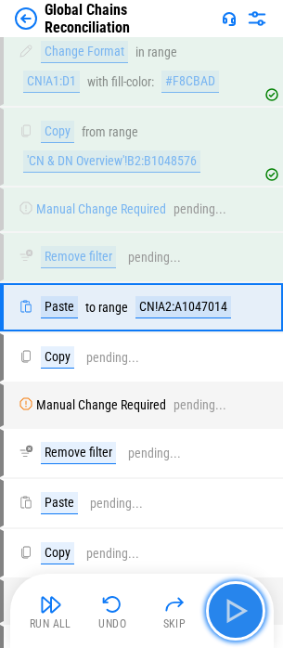
click at [233, 607] on img "button" at bounding box center [236, 611] width 30 height 30
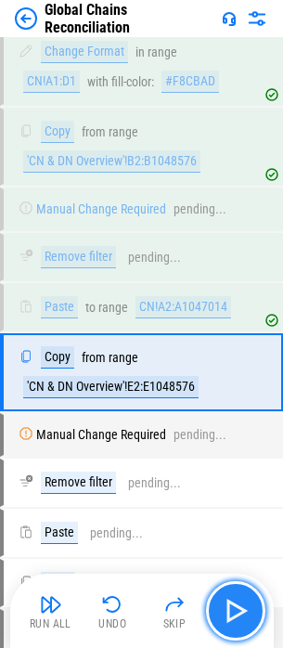
click at [233, 607] on img "button" at bounding box center [236, 611] width 30 height 30
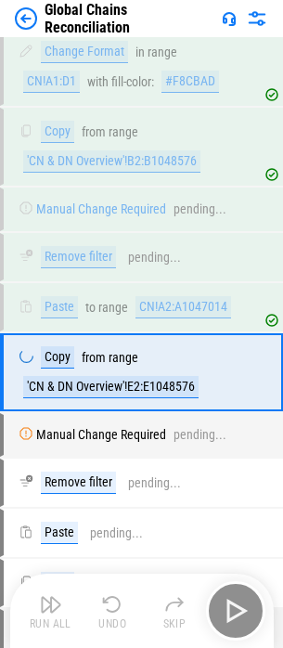
click at [233, 607] on div "Run All Undo Skip" at bounding box center [143, 610] width 245 height 59
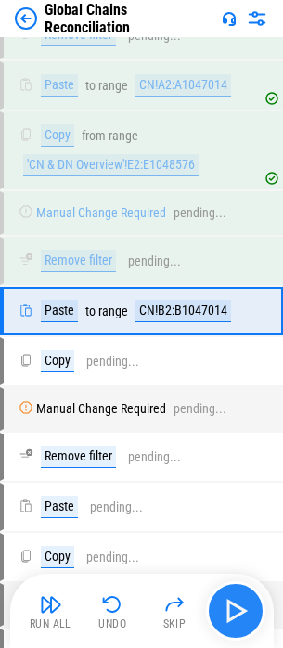
scroll to position [14664, 0]
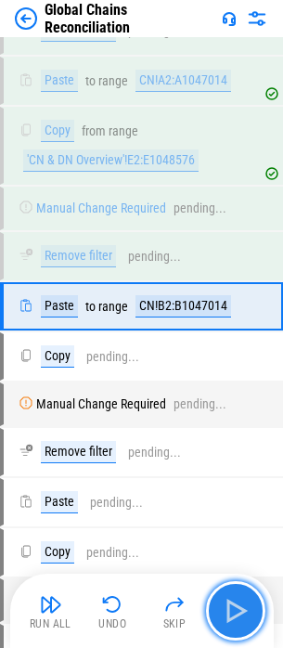
click at [233, 607] on img "button" at bounding box center [236, 611] width 30 height 30
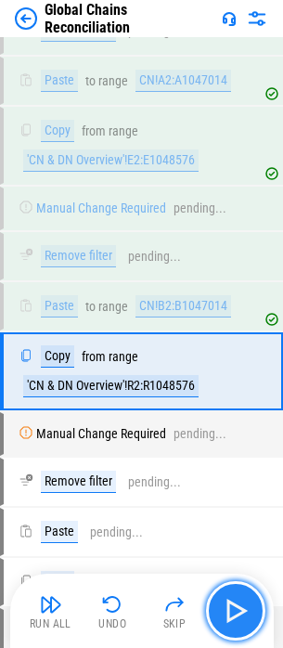
click at [233, 607] on img "button" at bounding box center [236, 611] width 30 height 30
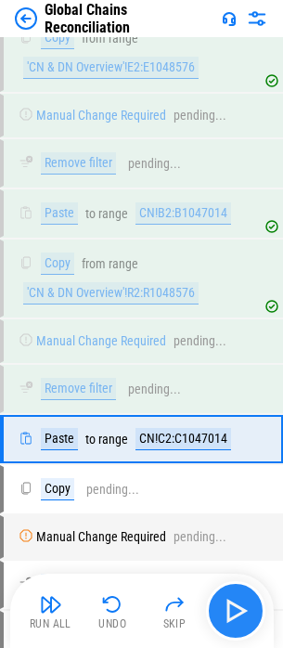
scroll to position [14890, 0]
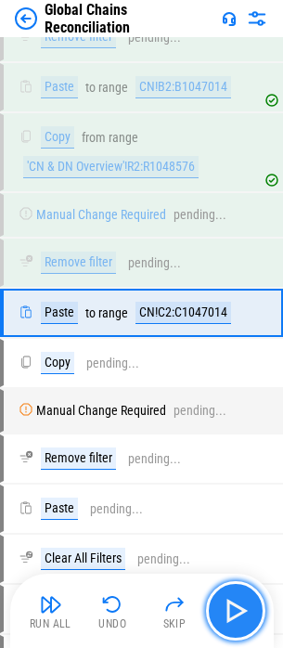
click at [233, 607] on img "button" at bounding box center [236, 611] width 30 height 30
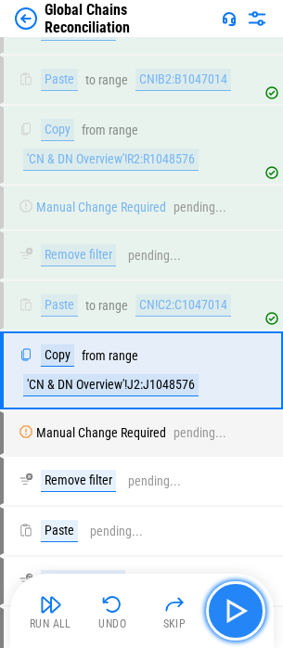
click at [233, 607] on img "button" at bounding box center [236, 611] width 30 height 30
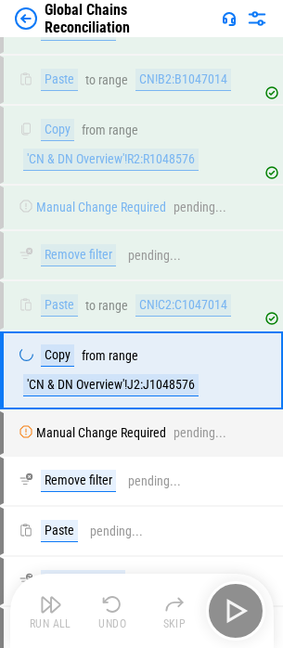
click at [233, 607] on div "Run All Undo Skip" at bounding box center [143, 610] width 245 height 59
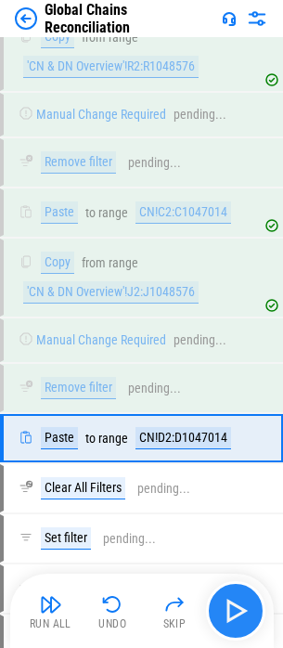
scroll to position [15117, 0]
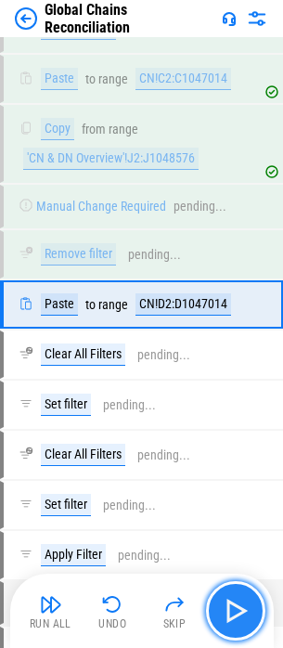
click at [233, 607] on img "button" at bounding box center [236, 611] width 30 height 30
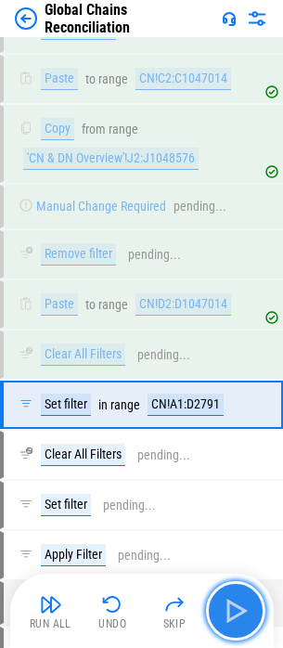
click at [233, 607] on img "button" at bounding box center [236, 611] width 30 height 30
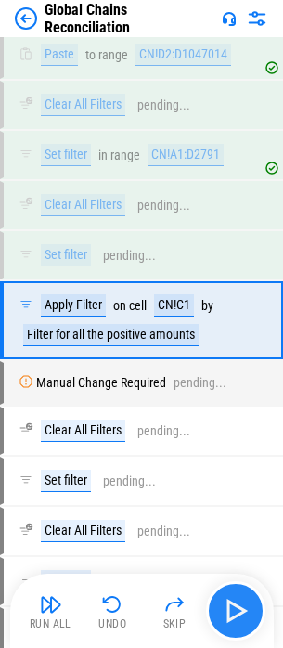
scroll to position [15382, 0]
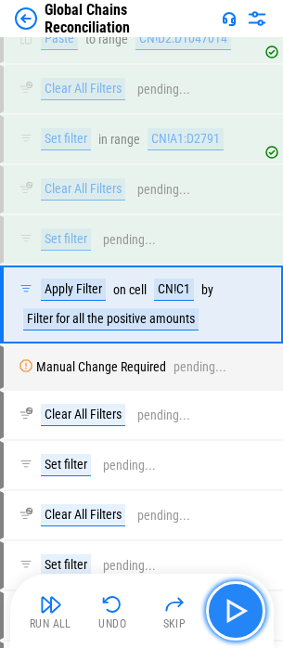
click at [233, 607] on img "button" at bounding box center [236, 611] width 30 height 30
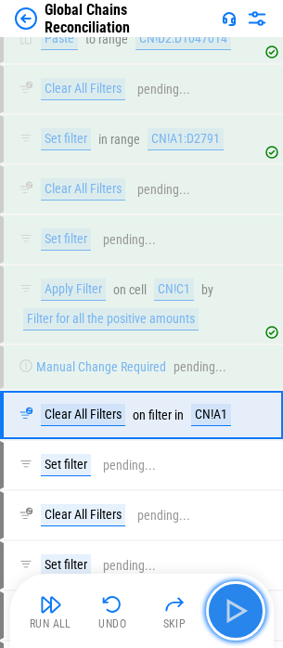
click at [233, 607] on img "button" at bounding box center [236, 611] width 30 height 30
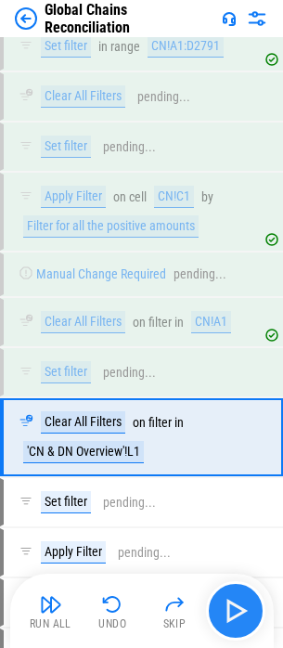
scroll to position [15609, 0]
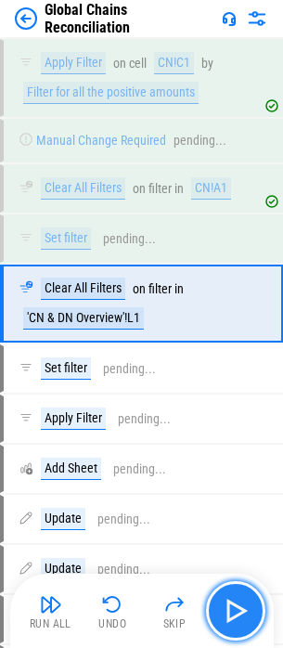
click at [233, 607] on img "button" at bounding box center [236, 611] width 30 height 30
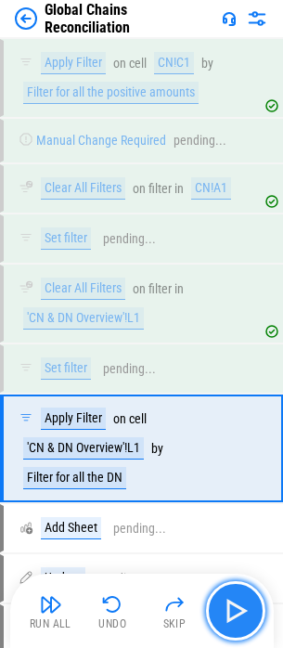
click at [233, 607] on img "button" at bounding box center [236, 611] width 30 height 30
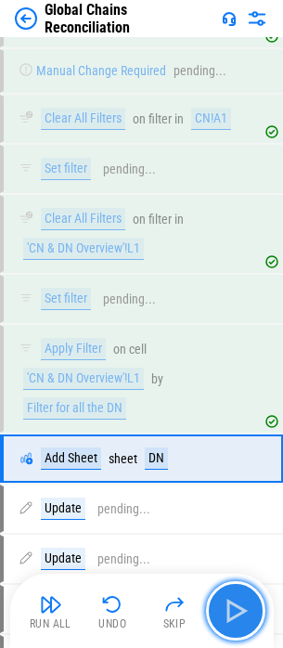
click at [233, 607] on img "button" at bounding box center [236, 611] width 30 height 30
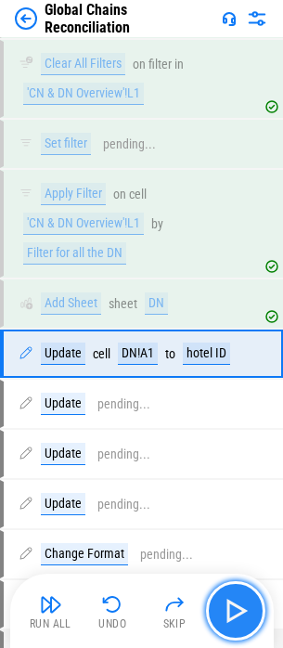
click at [233, 607] on img "button" at bounding box center [236, 611] width 30 height 30
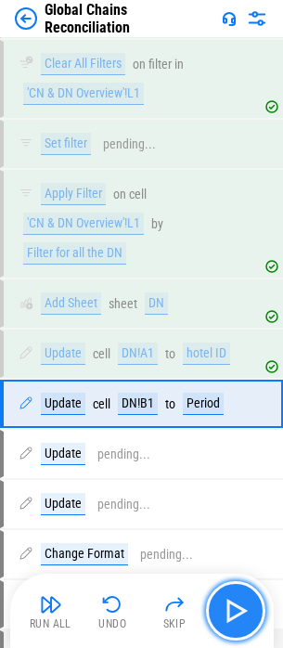
click at [233, 607] on img "button" at bounding box center [236, 611] width 30 height 30
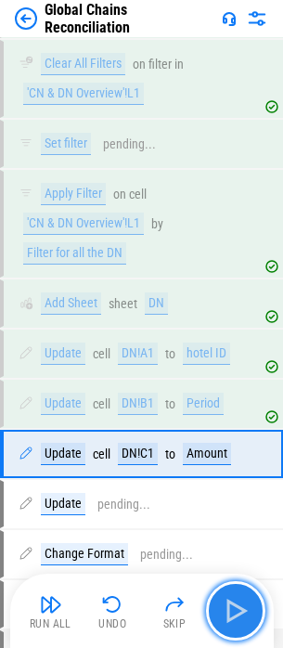
click at [233, 607] on img "button" at bounding box center [236, 611] width 30 height 30
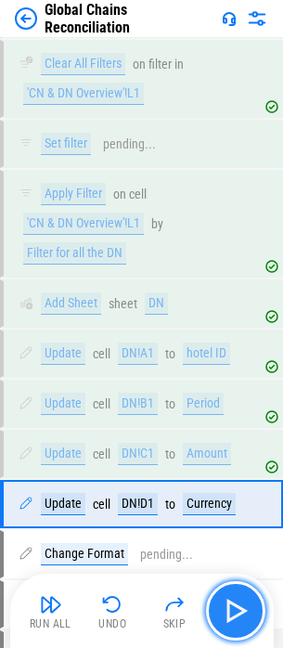
click at [233, 607] on img "button" at bounding box center [236, 611] width 30 height 30
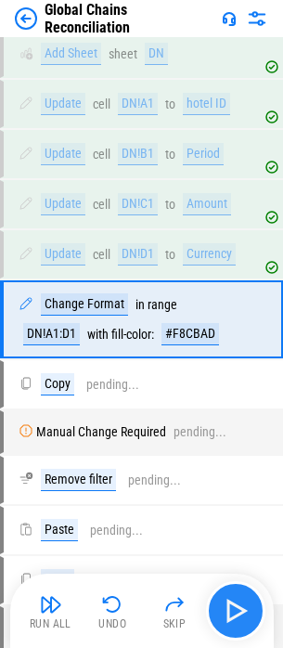
scroll to position [16098, 0]
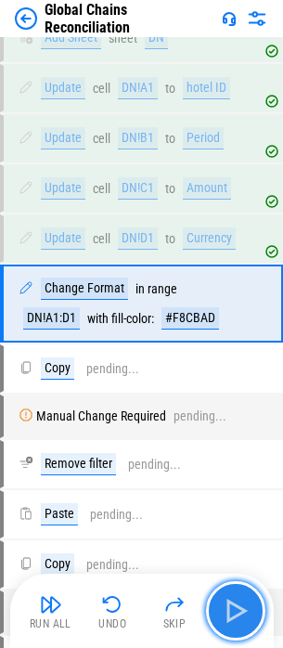
click at [233, 607] on img "button" at bounding box center [236, 611] width 30 height 30
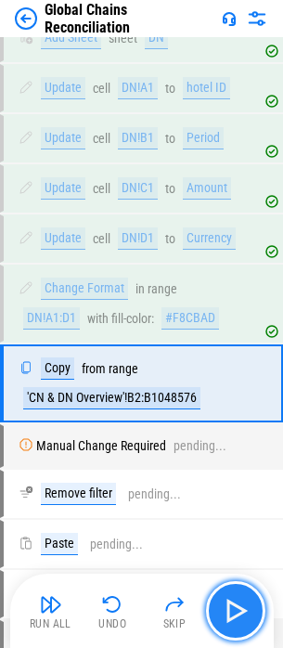
click at [233, 607] on img "button" at bounding box center [236, 611] width 30 height 30
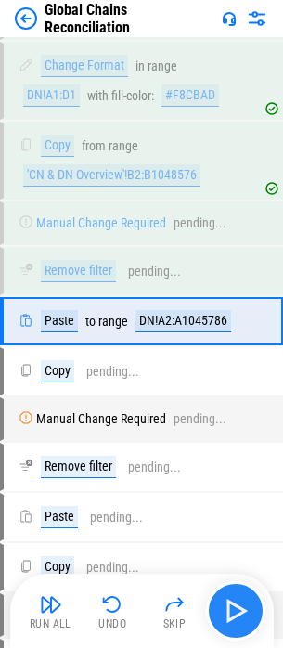
scroll to position [16340, 0]
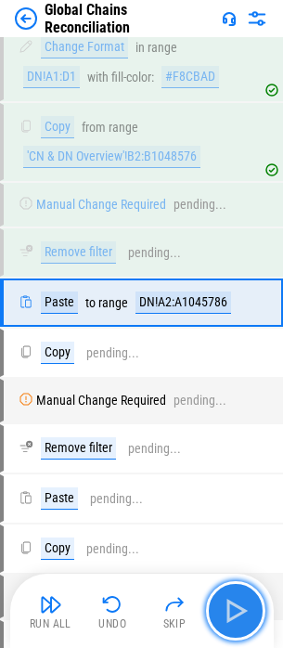
click at [233, 607] on img "button" at bounding box center [236, 611] width 30 height 30
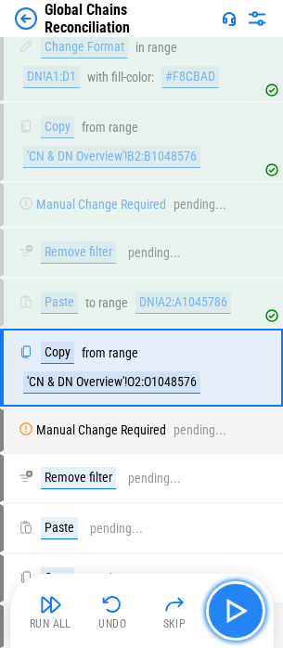
click at [233, 607] on img "button" at bounding box center [236, 611] width 30 height 30
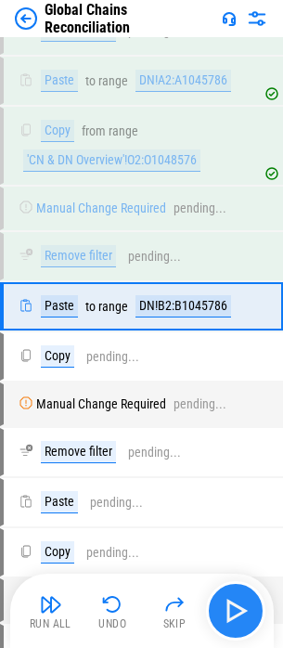
scroll to position [16566, 0]
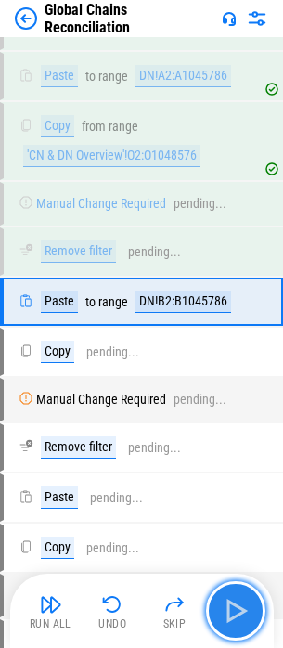
click at [233, 607] on img "button" at bounding box center [236, 611] width 30 height 30
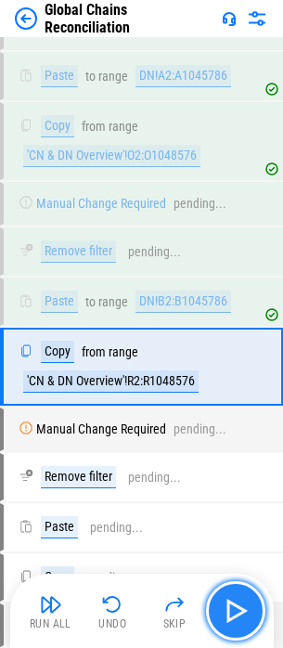
click at [233, 607] on img "button" at bounding box center [236, 611] width 30 height 30
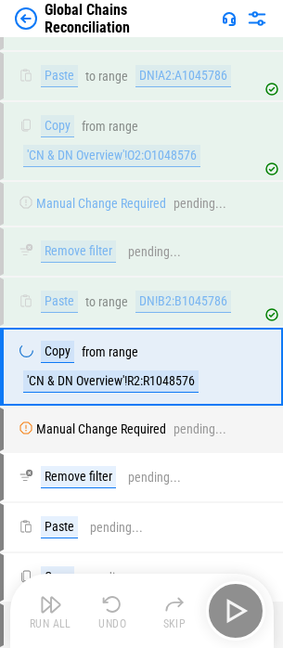
click at [233, 607] on div "Run All Undo Skip" at bounding box center [143, 610] width 245 height 59
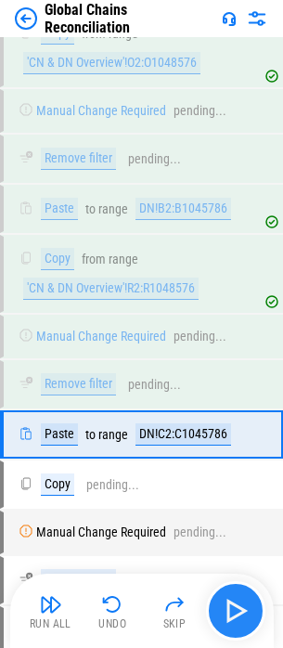
scroll to position [16792, 0]
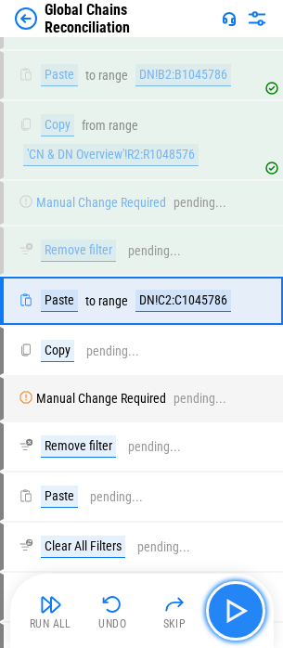
click at [233, 607] on img "button" at bounding box center [236, 611] width 30 height 30
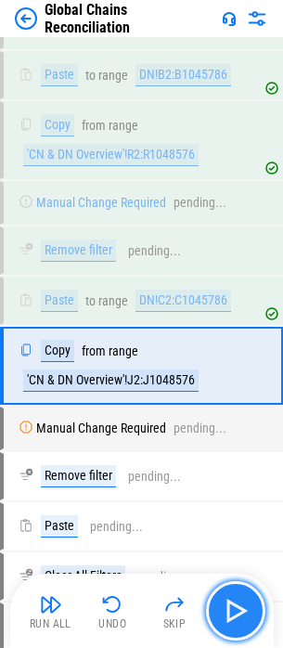
click at [233, 607] on img "button" at bounding box center [236, 611] width 30 height 30
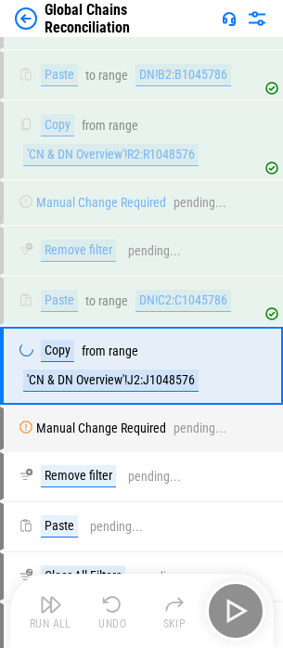
click at [233, 607] on div "Run All Undo Skip" at bounding box center [143, 610] width 245 height 59
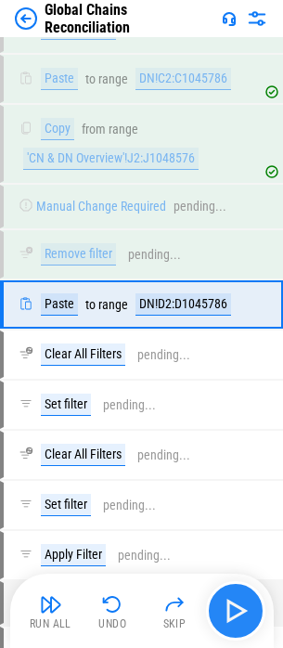
scroll to position [17019, 0]
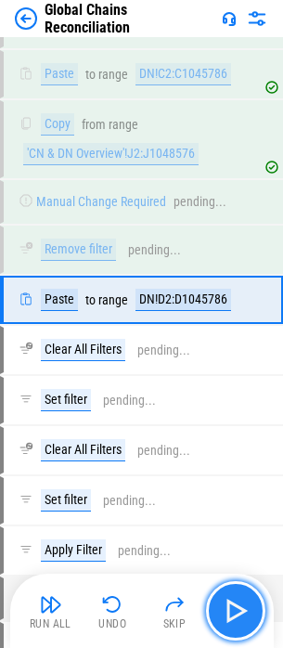
click at [233, 607] on img "button" at bounding box center [236, 611] width 30 height 30
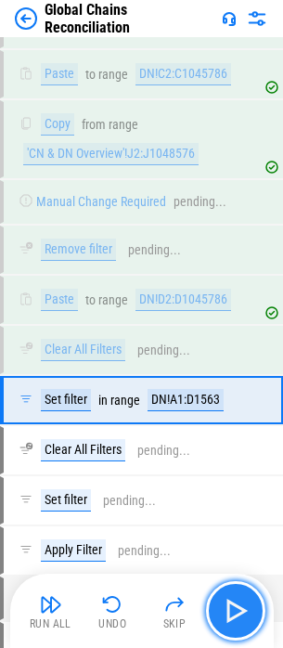
click at [244, 603] on img "button" at bounding box center [236, 611] width 30 height 30
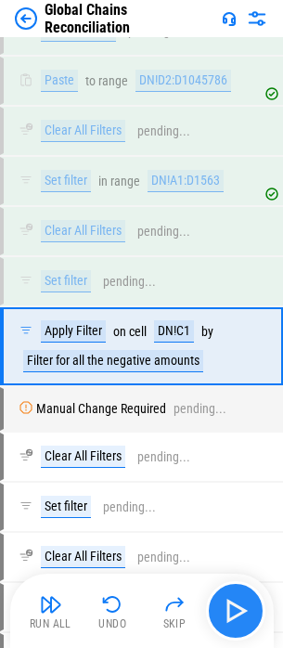
scroll to position [17284, 0]
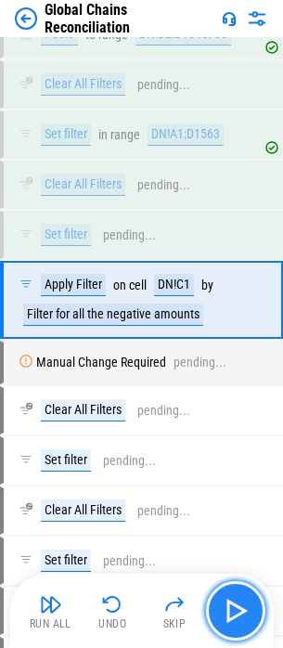
click at [244, 603] on img "button" at bounding box center [236, 611] width 30 height 30
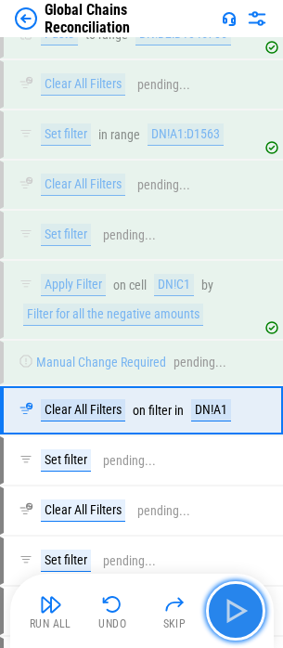
click at [244, 603] on img "button" at bounding box center [236, 611] width 30 height 30
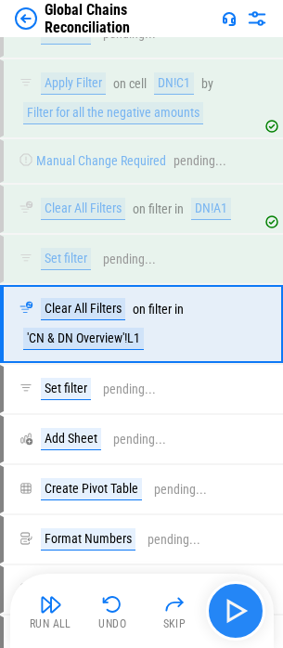
scroll to position [17511, 0]
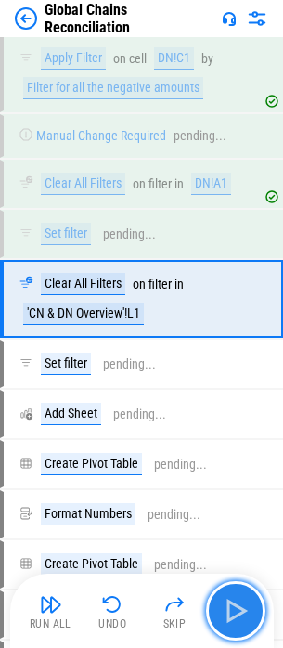
click at [244, 603] on img "button" at bounding box center [236, 611] width 30 height 30
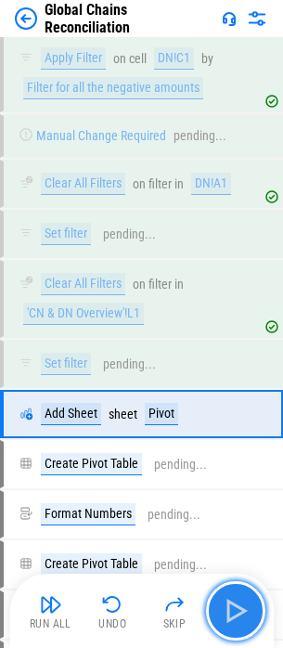
click at [244, 603] on img "button" at bounding box center [236, 611] width 30 height 30
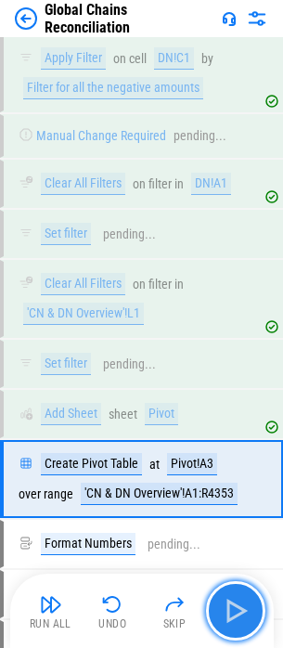
click at [244, 603] on img "button" at bounding box center [236, 611] width 30 height 30
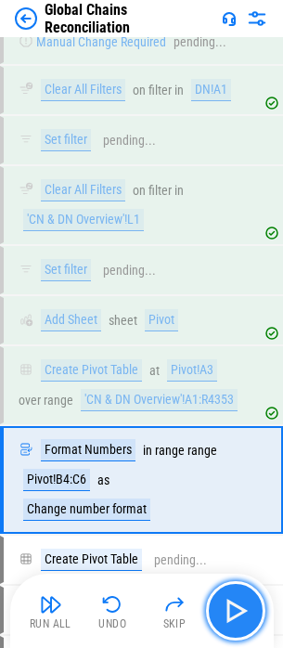
click at [244, 603] on img "button" at bounding box center [236, 611] width 30 height 30
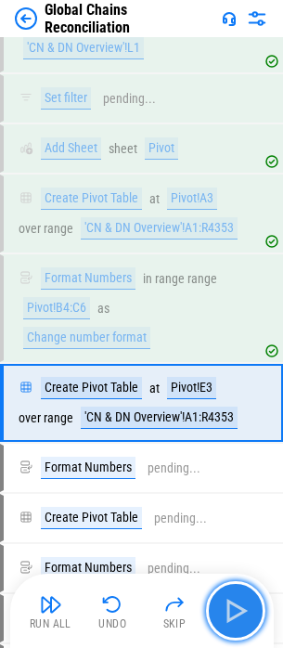
click at [244, 603] on img "button" at bounding box center [236, 611] width 30 height 30
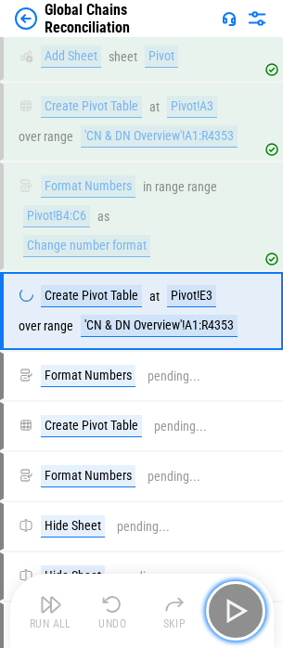
click at [244, 603] on img "button" at bounding box center [236, 611] width 30 height 30
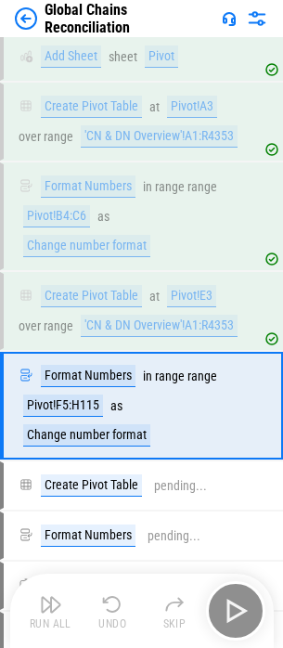
scroll to position [17970, 0]
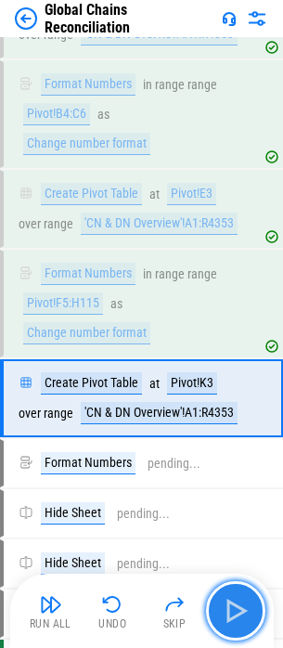
click at [244, 603] on img "button" at bounding box center [236, 611] width 30 height 30
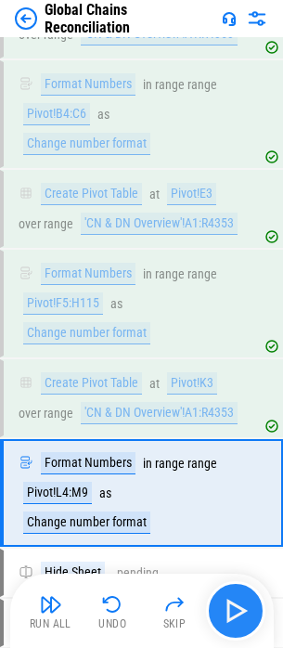
scroll to position [18164, 0]
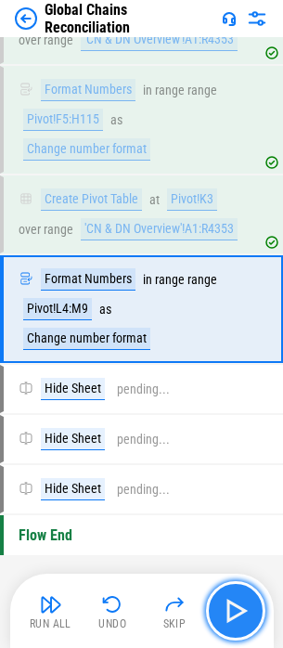
click at [244, 603] on img "button" at bounding box center [236, 611] width 30 height 30
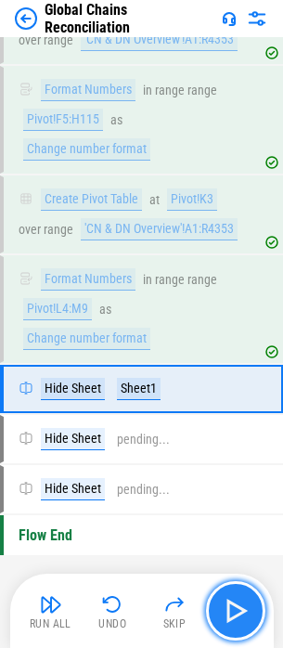
click at [244, 603] on img "button" at bounding box center [236, 611] width 30 height 30
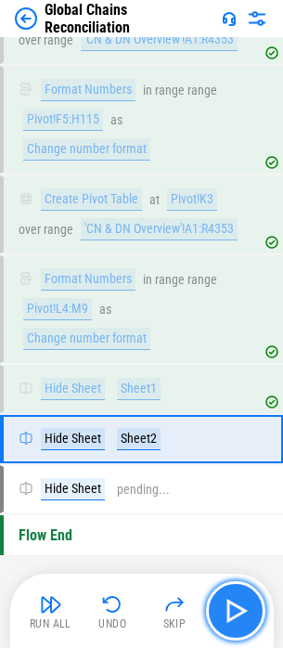
click at [244, 603] on img "button" at bounding box center [236, 611] width 30 height 30
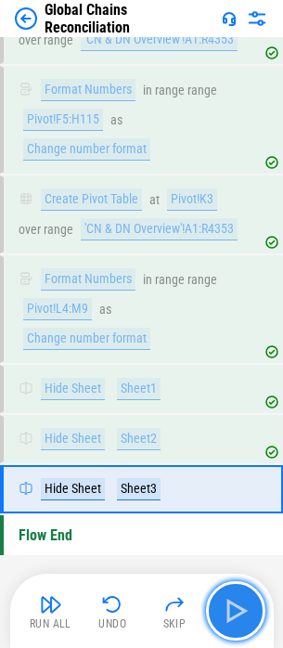
click at [244, 603] on img "button" at bounding box center [236, 611] width 30 height 30
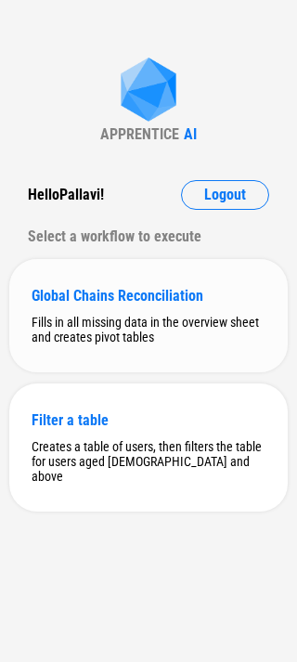
click at [148, 320] on div "Fills in all missing data in the overview sheet and creates pivot tables" at bounding box center [149, 330] width 234 height 30
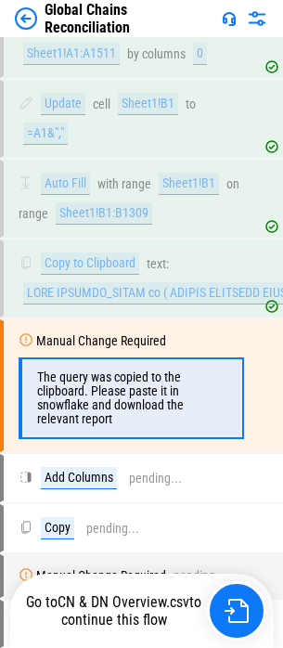
scroll to position [1962, 0]
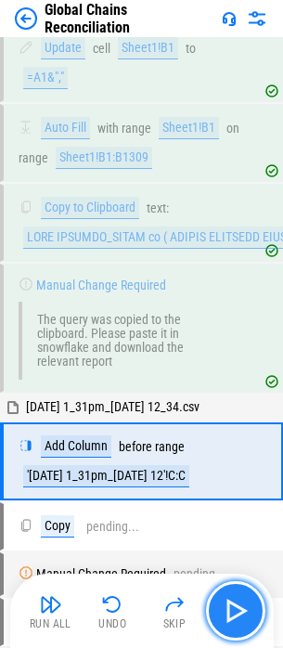
click at [233, 610] on img "button" at bounding box center [236, 611] width 30 height 30
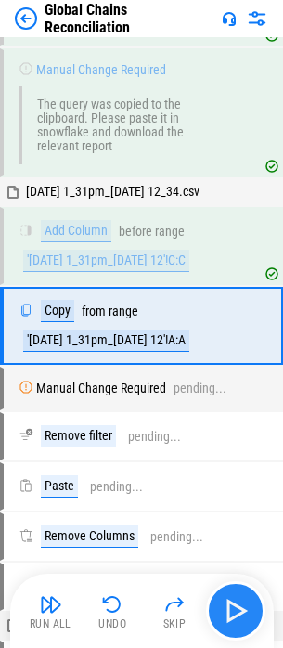
scroll to position [2180, 0]
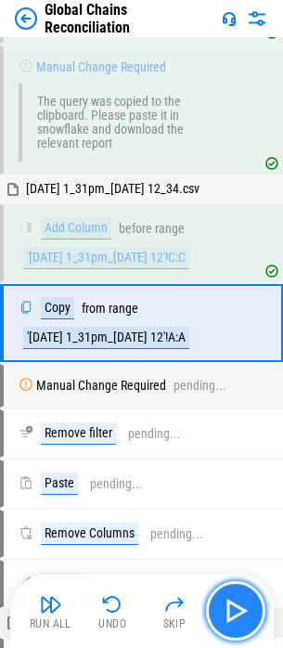
click at [233, 610] on img "button" at bounding box center [236, 611] width 30 height 30
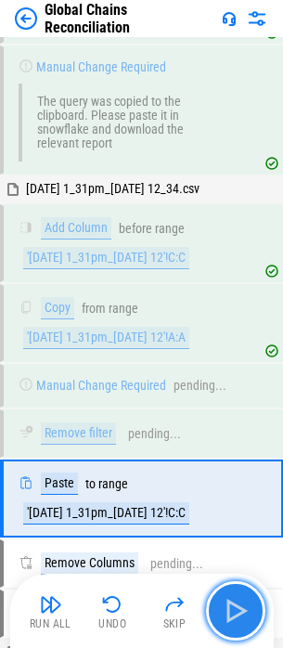
click at [233, 610] on img "button" at bounding box center [236, 611] width 30 height 30
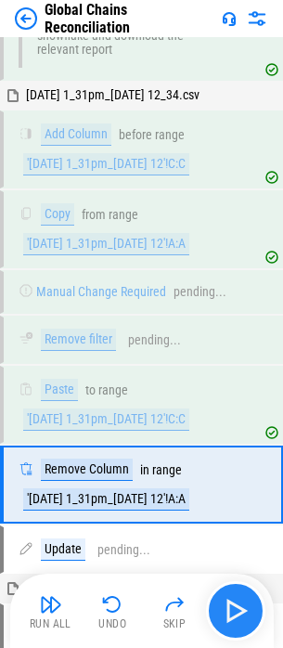
scroll to position [2436, 0]
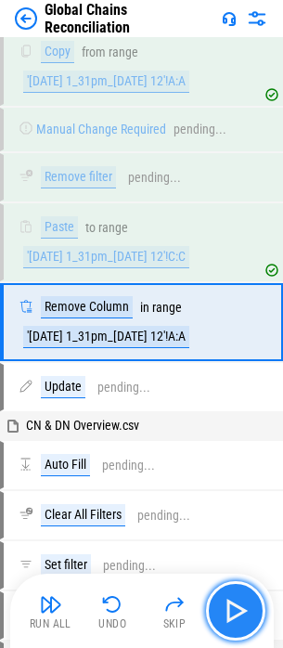
click at [233, 610] on img "button" at bounding box center [236, 611] width 30 height 30
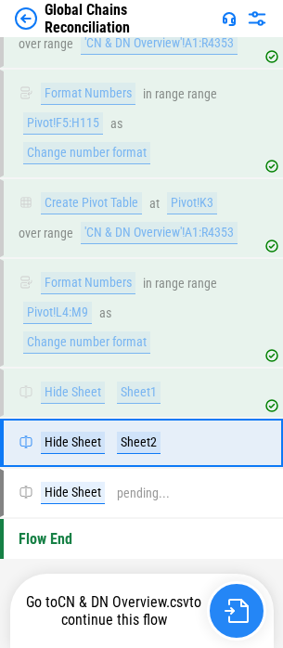
scroll to position [18179, 0]
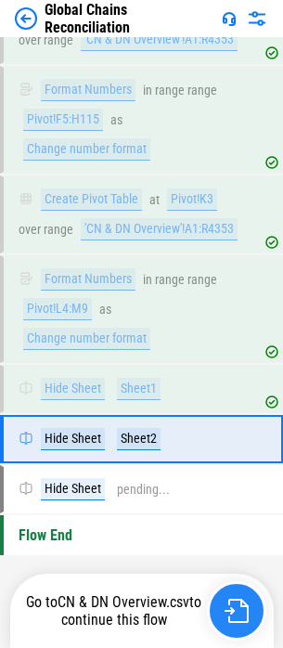
scroll to position [18179, 0]
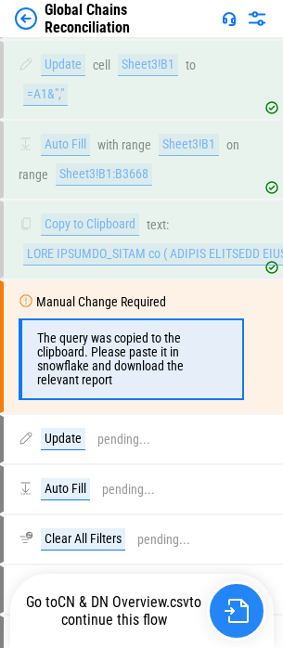
scroll to position [6056, 0]
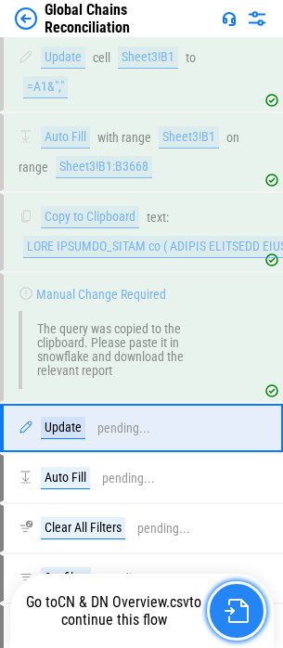
click at [243, 610] on img "button" at bounding box center [237, 610] width 24 height 24
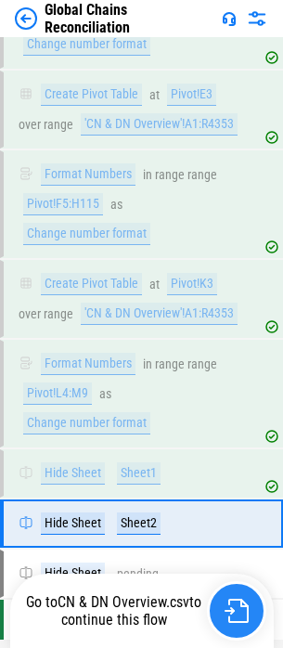
scroll to position [18179, 0]
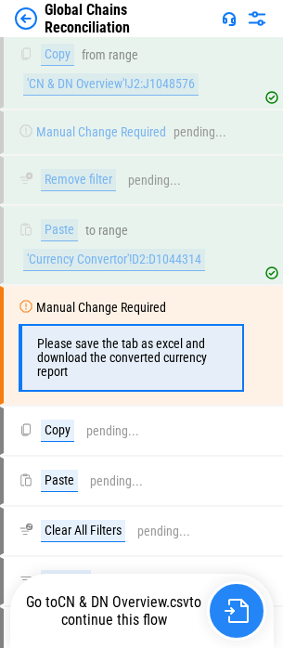
scroll to position [9343, 0]
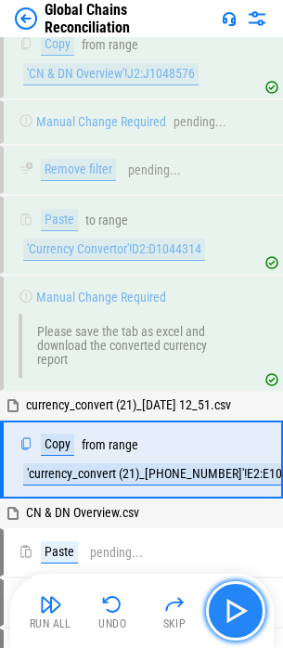
click at [245, 608] on img "button" at bounding box center [236, 611] width 30 height 30
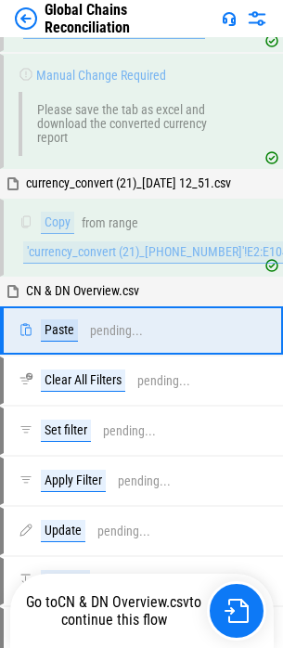
scroll to position [9582, 0]
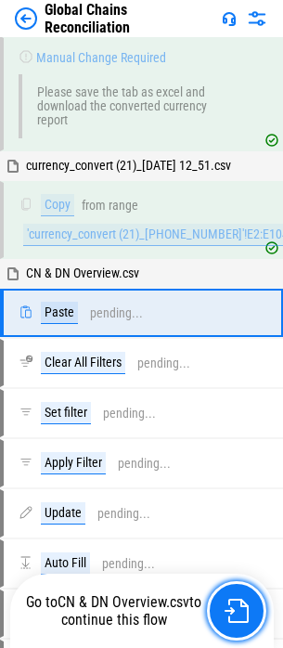
click at [245, 608] on img "button" at bounding box center [237, 610] width 24 height 24
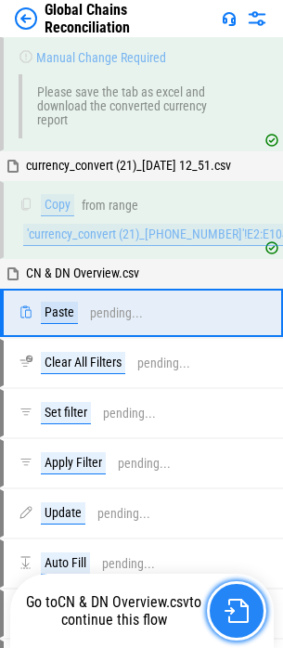
click at [242, 610] on img "button" at bounding box center [237, 610] width 24 height 24
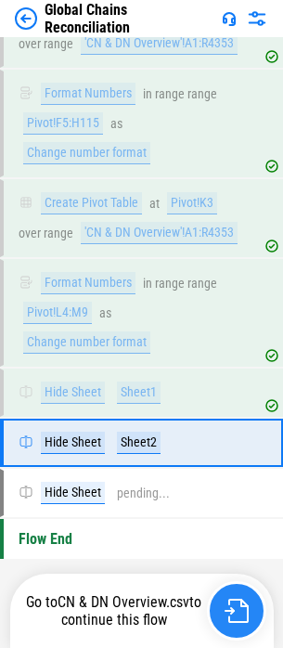
scroll to position [18179, 0]
